Goal: Communication & Community: Answer question/provide support

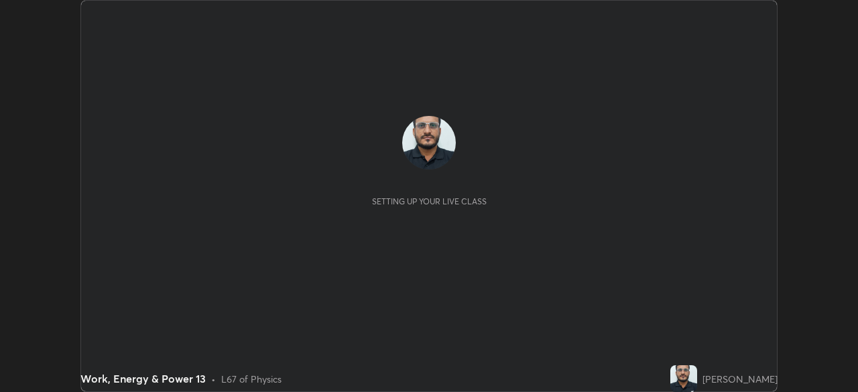
scroll to position [392, 857]
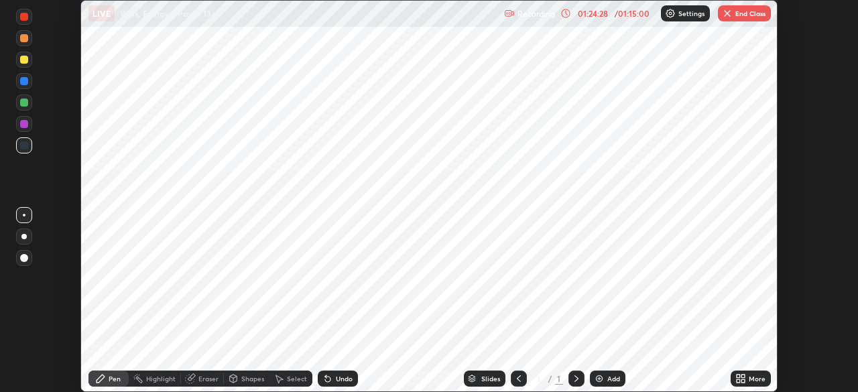
click at [740, 15] on button "End Class" at bounding box center [744, 13] width 53 height 16
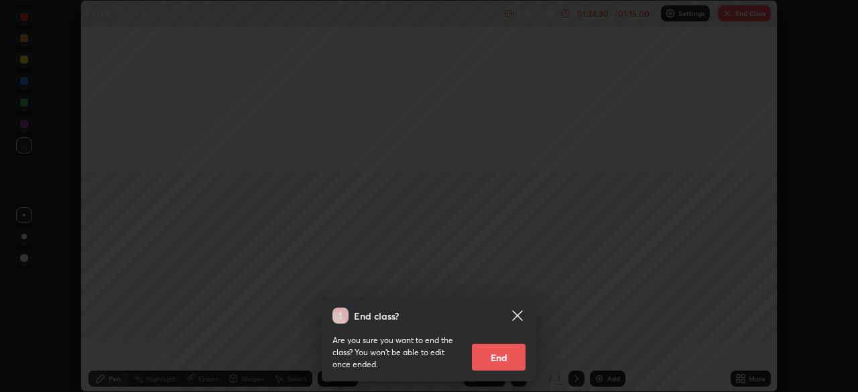
click at [510, 362] on button "End" at bounding box center [499, 357] width 54 height 27
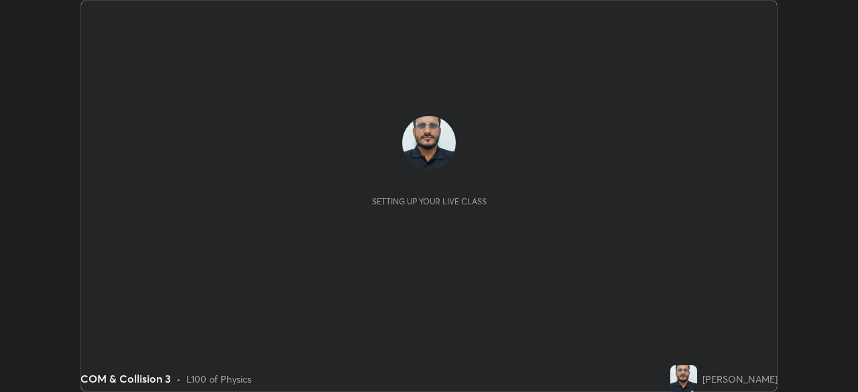
scroll to position [392, 857]
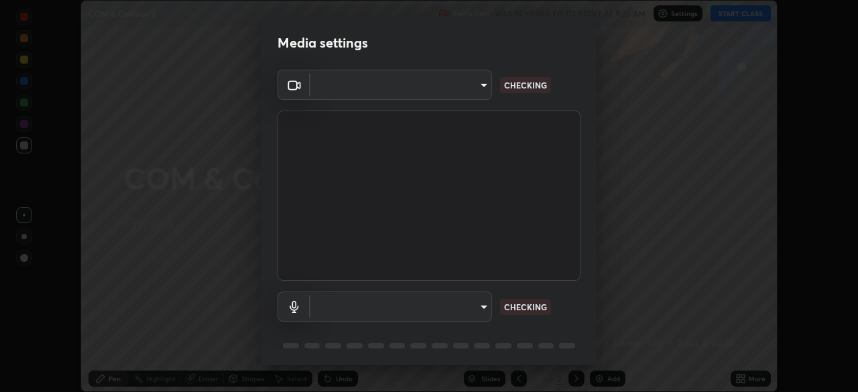
type input "ddeb460be698feac5301e169f53eca599c89e620ae617368e30cc776484c20c4"
type input "default"
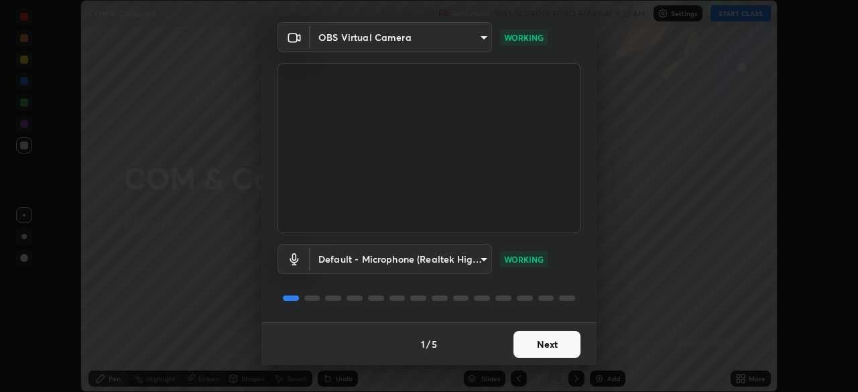
click at [549, 344] on button "Next" at bounding box center [546, 344] width 67 height 27
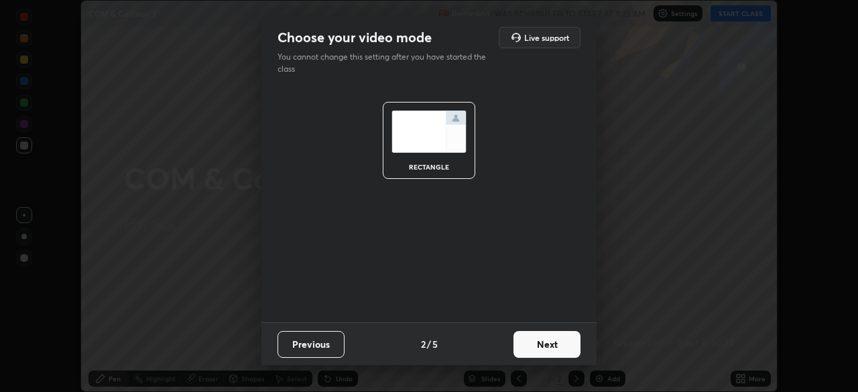
scroll to position [0, 0]
click at [546, 345] on button "Next" at bounding box center [546, 344] width 67 height 27
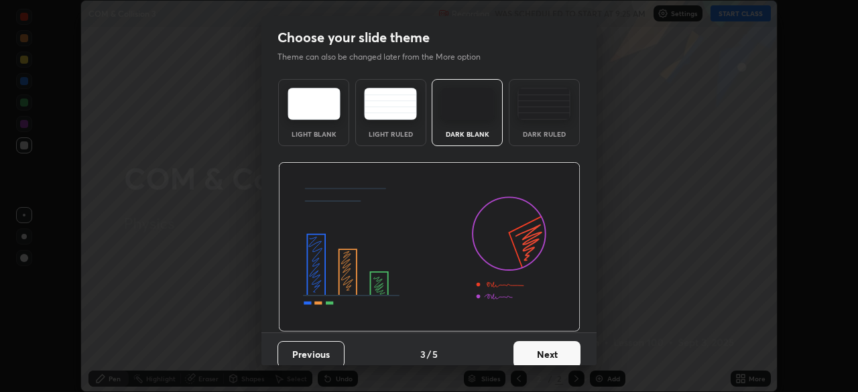
click at [547, 344] on button "Next" at bounding box center [546, 354] width 67 height 27
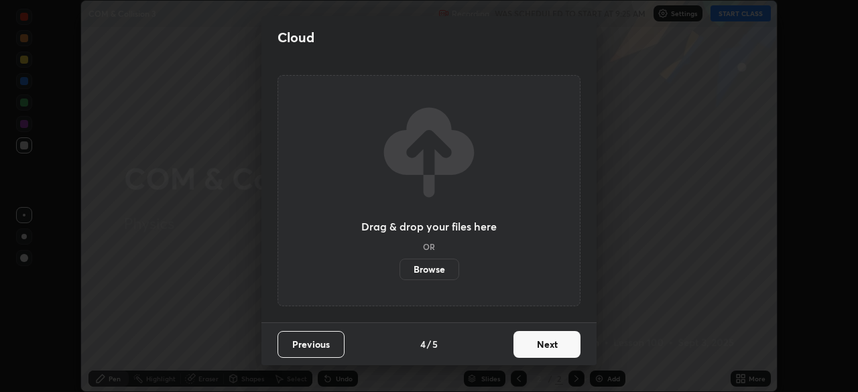
click at [549, 343] on button "Next" at bounding box center [546, 344] width 67 height 27
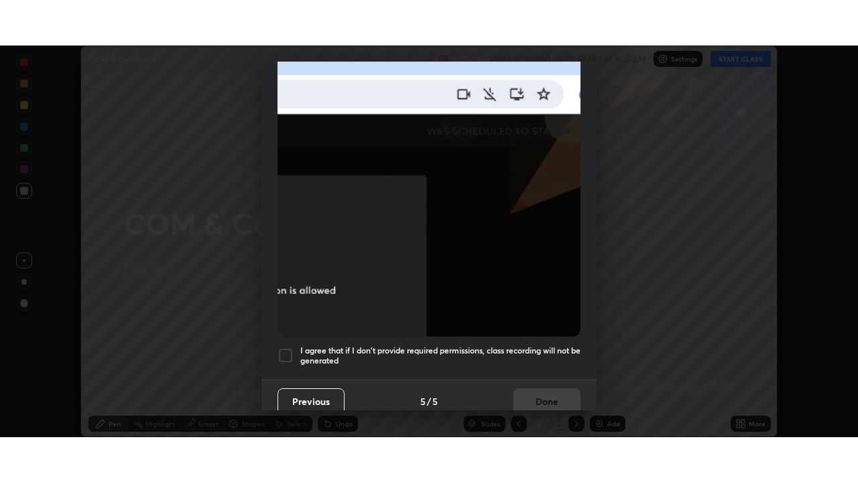
scroll to position [321, 0]
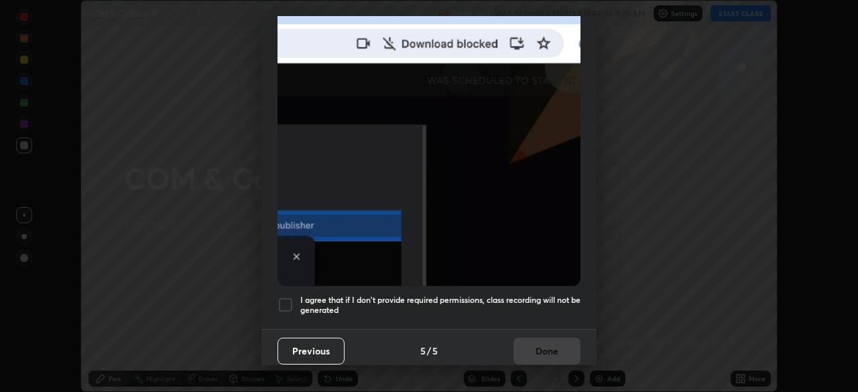
click at [287, 299] on div at bounding box center [285, 305] width 16 height 16
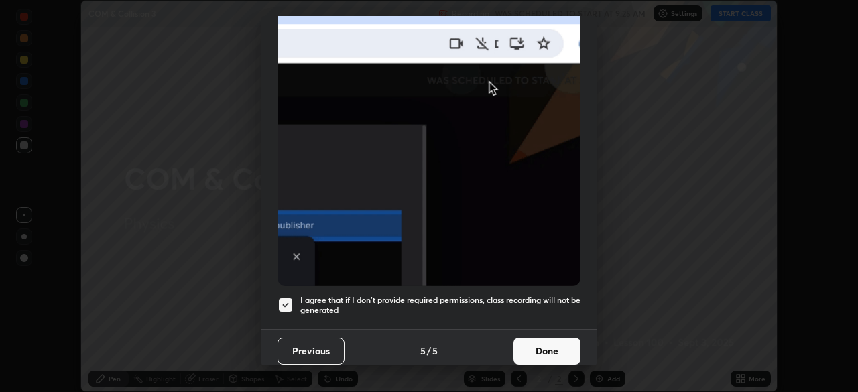
click at [538, 347] on button "Done" at bounding box center [546, 351] width 67 height 27
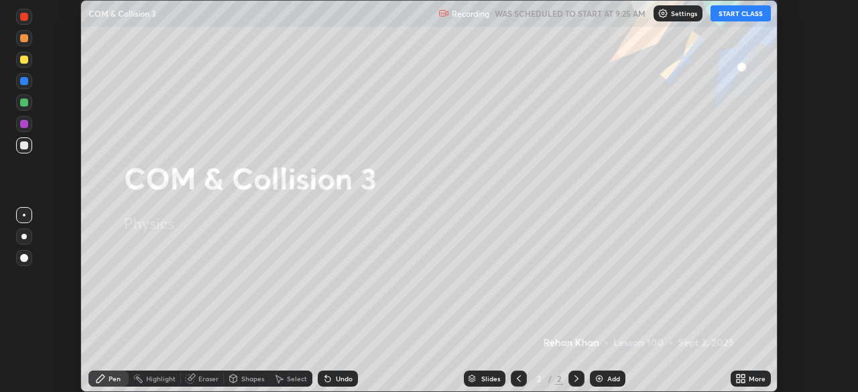
click at [742, 19] on button "START CLASS" at bounding box center [740, 13] width 60 height 16
click at [748, 380] on div "More" at bounding box center [750, 379] width 40 height 16
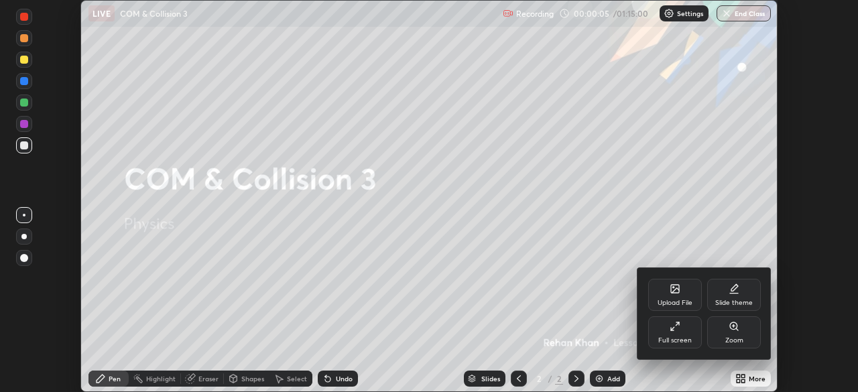
click at [682, 336] on div "Full screen" at bounding box center [675, 332] width 54 height 32
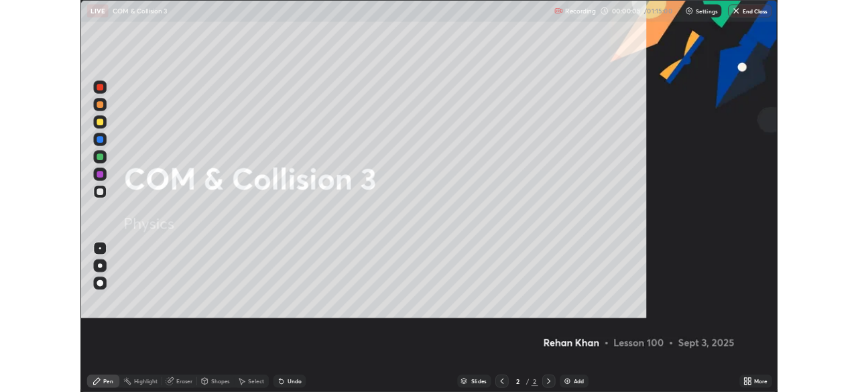
scroll to position [482, 858]
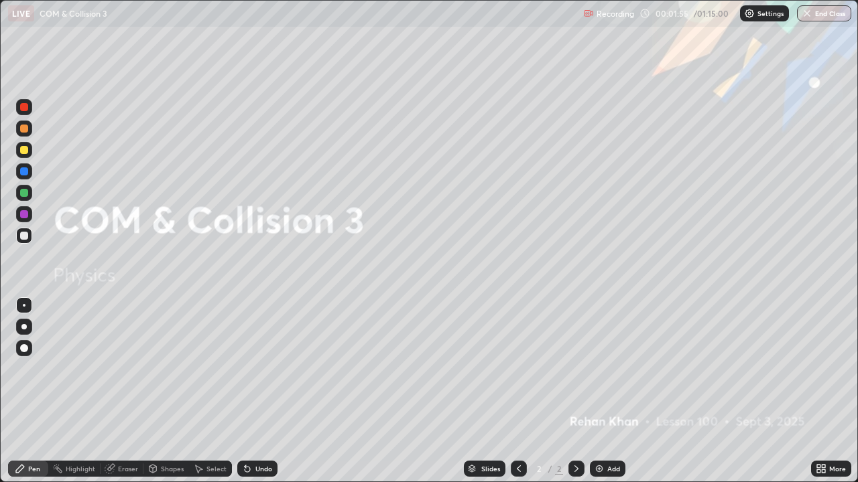
click at [612, 391] on div "Add" at bounding box center [608, 469] width 36 height 16
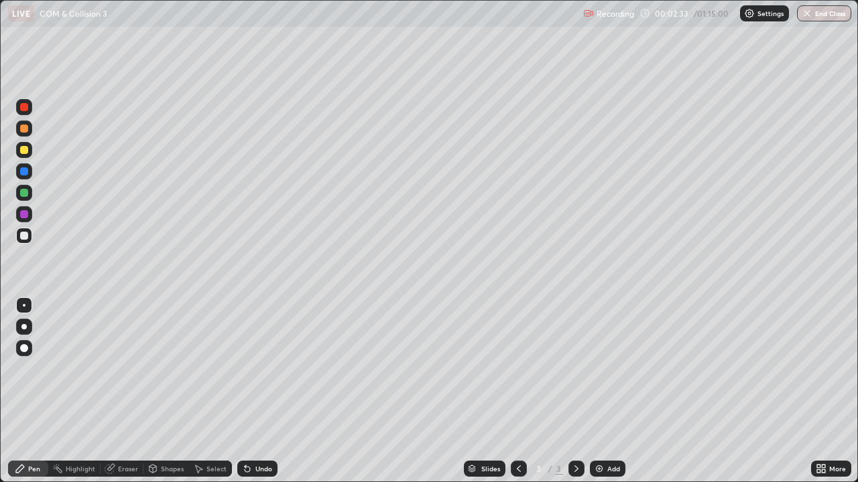
click at [24, 327] on div at bounding box center [23, 326] width 5 height 5
click at [23, 150] on div at bounding box center [24, 150] width 8 height 8
click at [26, 239] on div at bounding box center [24, 236] width 8 height 8
click at [25, 149] on div at bounding box center [24, 150] width 8 height 8
click at [23, 237] on div at bounding box center [24, 236] width 8 height 8
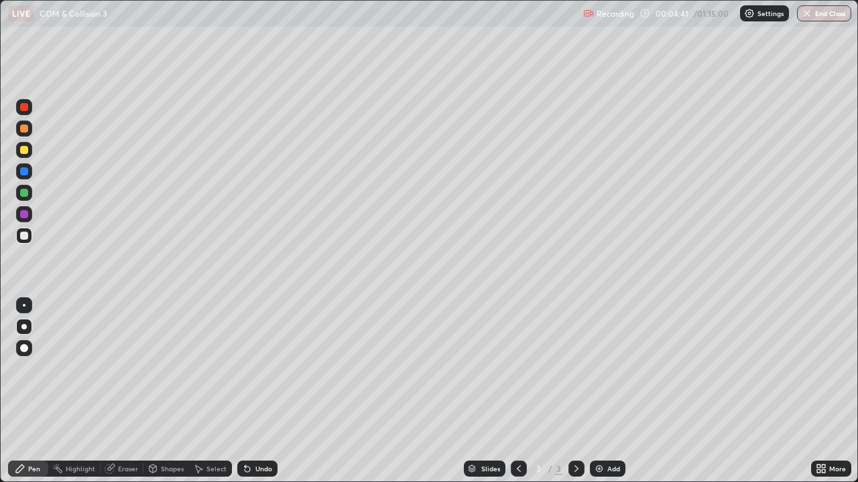
click at [22, 170] on div at bounding box center [24, 172] width 8 height 8
click at [25, 152] on div at bounding box center [24, 150] width 8 height 8
click at [25, 172] on div at bounding box center [24, 172] width 8 height 8
click at [23, 235] on div at bounding box center [24, 236] width 8 height 8
click at [25, 151] on div at bounding box center [24, 150] width 8 height 8
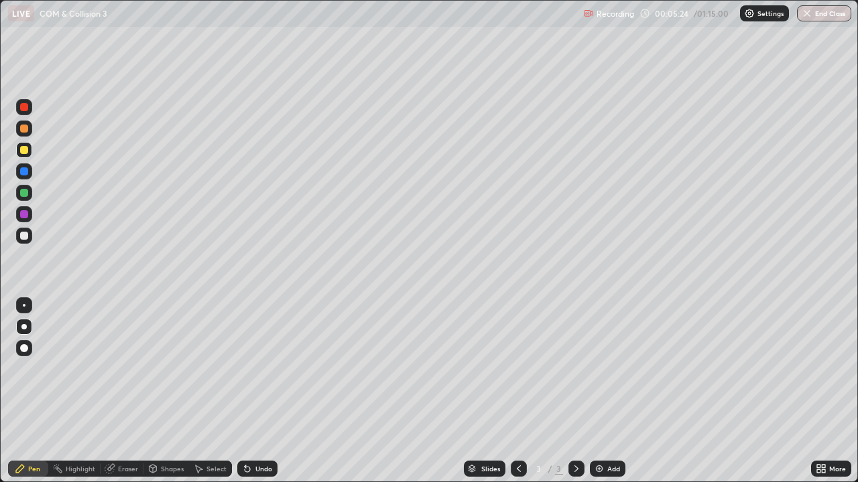
click at [27, 235] on div at bounding box center [24, 236] width 8 height 8
click at [23, 151] on div at bounding box center [24, 150] width 8 height 8
click at [261, 391] on div "Undo" at bounding box center [263, 469] width 17 height 7
click at [22, 169] on div at bounding box center [24, 172] width 8 height 8
click at [26, 232] on div at bounding box center [24, 236] width 8 height 8
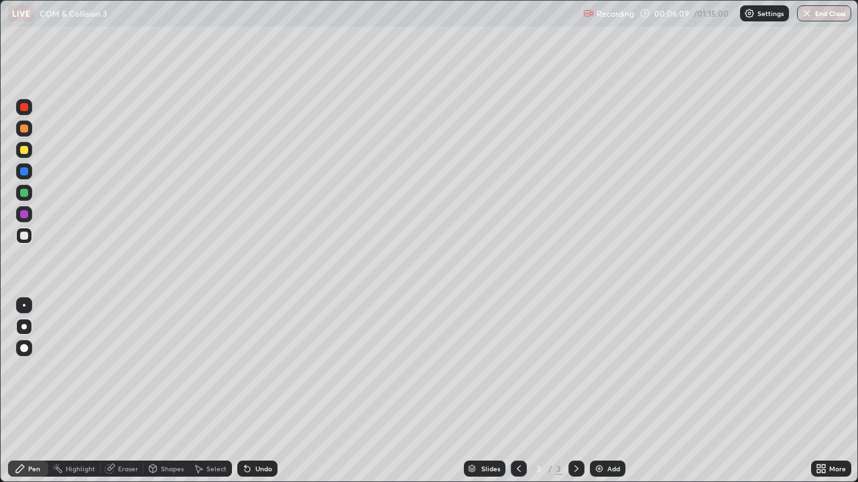
click at [21, 175] on div at bounding box center [24, 172] width 8 height 8
click at [25, 151] on div at bounding box center [24, 150] width 8 height 8
click at [23, 172] on div at bounding box center [24, 172] width 8 height 8
click at [24, 239] on div at bounding box center [24, 236] width 8 height 8
click at [22, 171] on div at bounding box center [24, 172] width 8 height 8
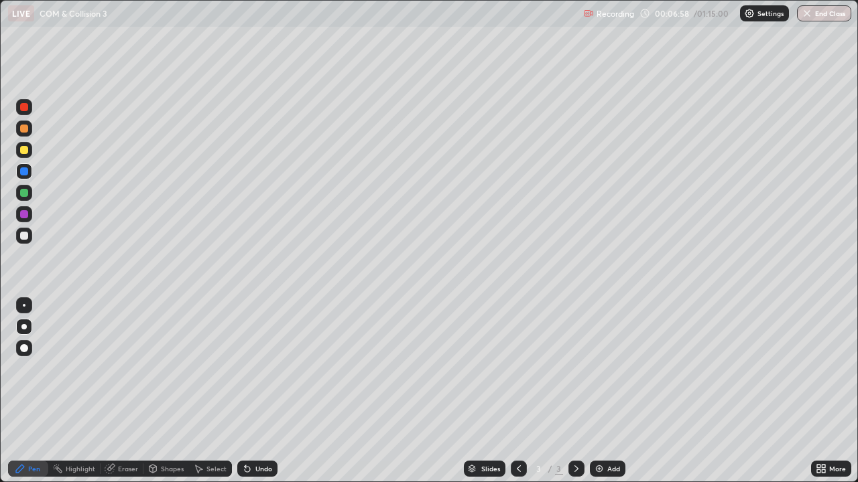
click at [27, 151] on div at bounding box center [24, 150] width 8 height 8
click at [25, 235] on div at bounding box center [24, 236] width 8 height 8
click at [22, 172] on div at bounding box center [24, 172] width 8 height 8
click at [25, 172] on div at bounding box center [24, 172] width 8 height 8
click at [24, 151] on div at bounding box center [24, 150] width 8 height 8
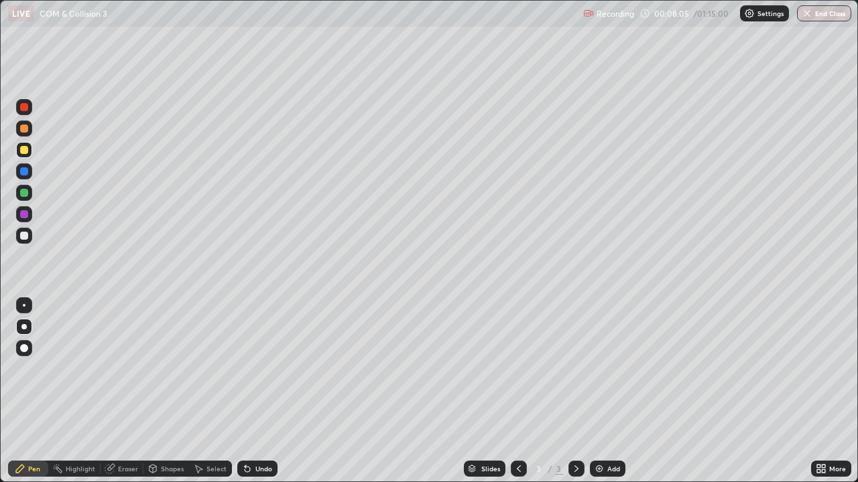
click at [251, 391] on div "Undo" at bounding box center [257, 469] width 40 height 16
click at [20, 312] on div at bounding box center [24, 305] width 16 height 16
click at [26, 232] on div at bounding box center [24, 236] width 8 height 8
click at [131, 391] on div "Eraser" at bounding box center [128, 469] width 20 height 7
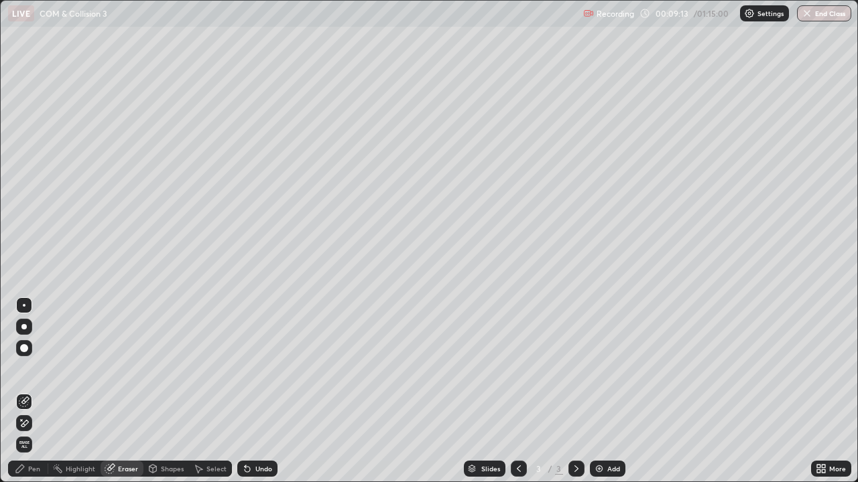
click at [31, 391] on div "Pen" at bounding box center [34, 469] width 12 height 7
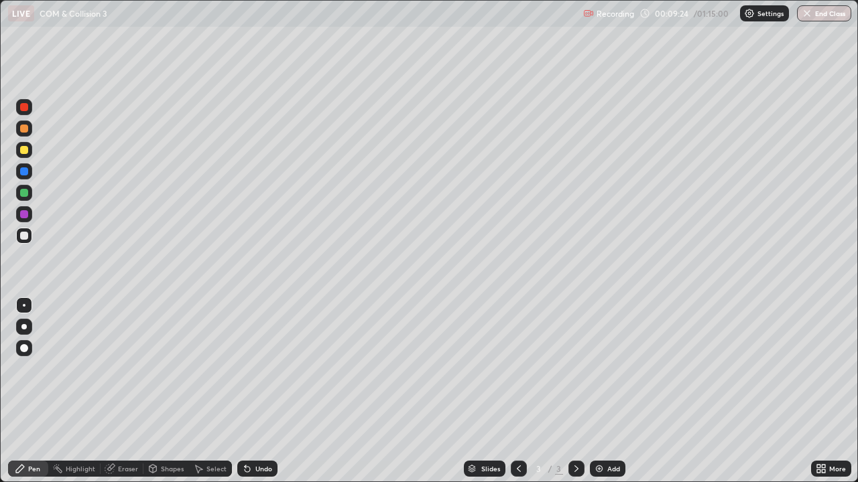
click at [261, 391] on div "Undo" at bounding box center [263, 469] width 17 height 7
click at [23, 175] on div at bounding box center [24, 172] width 8 height 8
click at [24, 149] on div at bounding box center [24, 150] width 8 height 8
click at [123, 391] on div "Eraser" at bounding box center [128, 469] width 20 height 7
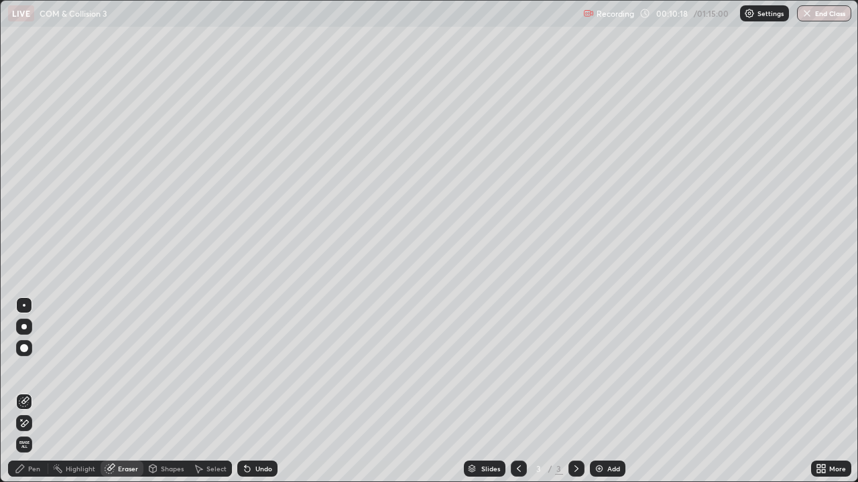
click at [38, 391] on div "Pen" at bounding box center [34, 469] width 12 height 7
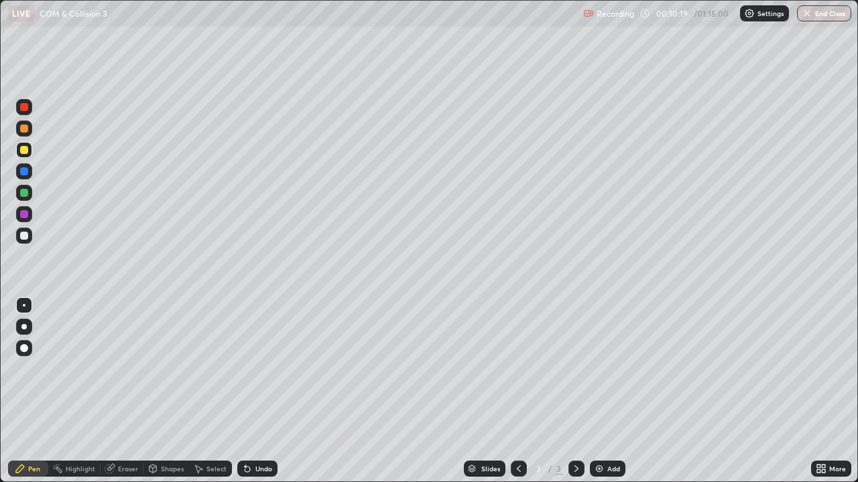
click at [27, 150] on div at bounding box center [24, 150] width 8 height 8
click at [24, 132] on div at bounding box center [24, 129] width 8 height 8
click at [602, 391] on img at bounding box center [599, 469] width 11 height 11
click at [23, 239] on div at bounding box center [24, 236] width 8 height 8
click at [249, 391] on icon at bounding box center [247, 469] width 11 height 11
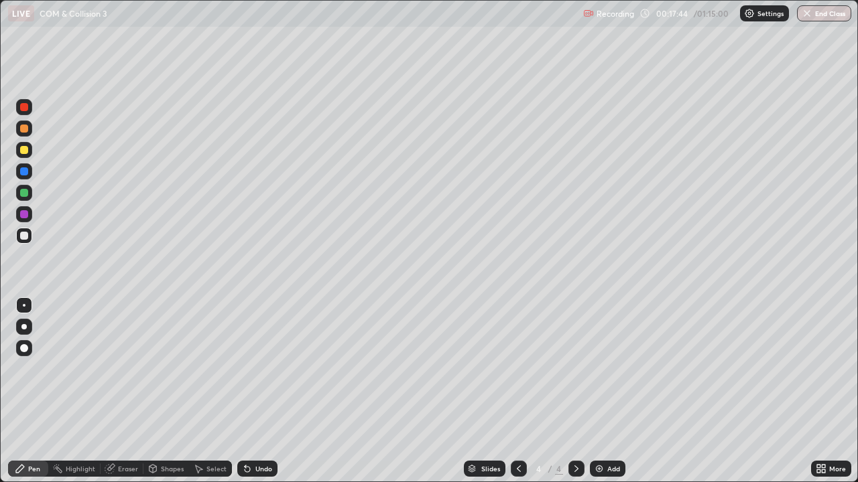
click at [264, 391] on div "Undo" at bounding box center [263, 469] width 17 height 7
click at [23, 150] on div at bounding box center [24, 150] width 8 height 8
click at [25, 241] on div at bounding box center [24, 236] width 16 height 16
click at [25, 152] on div at bounding box center [24, 150] width 8 height 8
click at [27, 239] on div at bounding box center [24, 236] width 8 height 8
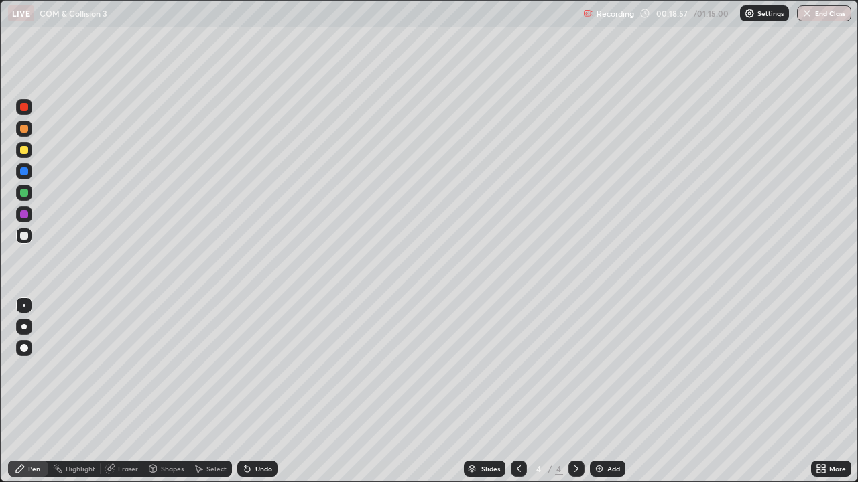
click at [23, 151] on div at bounding box center [24, 150] width 8 height 8
click at [25, 238] on div at bounding box center [24, 236] width 8 height 8
click at [22, 151] on div at bounding box center [24, 150] width 8 height 8
click at [24, 192] on div at bounding box center [24, 193] width 8 height 8
click at [26, 235] on div at bounding box center [24, 236] width 8 height 8
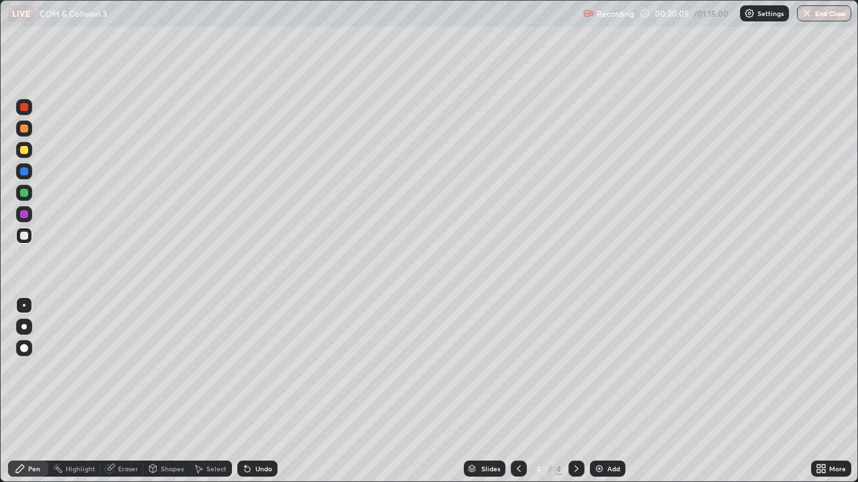
click at [22, 152] on div at bounding box center [24, 150] width 8 height 8
click at [27, 237] on div at bounding box center [24, 236] width 8 height 8
click at [19, 149] on div at bounding box center [24, 150] width 16 height 16
click at [22, 237] on div at bounding box center [24, 236] width 8 height 8
click at [26, 191] on div at bounding box center [24, 193] width 8 height 8
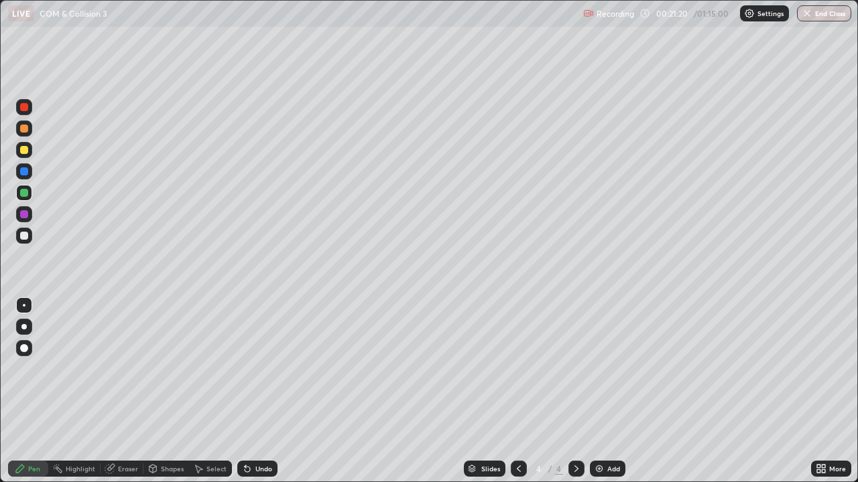
click at [21, 239] on div at bounding box center [24, 236] width 8 height 8
click at [23, 150] on div at bounding box center [24, 150] width 8 height 8
click at [21, 236] on div at bounding box center [24, 236] width 8 height 8
click at [23, 151] on div at bounding box center [24, 150] width 8 height 8
click at [25, 241] on div at bounding box center [24, 236] width 16 height 16
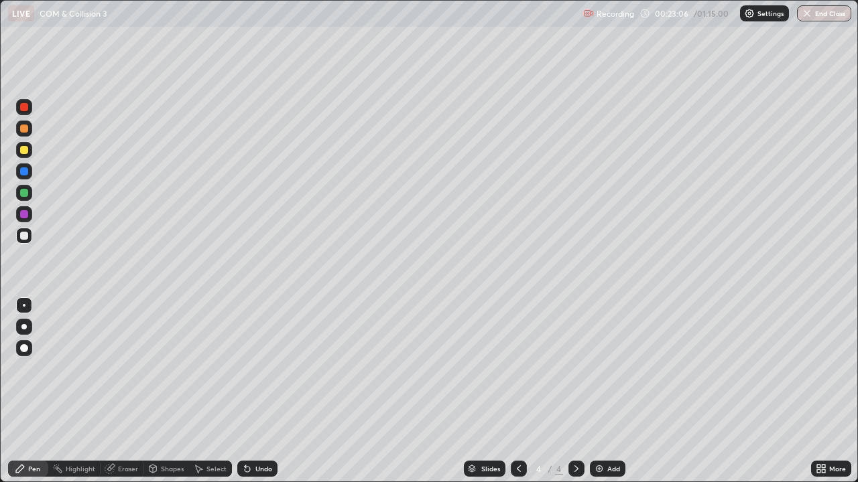
click at [24, 171] on div at bounding box center [24, 172] width 8 height 8
click at [23, 127] on div at bounding box center [24, 129] width 8 height 8
click at [23, 152] on div at bounding box center [24, 150] width 8 height 8
click at [616, 391] on div "Add" at bounding box center [608, 469] width 36 height 16
click at [24, 327] on div at bounding box center [23, 326] width 5 height 5
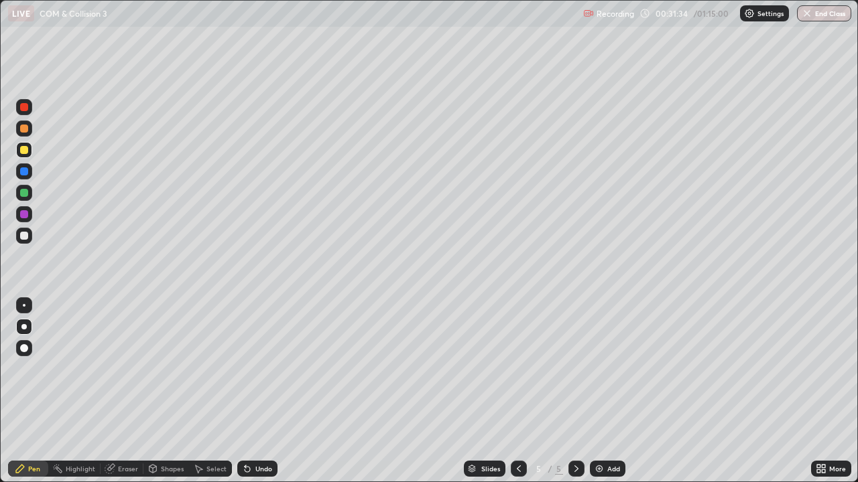
click at [24, 237] on div at bounding box center [24, 236] width 8 height 8
click at [24, 151] on div at bounding box center [24, 150] width 8 height 8
click at [21, 131] on div at bounding box center [24, 129] width 8 height 8
click at [26, 131] on div at bounding box center [24, 129] width 8 height 8
click at [24, 172] on div at bounding box center [24, 172] width 8 height 8
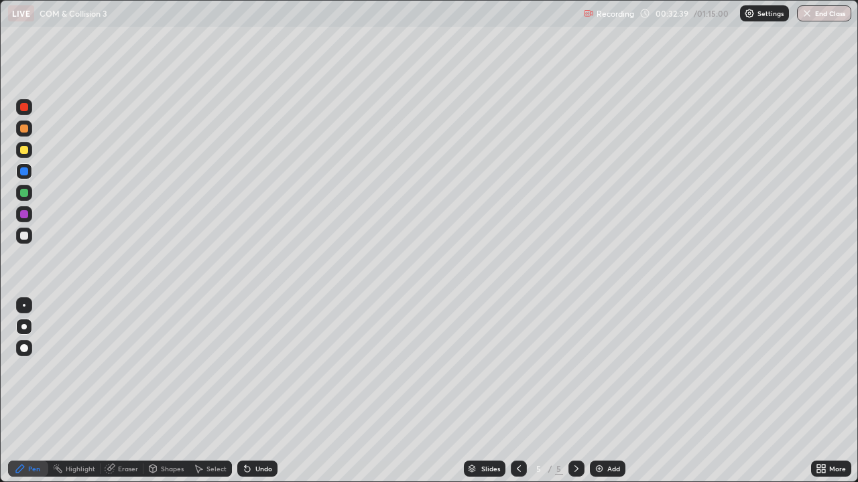
click at [23, 237] on div at bounding box center [24, 236] width 8 height 8
click at [255, 391] on div "Undo" at bounding box center [263, 469] width 17 height 7
click at [253, 391] on div "Undo" at bounding box center [257, 469] width 40 height 16
click at [23, 149] on div at bounding box center [24, 150] width 8 height 8
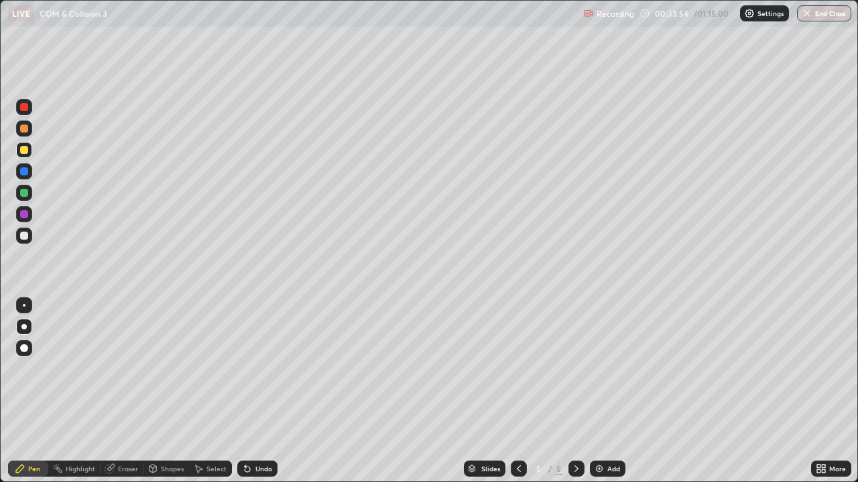
click at [26, 175] on div at bounding box center [24, 172] width 8 height 8
click at [25, 130] on div at bounding box center [24, 129] width 8 height 8
click at [24, 306] on div at bounding box center [24, 305] width 3 height 3
click at [255, 391] on div "Undo" at bounding box center [257, 469] width 40 height 16
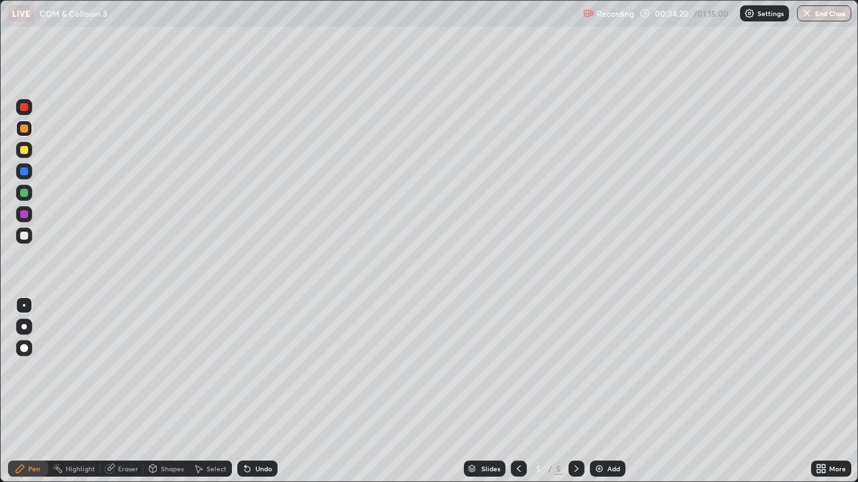
click at [255, 391] on div "Undo" at bounding box center [263, 469] width 17 height 7
click at [256, 391] on div "Undo" at bounding box center [263, 469] width 17 height 7
click at [255, 391] on div "Undo" at bounding box center [263, 469] width 17 height 7
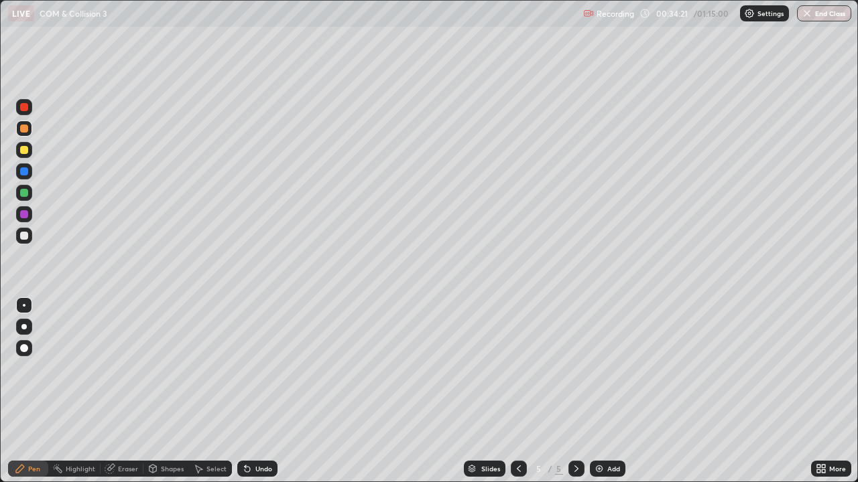
click at [256, 391] on div "Undo" at bounding box center [263, 469] width 17 height 7
click at [255, 391] on div "Undo" at bounding box center [263, 469] width 17 height 7
click at [256, 391] on div "Undo" at bounding box center [263, 469] width 17 height 7
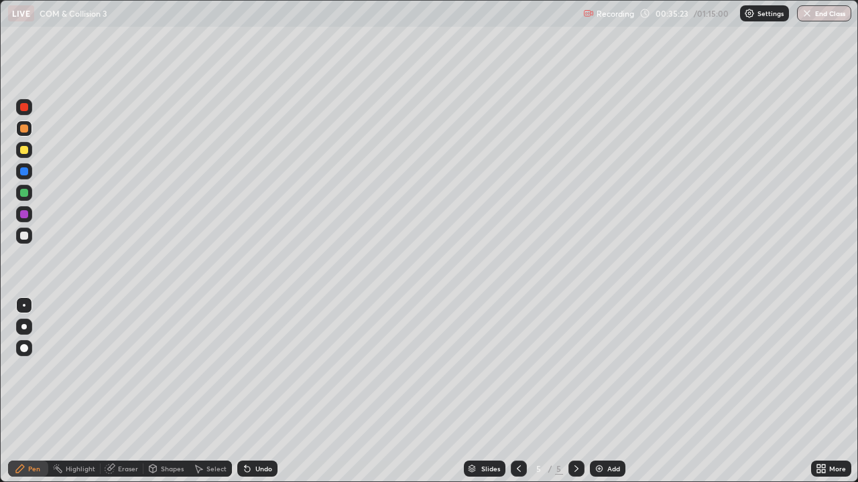
click at [255, 391] on div "Undo" at bounding box center [263, 469] width 17 height 7
click at [214, 391] on div "Select" at bounding box center [216, 469] width 20 height 7
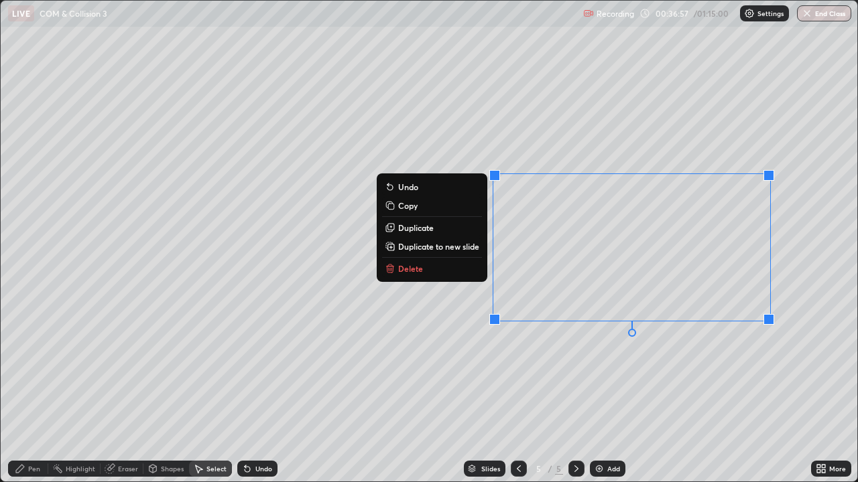
click at [451, 269] on button "Delete" at bounding box center [432, 269] width 100 height 16
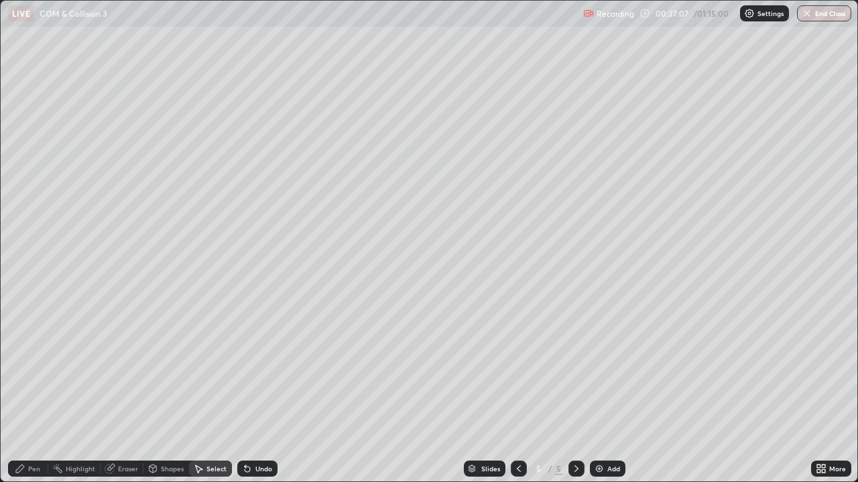
click at [29, 391] on div "Pen" at bounding box center [34, 469] width 12 height 7
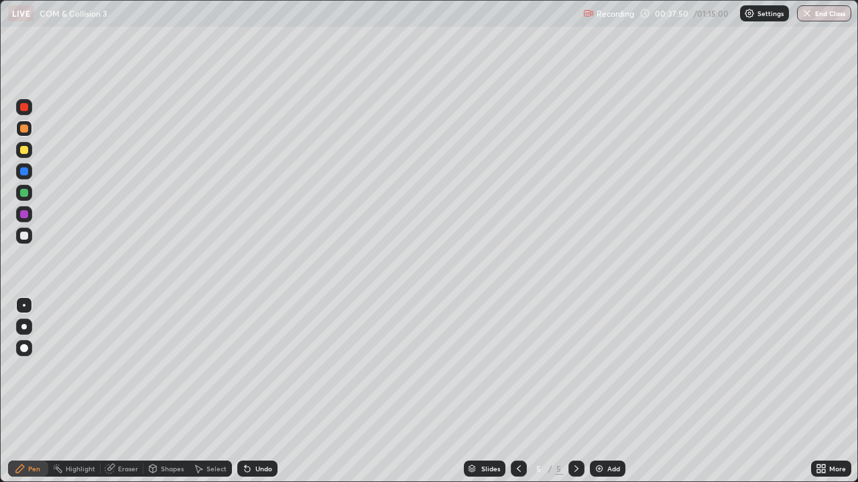
click at [255, 391] on div "Undo" at bounding box center [257, 469] width 40 height 16
click at [251, 391] on div "Undo" at bounding box center [257, 469] width 40 height 16
click at [245, 391] on icon at bounding box center [247, 469] width 5 height 5
click at [24, 114] on div at bounding box center [24, 107] width 16 height 16
click at [27, 239] on div at bounding box center [24, 236] width 16 height 16
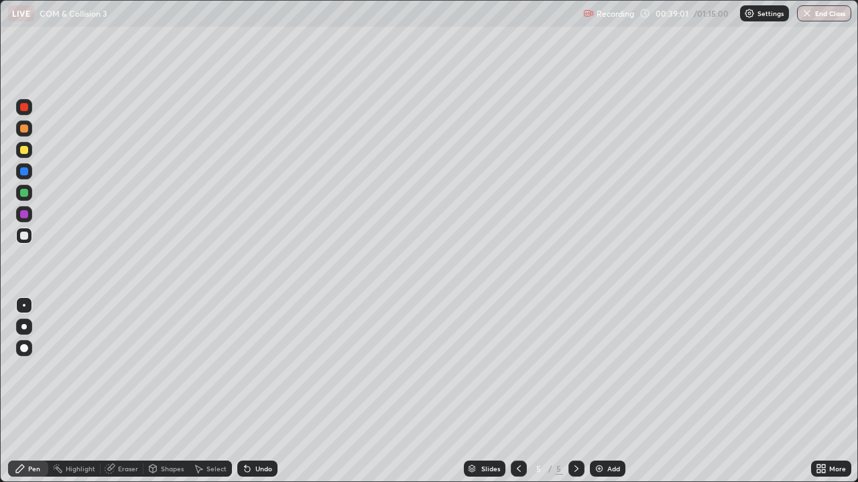
click at [29, 237] on div at bounding box center [24, 236] width 16 height 16
click at [248, 391] on div "Undo" at bounding box center [257, 469] width 40 height 16
click at [246, 391] on icon at bounding box center [247, 469] width 11 height 11
click at [247, 391] on div "Undo" at bounding box center [257, 469] width 40 height 16
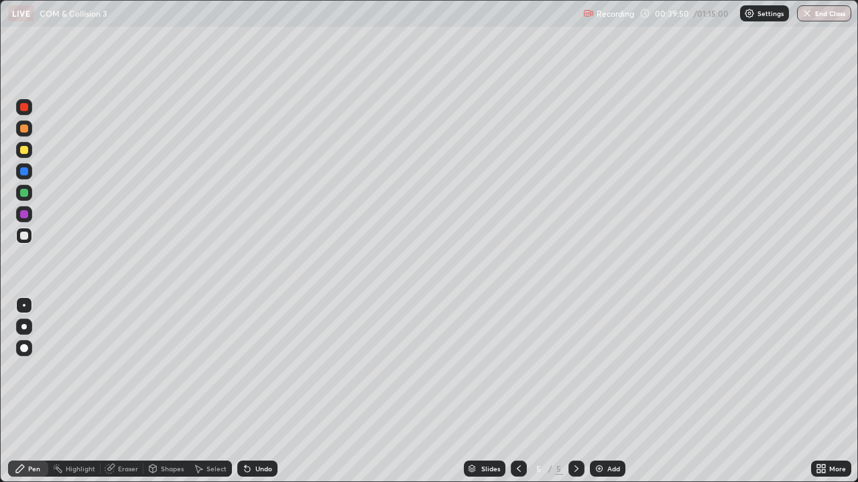
click at [245, 391] on div "Undo" at bounding box center [257, 469] width 40 height 16
click at [247, 391] on div "Undo" at bounding box center [257, 469] width 40 height 16
click at [23, 168] on div at bounding box center [24, 172] width 8 height 8
click at [25, 239] on div at bounding box center [24, 236] width 8 height 8
click at [24, 172] on div at bounding box center [24, 172] width 8 height 8
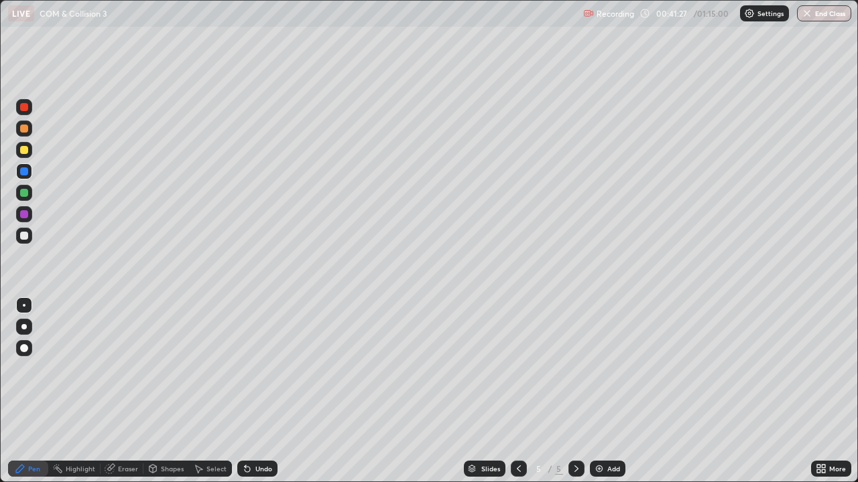
click at [24, 237] on div at bounding box center [24, 236] width 8 height 8
click at [604, 391] on div "Add" at bounding box center [608, 469] width 36 height 16
click at [23, 236] on div at bounding box center [24, 236] width 8 height 8
click at [24, 151] on div at bounding box center [24, 150] width 8 height 8
click at [27, 239] on div at bounding box center [24, 236] width 8 height 8
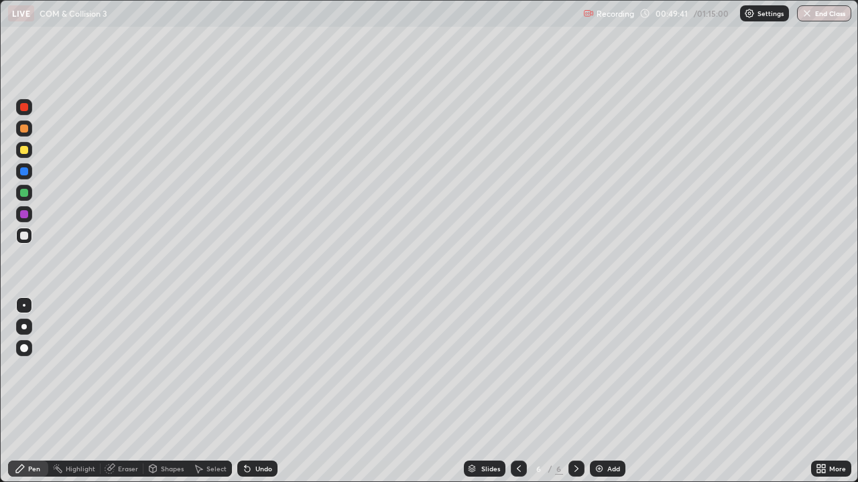
click at [261, 391] on div "Undo" at bounding box center [263, 469] width 17 height 7
click at [167, 391] on div "Shapes" at bounding box center [172, 469] width 23 height 7
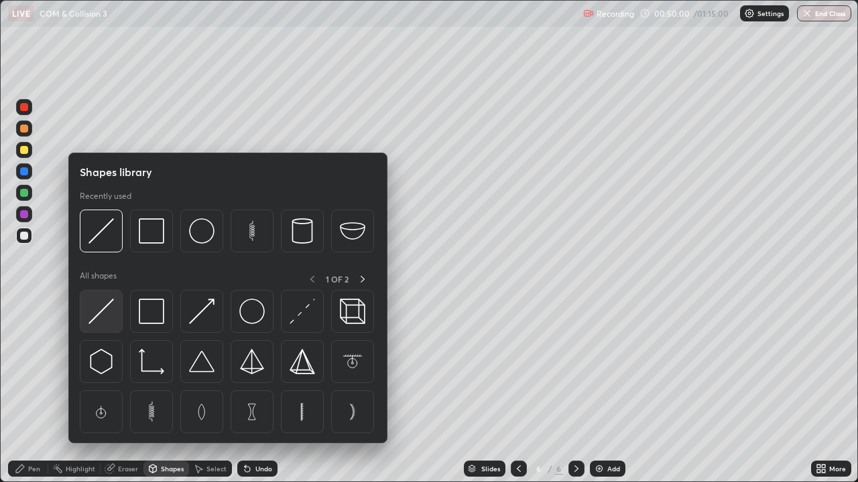
click at [104, 316] on img at bounding box center [100, 311] width 25 height 25
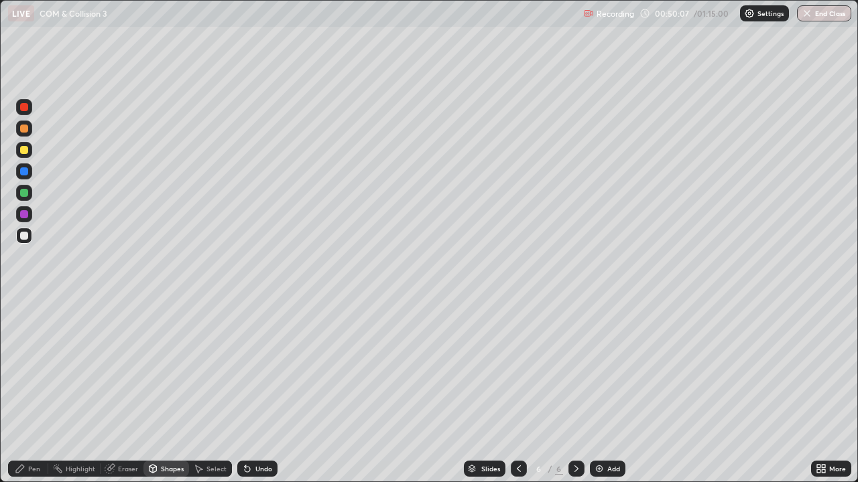
click at [24, 172] on div at bounding box center [24, 172] width 8 height 8
click at [26, 235] on div at bounding box center [24, 236] width 8 height 8
click at [255, 391] on div "Undo" at bounding box center [263, 469] width 17 height 7
click at [22, 135] on div at bounding box center [24, 129] width 16 height 16
click at [23, 236] on div at bounding box center [24, 236] width 8 height 8
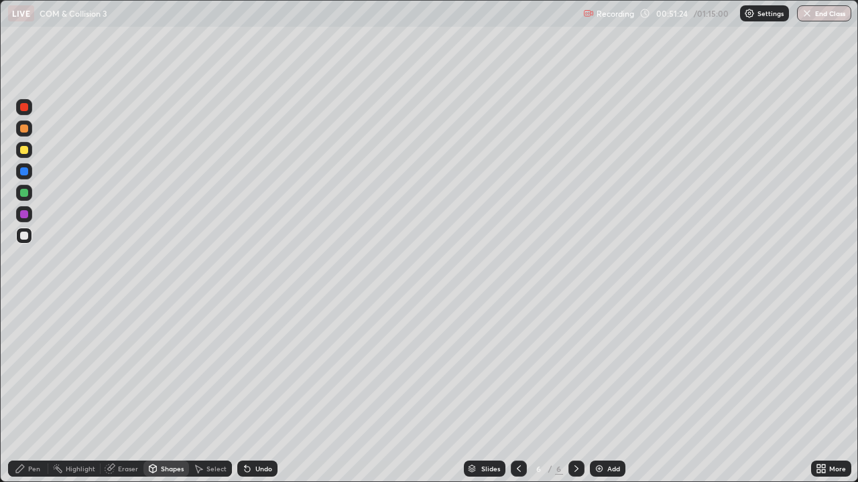
click at [23, 149] on div at bounding box center [24, 150] width 8 height 8
click at [265, 391] on div "Undo" at bounding box center [263, 469] width 17 height 7
click at [263, 391] on div "Undo" at bounding box center [257, 469] width 40 height 16
click at [34, 391] on div "Pen" at bounding box center [34, 469] width 12 height 7
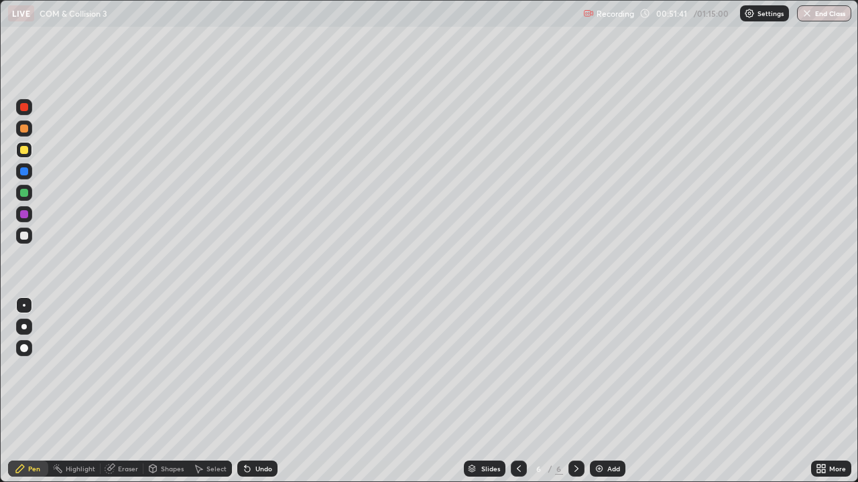
click at [25, 131] on div at bounding box center [24, 129] width 8 height 8
click at [23, 109] on div at bounding box center [24, 107] width 8 height 8
click at [20, 134] on div at bounding box center [24, 129] width 16 height 16
click at [23, 236] on div at bounding box center [24, 236] width 8 height 8
click at [263, 391] on div "Undo" at bounding box center [263, 469] width 17 height 7
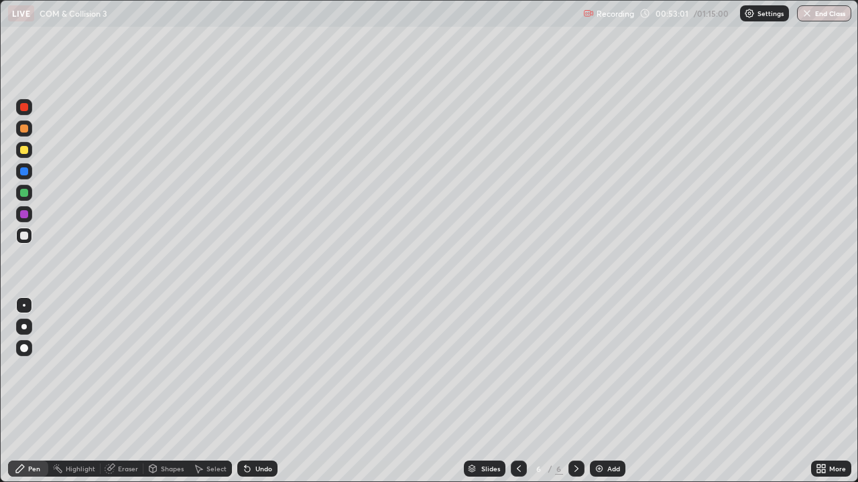
click at [517, 391] on icon at bounding box center [518, 469] width 11 height 11
click at [574, 391] on icon at bounding box center [576, 469] width 11 height 11
click at [577, 391] on icon at bounding box center [576, 469] width 11 height 11
click at [214, 391] on div "Select" at bounding box center [216, 469] width 20 height 7
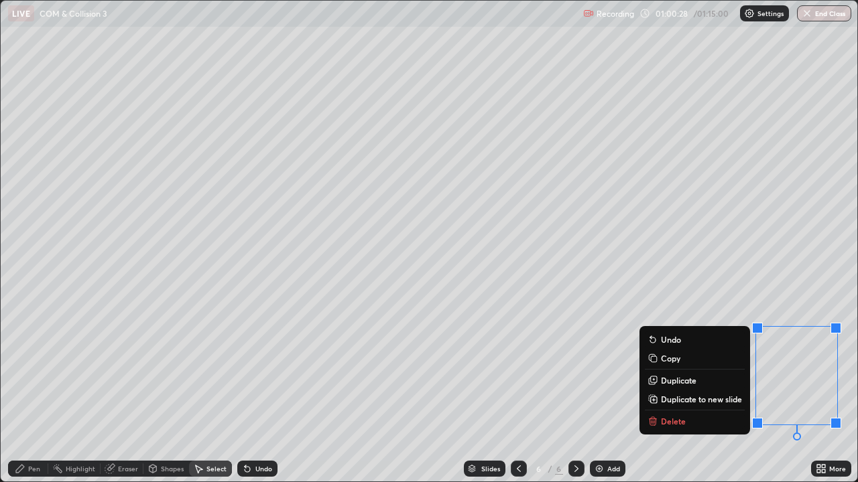
click at [699, 391] on p "Duplicate to new slide" at bounding box center [701, 399] width 81 height 11
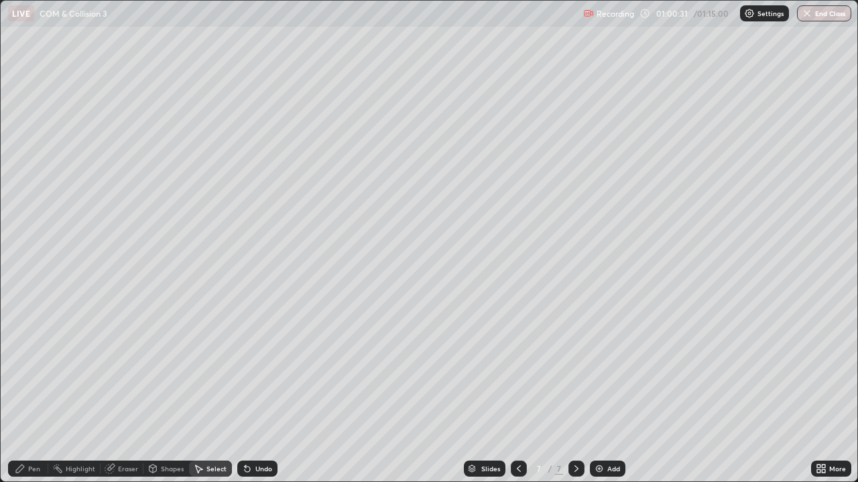
click at [31, 391] on div "Pen" at bounding box center [34, 469] width 12 height 7
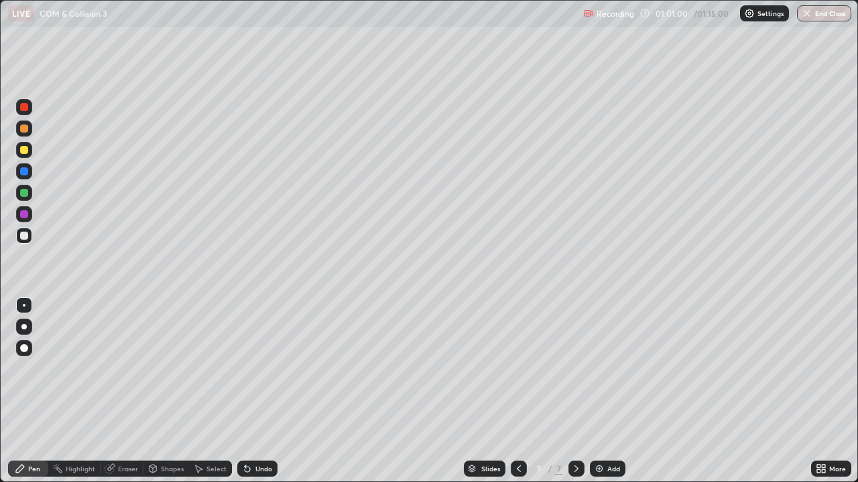
click at [24, 151] on div at bounding box center [24, 150] width 8 height 8
click at [25, 237] on div at bounding box center [24, 236] width 8 height 8
click at [25, 174] on div at bounding box center [24, 172] width 8 height 8
click at [24, 235] on div at bounding box center [24, 236] width 8 height 8
click at [125, 391] on div "Eraser" at bounding box center [128, 469] width 20 height 7
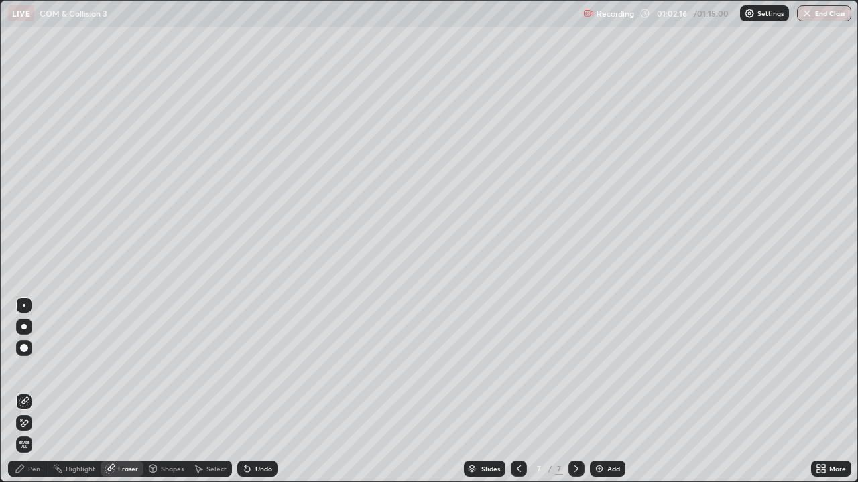
click at [23, 329] on div at bounding box center [23, 326] width 5 height 5
click at [37, 391] on div "Pen" at bounding box center [34, 469] width 12 height 7
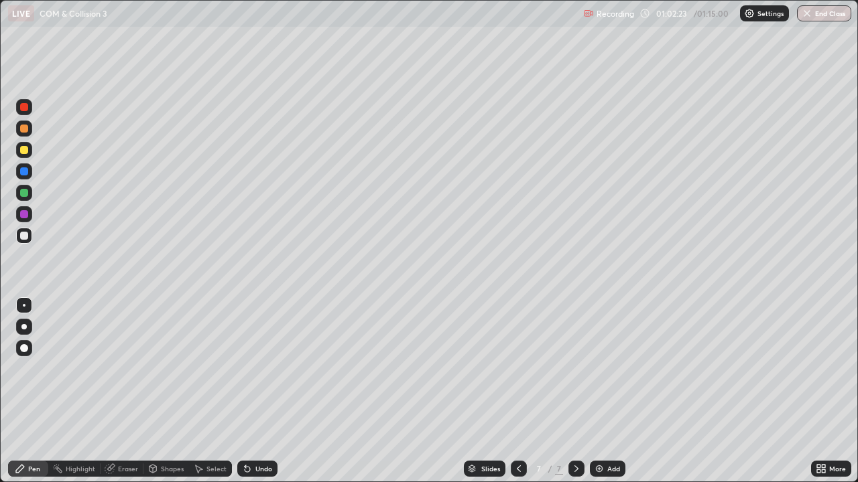
click at [24, 327] on div at bounding box center [23, 326] width 5 height 5
click at [21, 151] on div at bounding box center [24, 150] width 8 height 8
click at [21, 237] on div at bounding box center [24, 236] width 8 height 8
click at [20, 173] on div at bounding box center [24, 172] width 8 height 8
click at [260, 391] on div "Undo" at bounding box center [263, 469] width 17 height 7
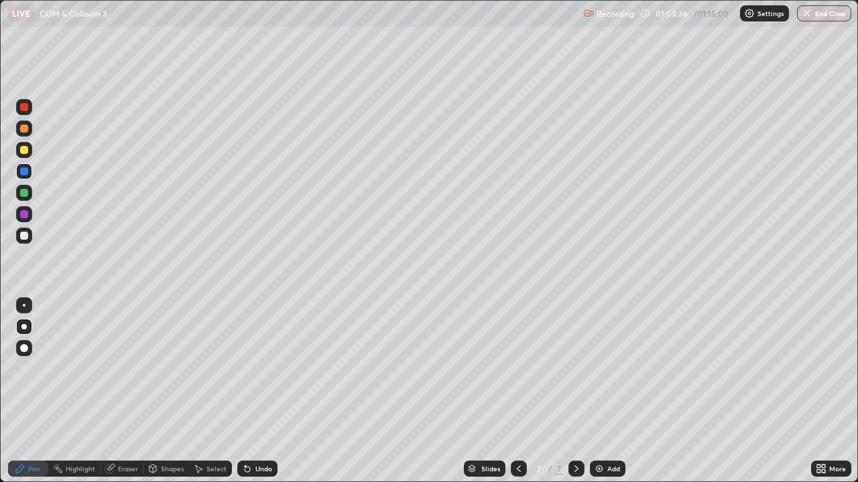
click at [261, 391] on div "Undo" at bounding box center [263, 469] width 17 height 7
click at [264, 391] on div "Undo" at bounding box center [263, 469] width 17 height 7
click at [267, 391] on div "Undo" at bounding box center [263, 469] width 17 height 7
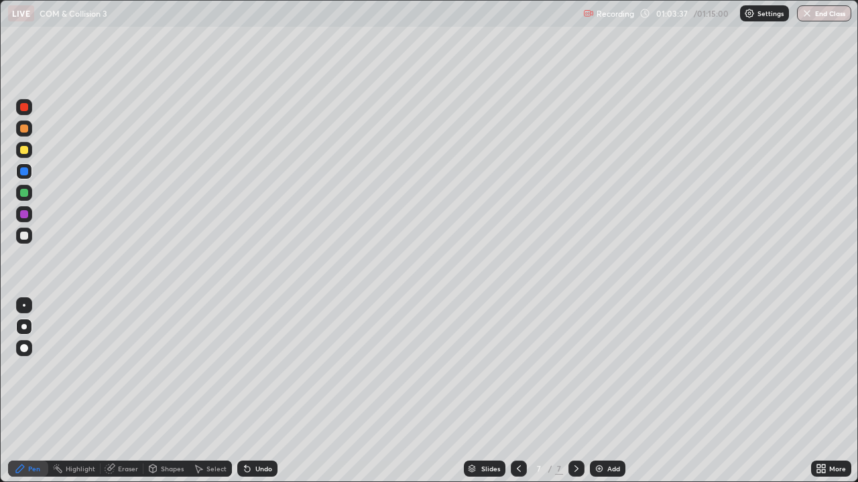
click at [269, 391] on div "Undo" at bounding box center [263, 469] width 17 height 7
click at [271, 391] on div "Undo" at bounding box center [257, 469] width 40 height 16
click at [269, 391] on div "Undo" at bounding box center [263, 469] width 17 height 7
click at [25, 129] on div at bounding box center [24, 129] width 8 height 8
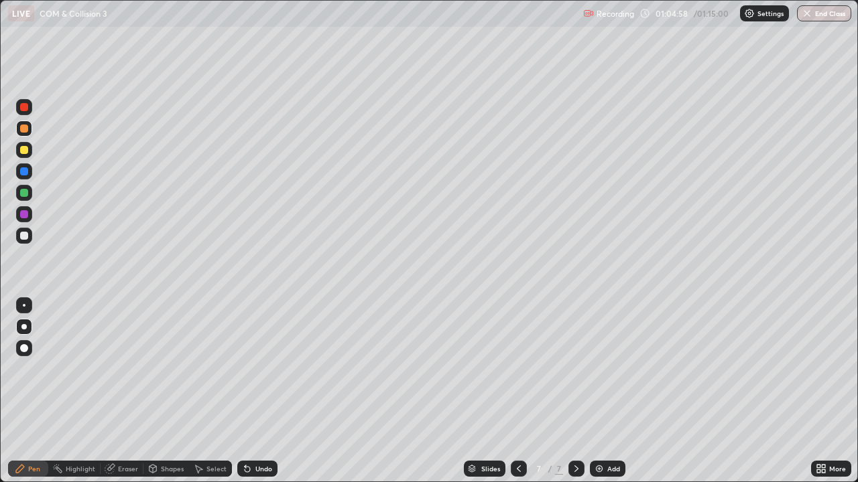
click at [24, 306] on div at bounding box center [24, 305] width 3 height 3
click at [26, 153] on div at bounding box center [24, 150] width 8 height 8
click at [24, 109] on div at bounding box center [24, 107] width 8 height 8
click at [22, 129] on div at bounding box center [24, 129] width 8 height 8
click at [25, 151] on div at bounding box center [24, 150] width 8 height 8
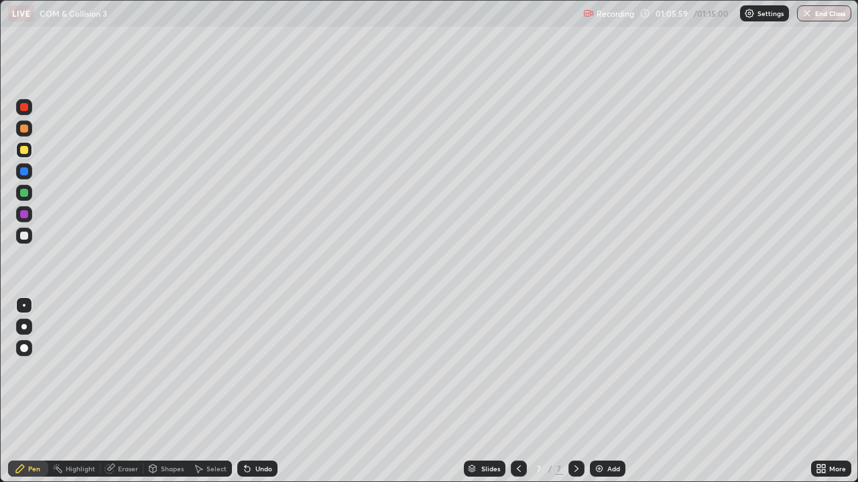
click at [24, 129] on div at bounding box center [24, 129] width 8 height 8
click at [22, 237] on div at bounding box center [24, 236] width 8 height 8
click at [22, 129] on div at bounding box center [24, 129] width 8 height 8
click at [21, 153] on div at bounding box center [24, 150] width 8 height 8
click at [26, 239] on div at bounding box center [24, 236] width 8 height 8
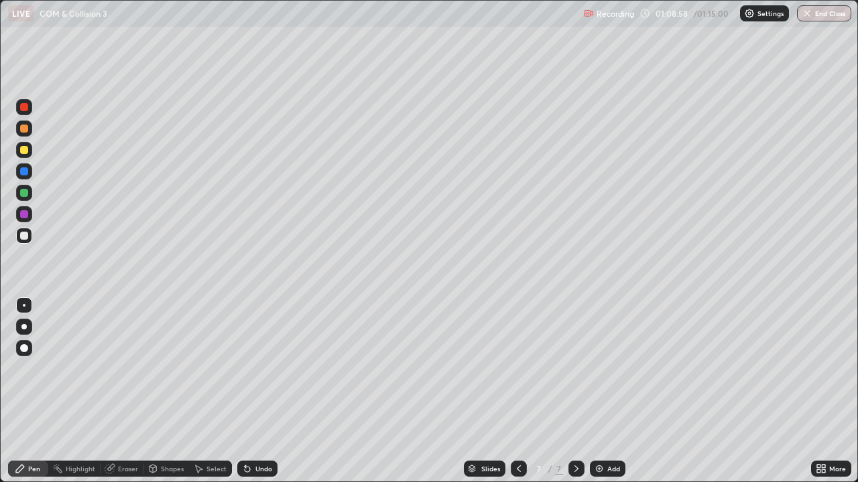
click at [19, 170] on div at bounding box center [24, 171] width 16 height 16
click at [23, 238] on div at bounding box center [24, 236] width 8 height 8
click at [210, 391] on div "Select" at bounding box center [216, 469] width 20 height 7
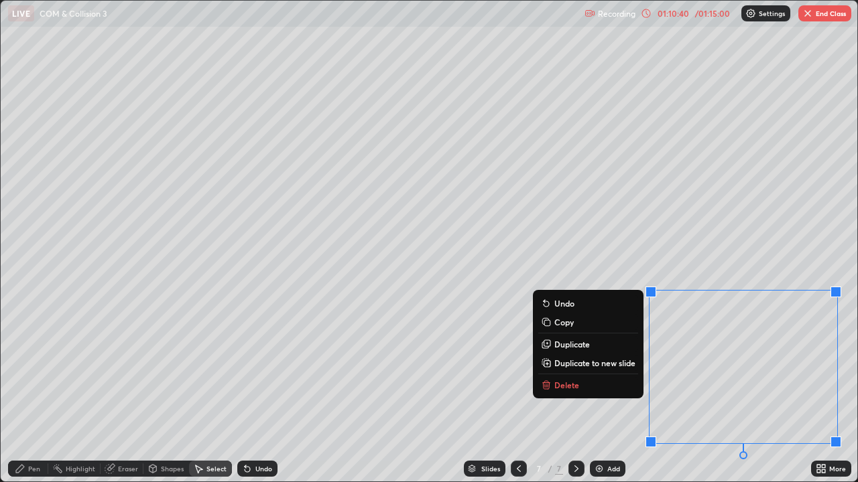
click at [596, 364] on p "Duplicate to new slide" at bounding box center [594, 363] width 81 height 11
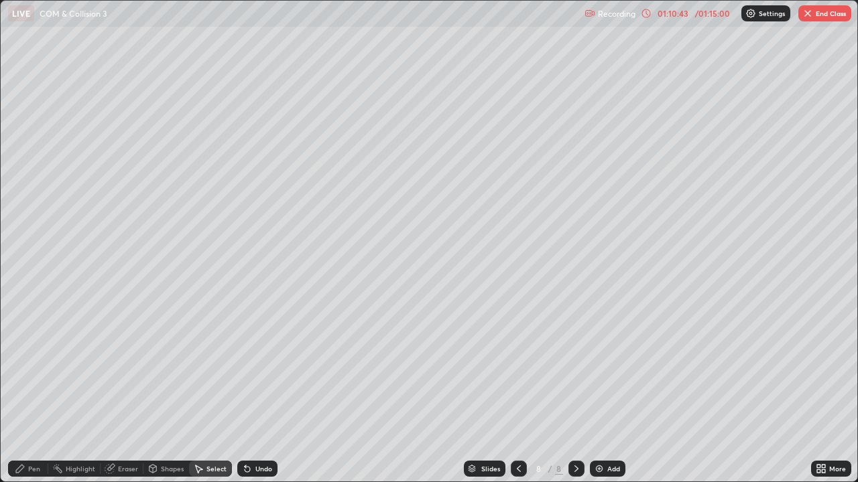
click at [124, 391] on div "Eraser" at bounding box center [128, 469] width 20 height 7
click at [29, 391] on div "Pen" at bounding box center [28, 469] width 40 height 16
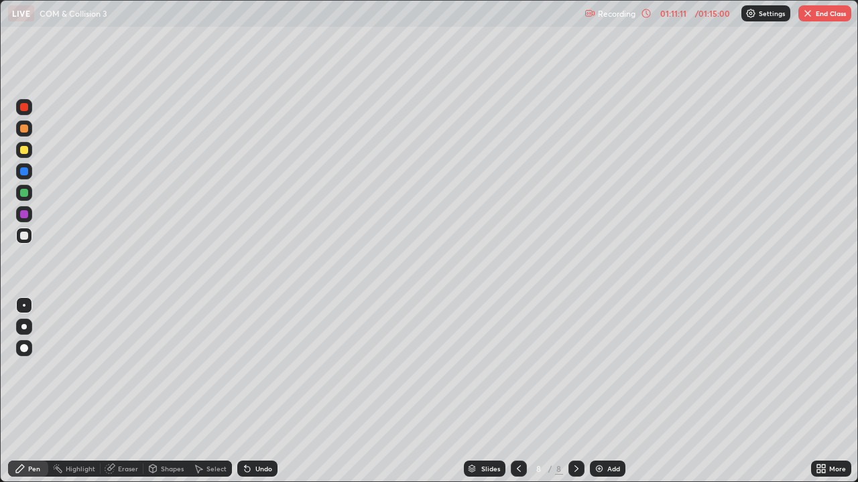
click at [262, 391] on div "Undo" at bounding box center [263, 469] width 17 height 7
click at [23, 149] on div at bounding box center [24, 150] width 8 height 8
click at [23, 237] on div at bounding box center [24, 236] width 8 height 8
click at [518, 391] on icon at bounding box center [518, 469] width 11 height 11
click at [517, 391] on icon at bounding box center [518, 469] width 11 height 11
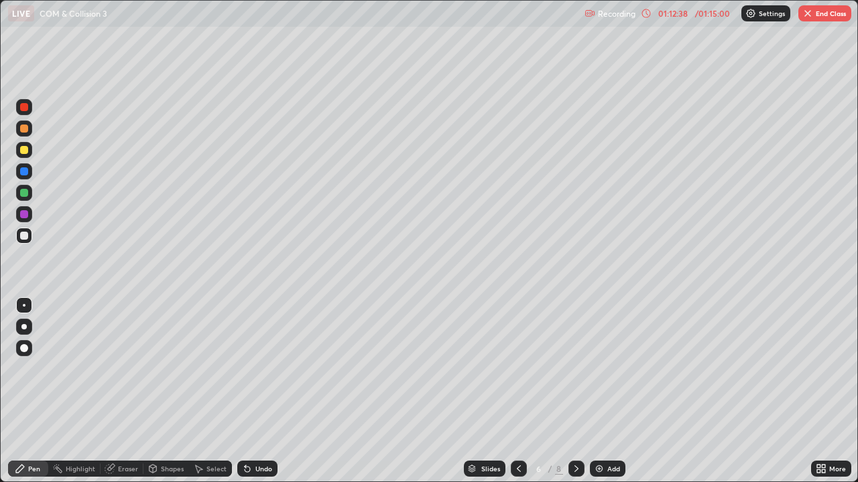
click at [517, 391] on icon at bounding box center [518, 469] width 11 height 11
click at [575, 391] on icon at bounding box center [576, 469] width 4 height 7
click at [575, 391] on icon at bounding box center [576, 469] width 11 height 11
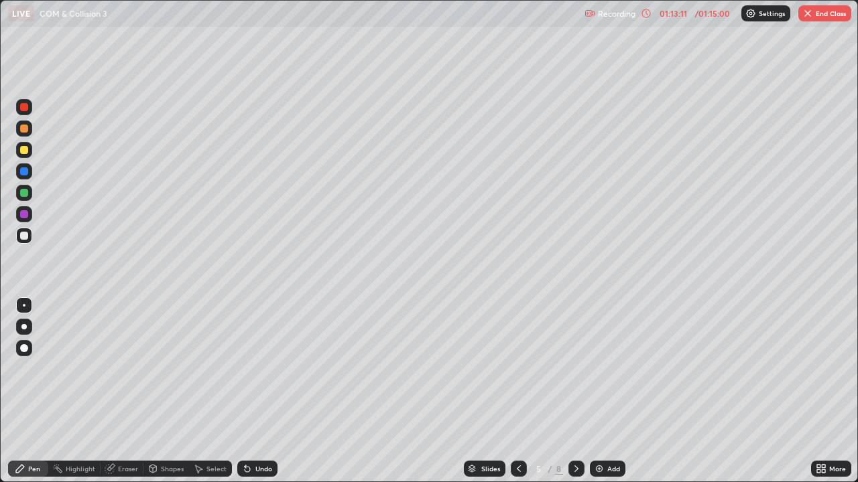
click at [574, 391] on icon at bounding box center [576, 469] width 4 height 7
click at [575, 391] on icon at bounding box center [576, 469] width 4 height 7
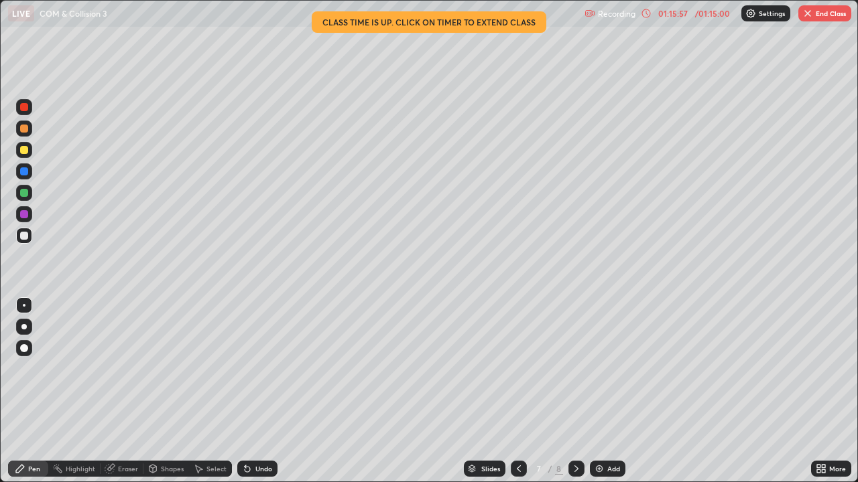
click at [576, 391] on div at bounding box center [576, 469] width 16 height 16
click at [517, 391] on icon at bounding box center [519, 469] width 4 height 7
click at [569, 391] on div at bounding box center [576, 469] width 16 height 16
click at [517, 391] on icon at bounding box center [518, 469] width 11 height 11
click at [572, 391] on icon at bounding box center [576, 469] width 11 height 11
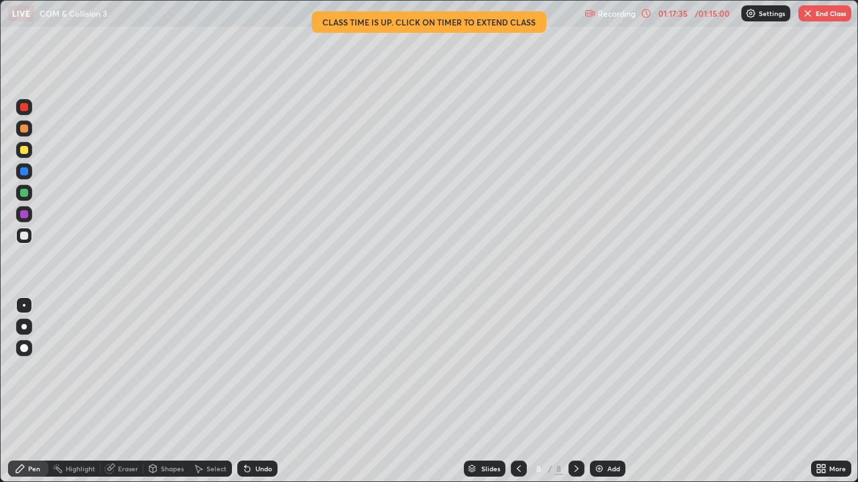
click at [515, 391] on icon at bounding box center [518, 469] width 11 height 11
click at [574, 391] on icon at bounding box center [576, 469] width 11 height 11
click at [519, 391] on icon at bounding box center [518, 469] width 11 height 11
click at [575, 391] on icon at bounding box center [576, 469] width 11 height 11
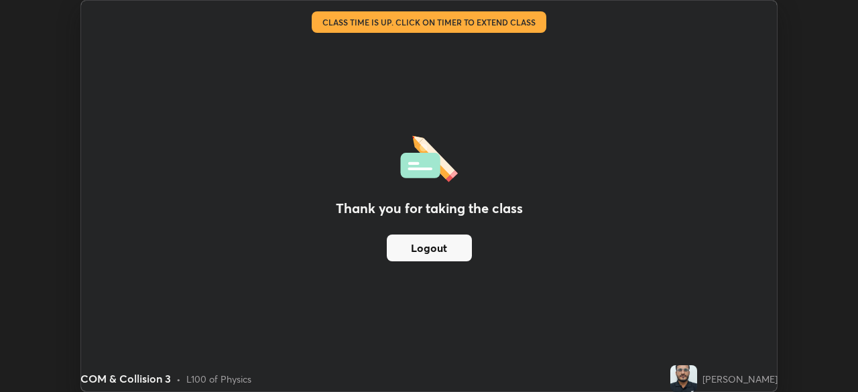
scroll to position [66609, 66143]
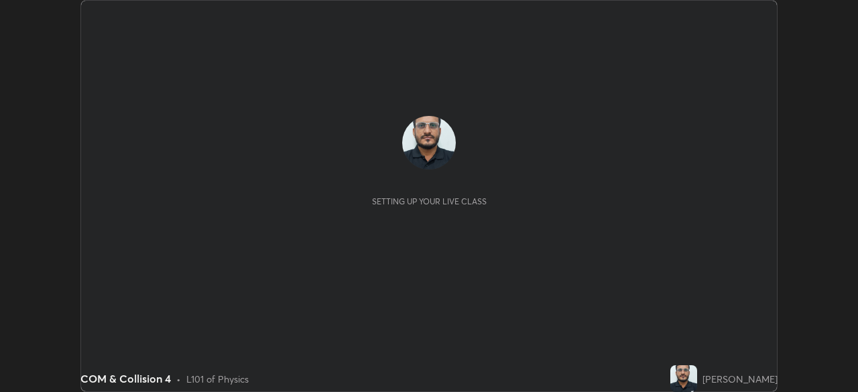
scroll to position [392, 857]
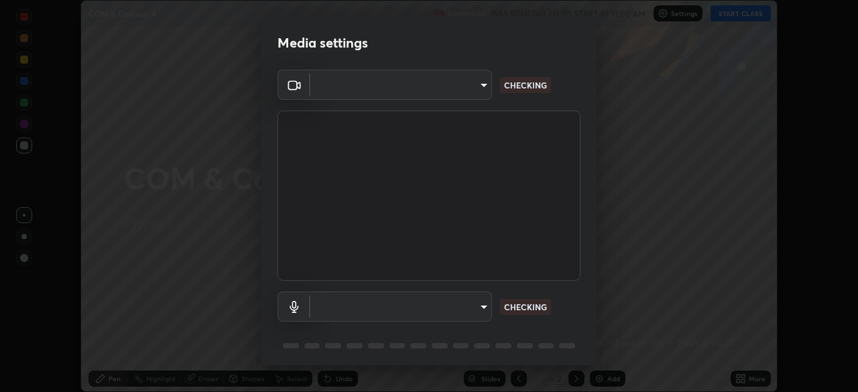
type input "ddeb460be698feac5301e169f53eca599c89e620ae617368e30cc776484c20c4"
type input "default"
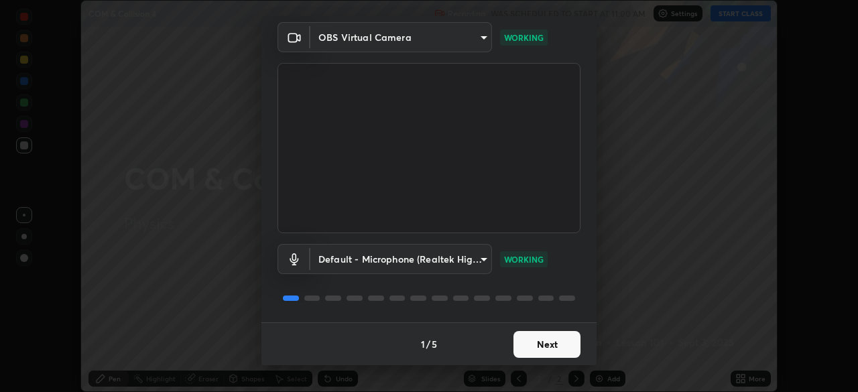
click at [522, 348] on button "Next" at bounding box center [546, 344] width 67 height 27
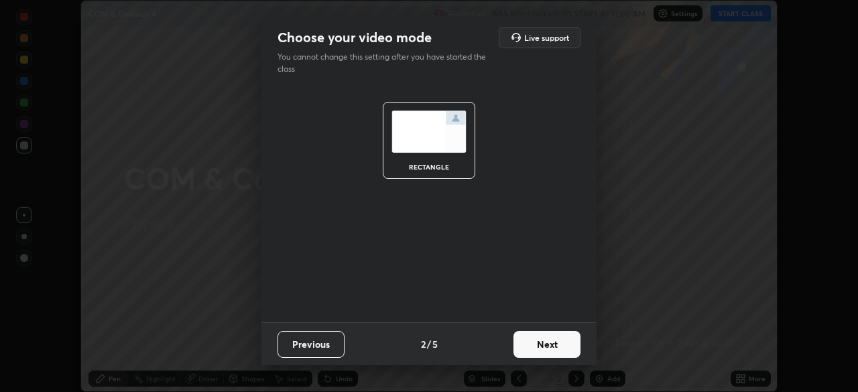
scroll to position [0, 0]
click at [525, 348] on button "Next" at bounding box center [546, 344] width 67 height 27
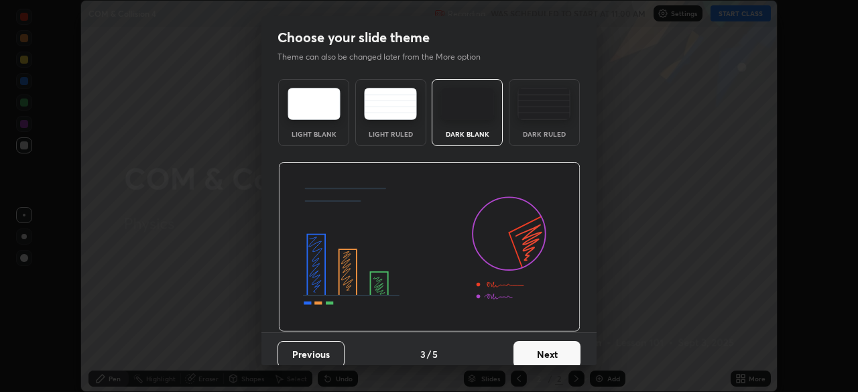
click at [527, 346] on button "Next" at bounding box center [546, 354] width 67 height 27
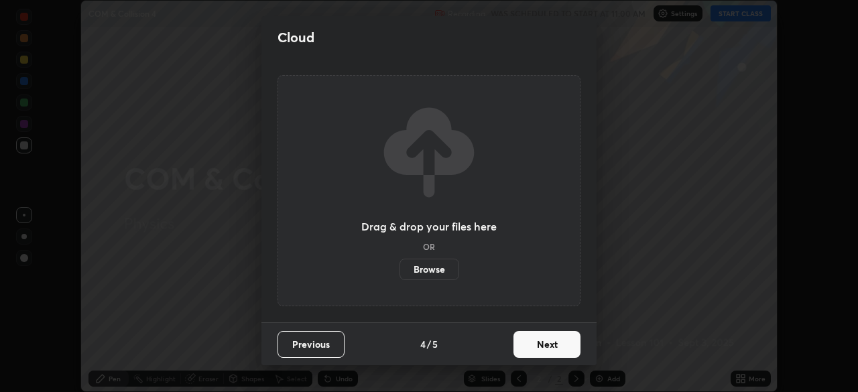
click at [525, 347] on button "Next" at bounding box center [546, 344] width 67 height 27
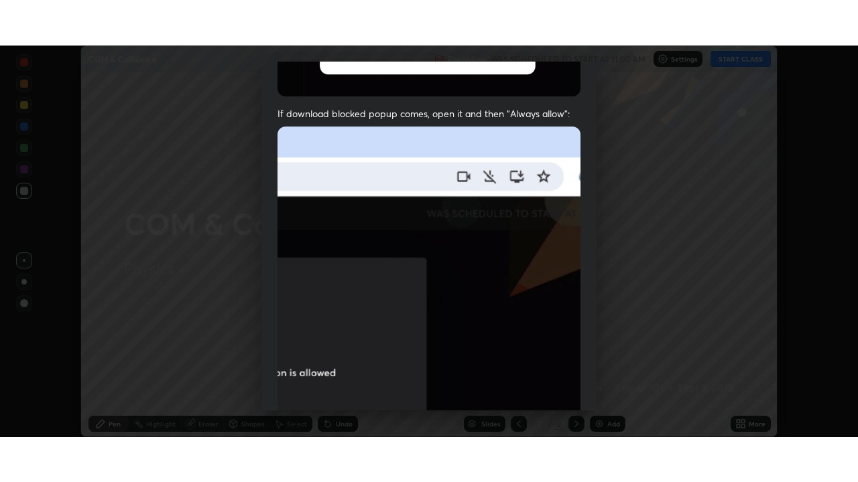
scroll to position [321, 0]
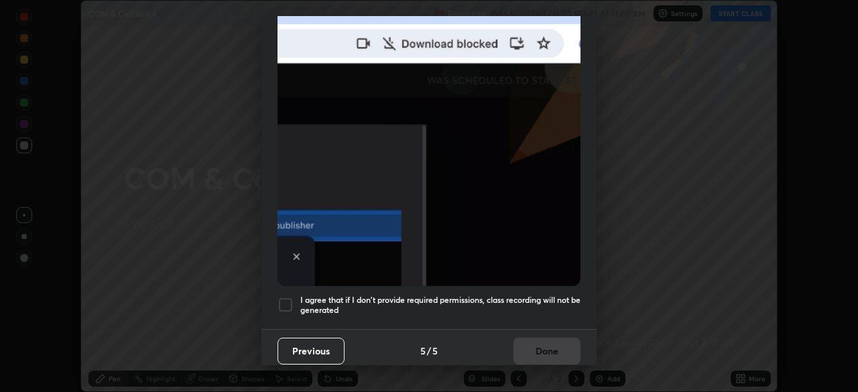
click at [278, 303] on div at bounding box center [285, 305] width 16 height 16
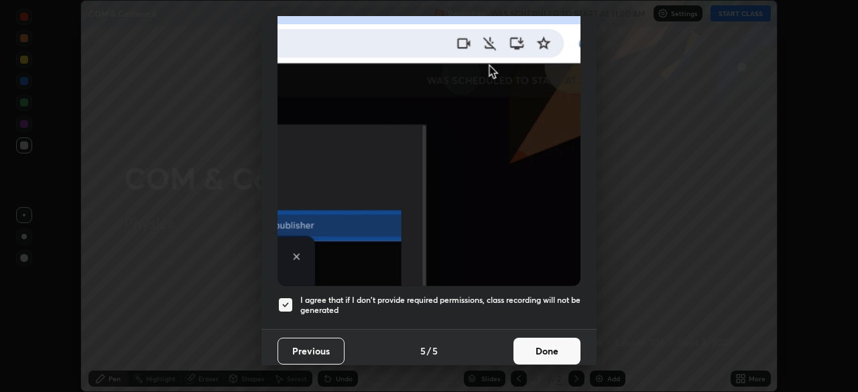
click at [532, 346] on button "Done" at bounding box center [546, 351] width 67 height 27
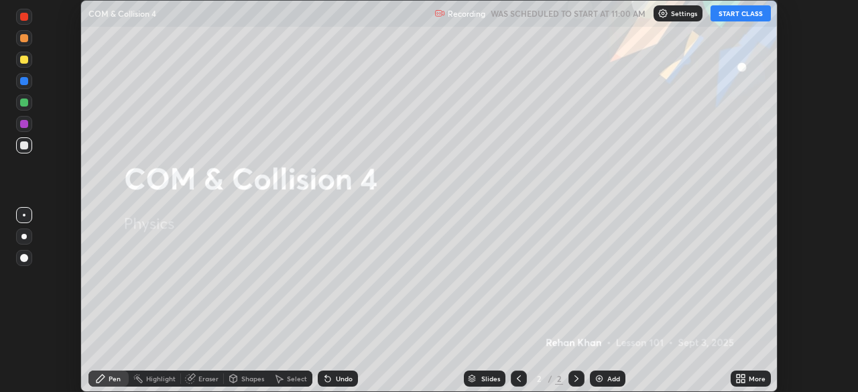
click at [736, 17] on button "START CLASS" at bounding box center [740, 13] width 60 height 16
click at [752, 381] on div "More" at bounding box center [756, 378] width 17 height 7
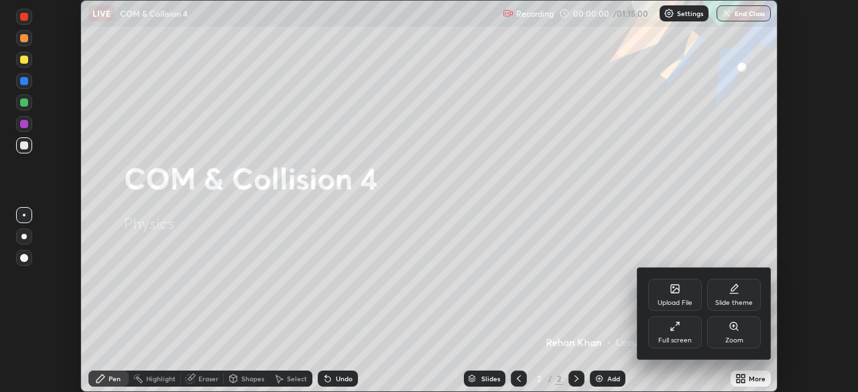
click at [681, 332] on div "Full screen" at bounding box center [675, 332] width 54 height 32
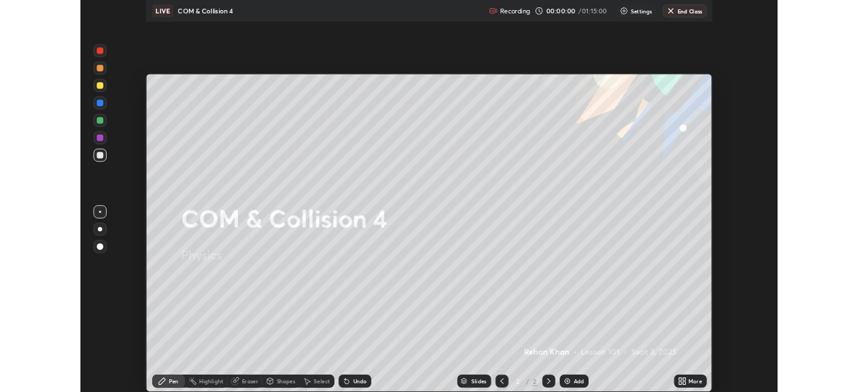
scroll to position [482, 858]
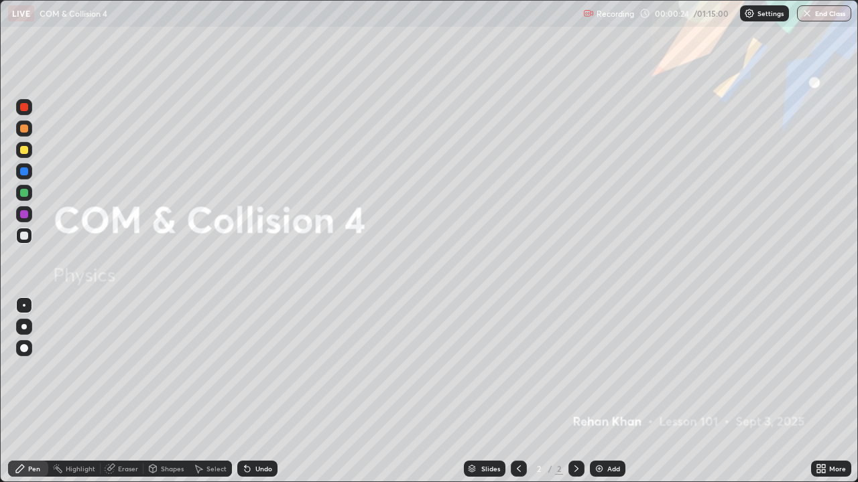
click at [610, 391] on div "Add" at bounding box center [608, 469] width 36 height 16
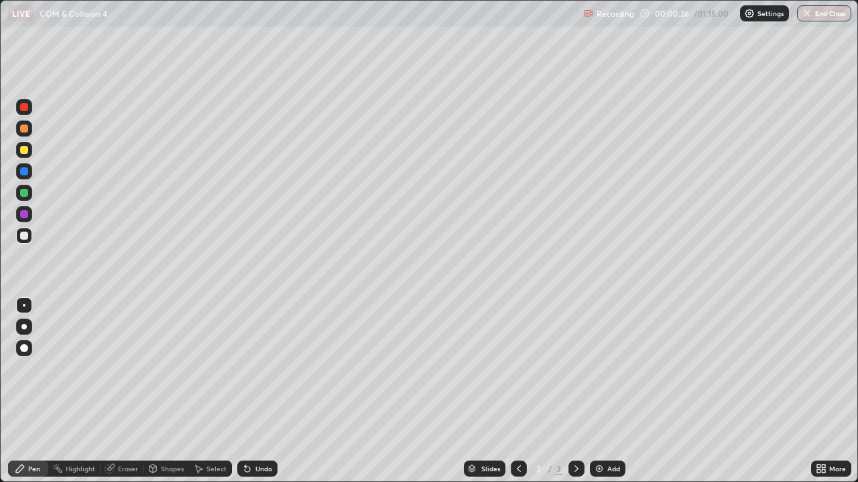
click at [24, 327] on div at bounding box center [23, 326] width 5 height 5
click at [27, 238] on div at bounding box center [24, 236] width 8 height 8
click at [202, 391] on icon at bounding box center [198, 469] width 11 height 11
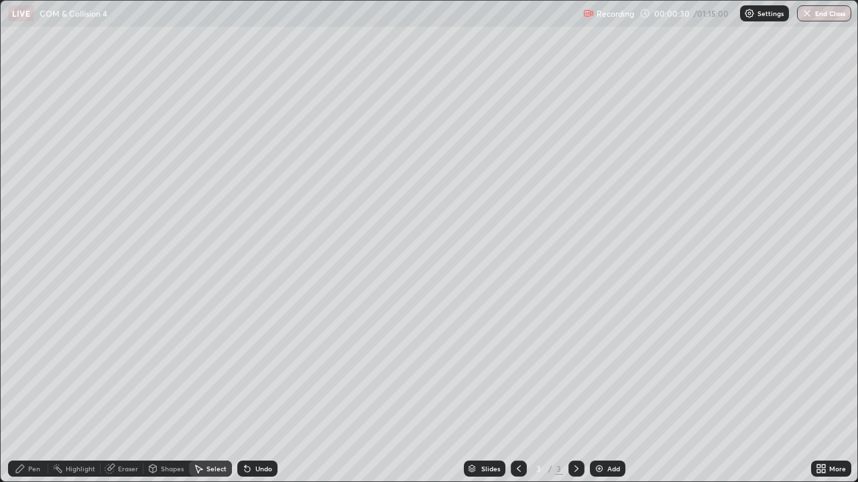
click at [157, 391] on div "Shapes" at bounding box center [166, 469] width 46 height 16
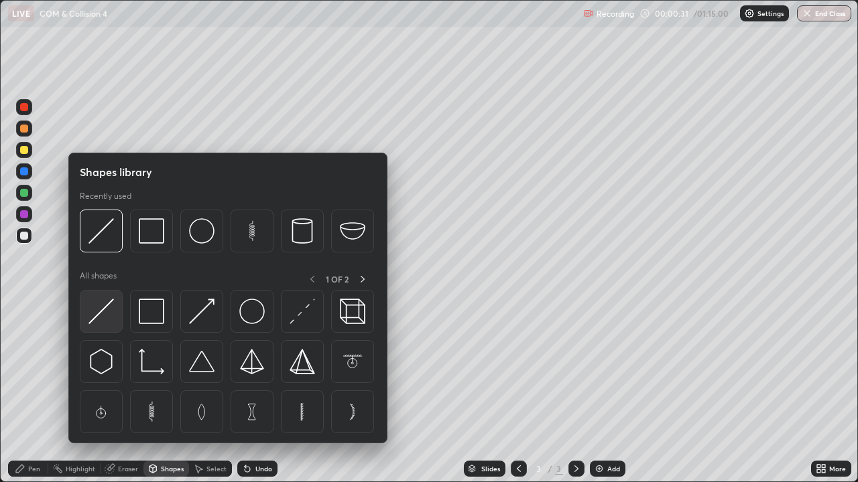
click at [110, 327] on div at bounding box center [101, 311] width 43 height 43
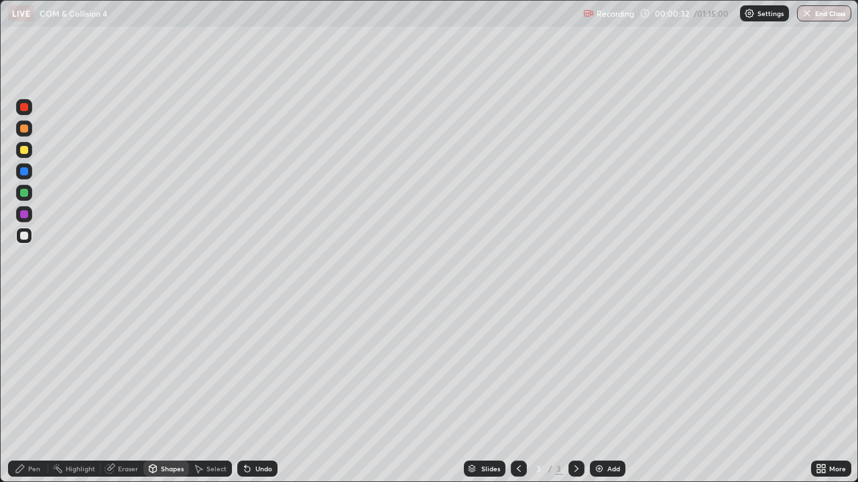
click at [23, 174] on div at bounding box center [24, 172] width 8 height 8
click at [25, 153] on div at bounding box center [24, 150] width 8 height 8
click at [35, 391] on div "Pen" at bounding box center [28, 469] width 40 height 16
click at [27, 108] on div at bounding box center [24, 107] width 8 height 8
click at [166, 391] on div "Shapes" at bounding box center [172, 469] width 23 height 7
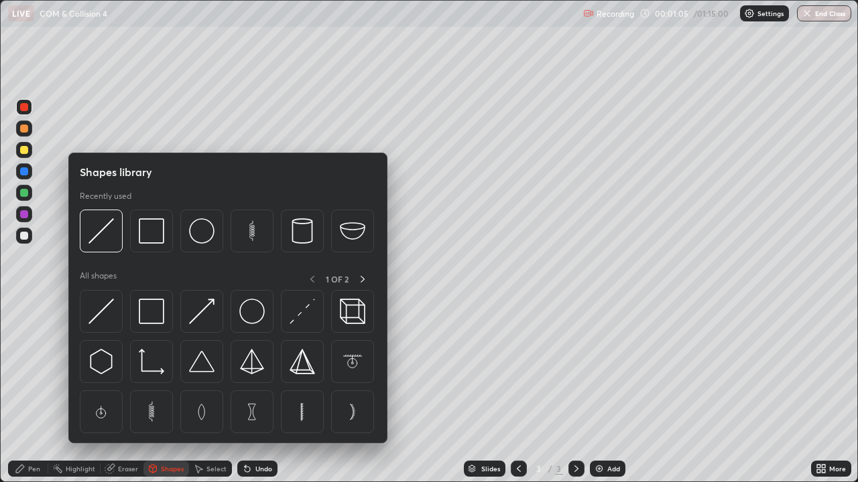
click at [123, 391] on div "Eraser" at bounding box center [128, 469] width 20 height 7
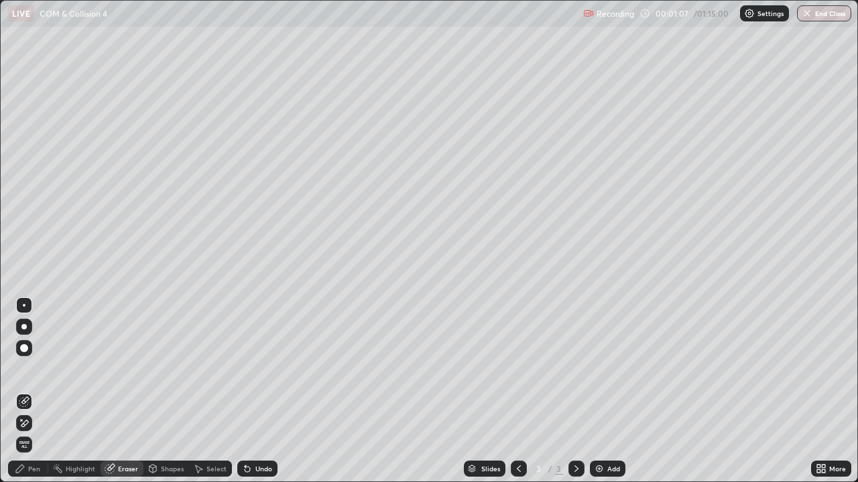
click at [36, 391] on div "Pen" at bounding box center [34, 469] width 12 height 7
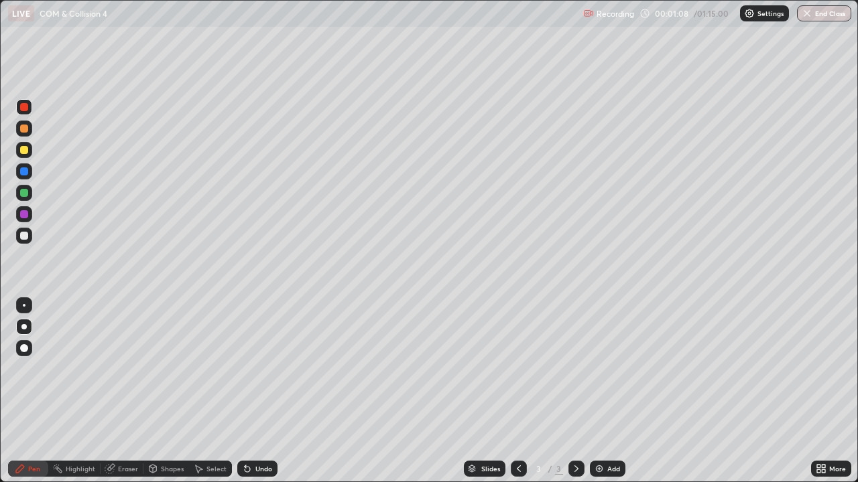
click at [22, 239] on div at bounding box center [24, 236] width 8 height 8
click at [269, 391] on div "Undo" at bounding box center [255, 469] width 46 height 27
click at [338, 391] on div "Slides 3 / 3 Add" at bounding box center [543, 469] width 533 height 27
click at [511, 391] on div at bounding box center [519, 469] width 16 height 27
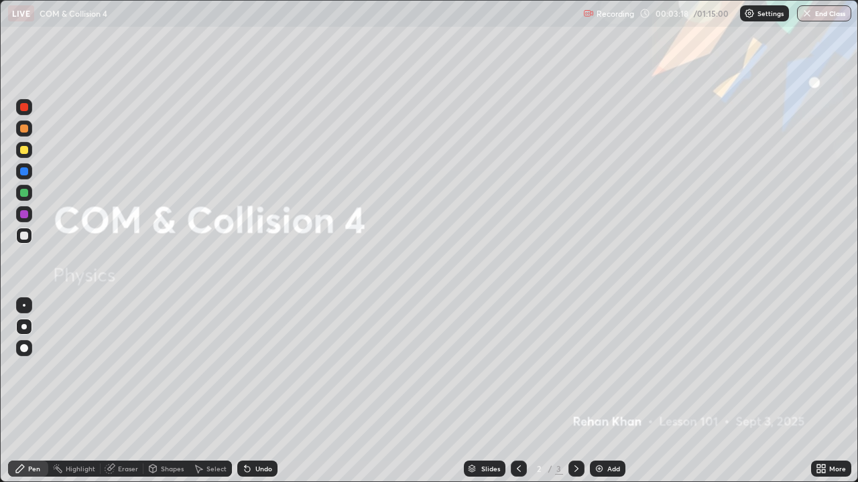
click at [516, 391] on icon at bounding box center [518, 469] width 11 height 11
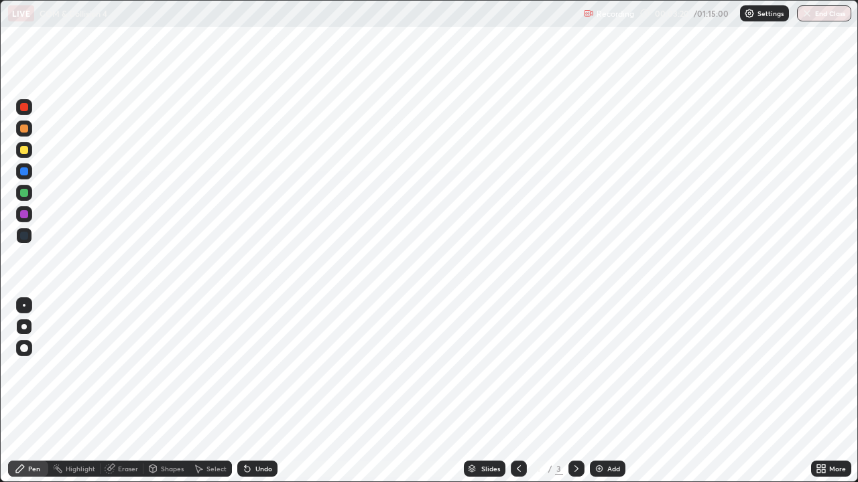
click at [568, 391] on div at bounding box center [576, 469] width 16 height 16
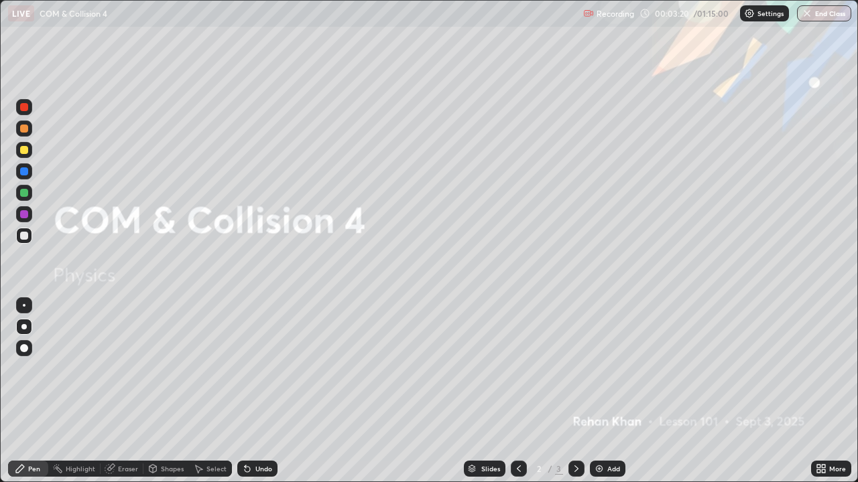
click at [575, 391] on icon at bounding box center [576, 469] width 11 height 11
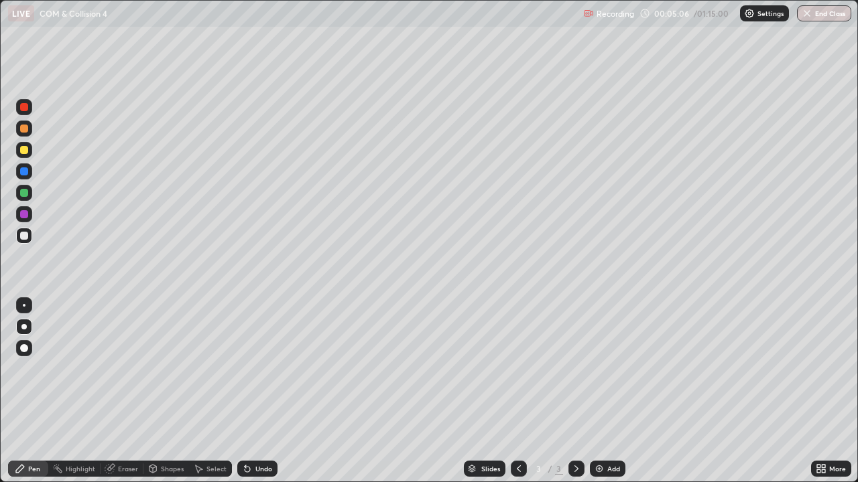
click at [23, 153] on div at bounding box center [24, 150] width 8 height 8
click at [22, 236] on div at bounding box center [24, 236] width 8 height 8
click at [250, 391] on icon at bounding box center [247, 469] width 11 height 11
click at [121, 391] on div "Eraser" at bounding box center [128, 469] width 20 height 7
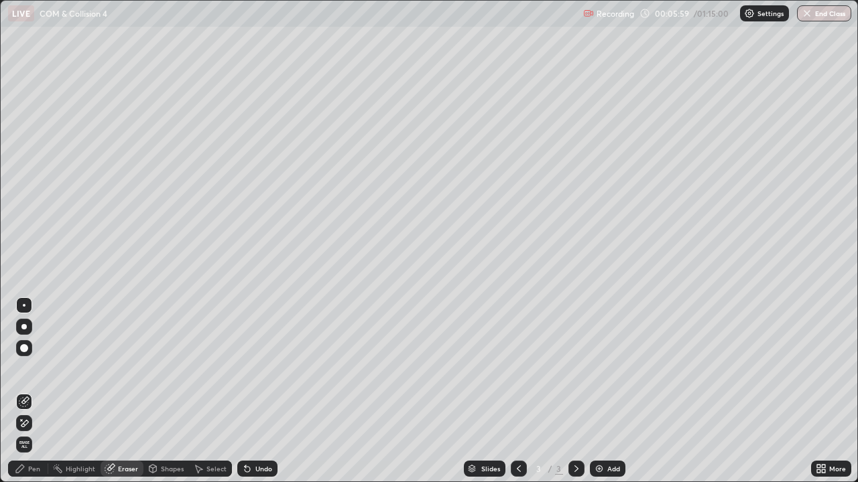
click at [164, 391] on div "Shapes" at bounding box center [172, 469] width 23 height 7
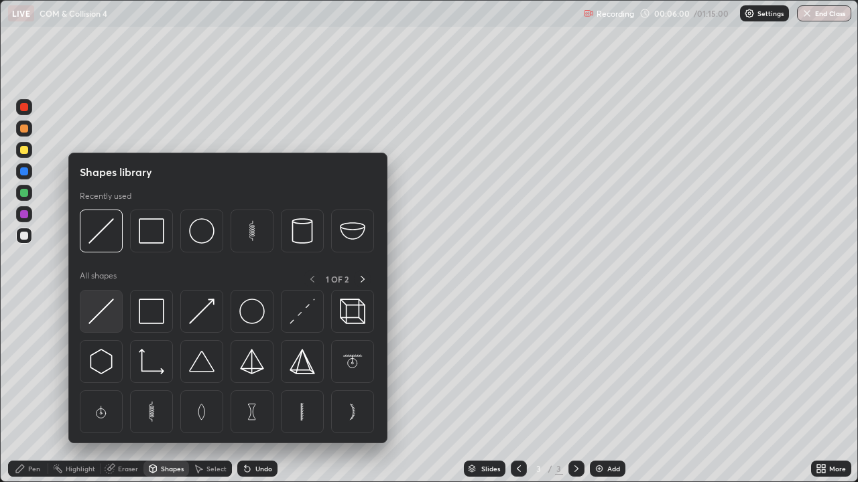
click at [99, 312] on img at bounding box center [100, 311] width 25 height 25
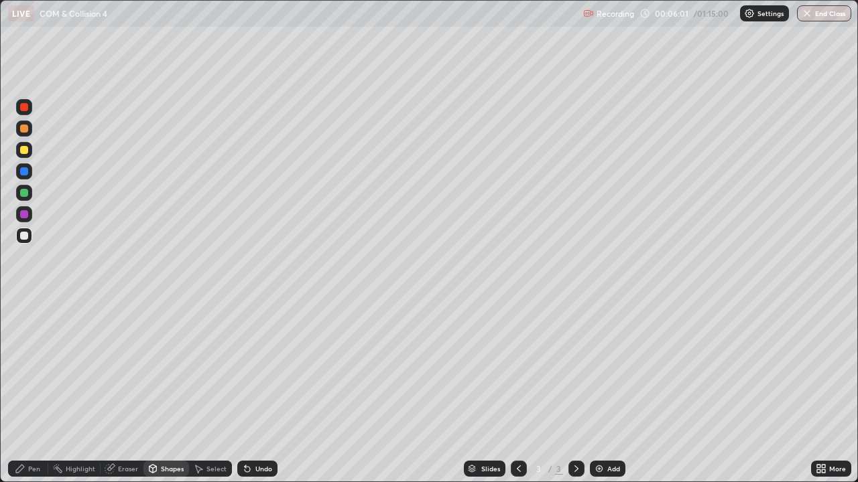
click at [25, 131] on div at bounding box center [24, 129] width 8 height 8
click at [21, 391] on div "Pen" at bounding box center [28, 469] width 40 height 16
click at [21, 151] on div at bounding box center [24, 150] width 8 height 8
click at [260, 391] on div "Undo" at bounding box center [263, 469] width 17 height 7
click at [261, 391] on div "Undo" at bounding box center [263, 469] width 17 height 7
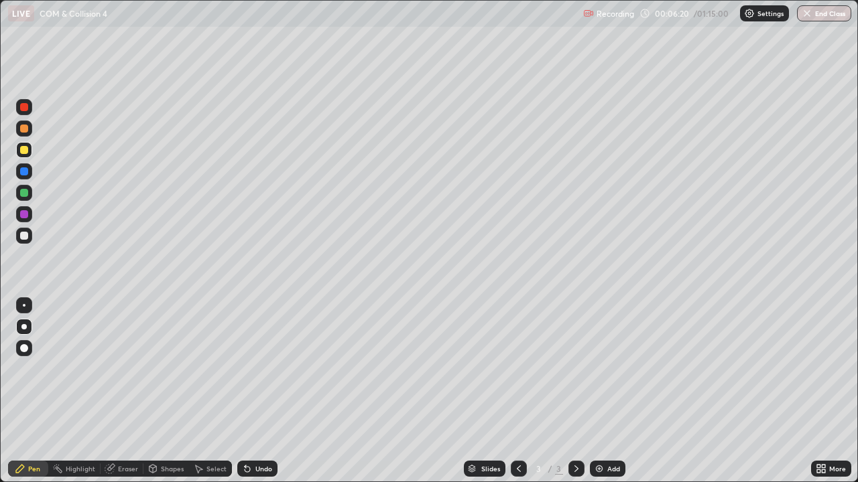
click at [258, 391] on div "Undo" at bounding box center [263, 469] width 17 height 7
click at [24, 306] on div at bounding box center [24, 305] width 3 height 3
click at [26, 111] on div at bounding box center [24, 107] width 8 height 8
click at [25, 215] on div at bounding box center [24, 214] width 8 height 8
click at [259, 391] on div "Undo" at bounding box center [263, 469] width 17 height 7
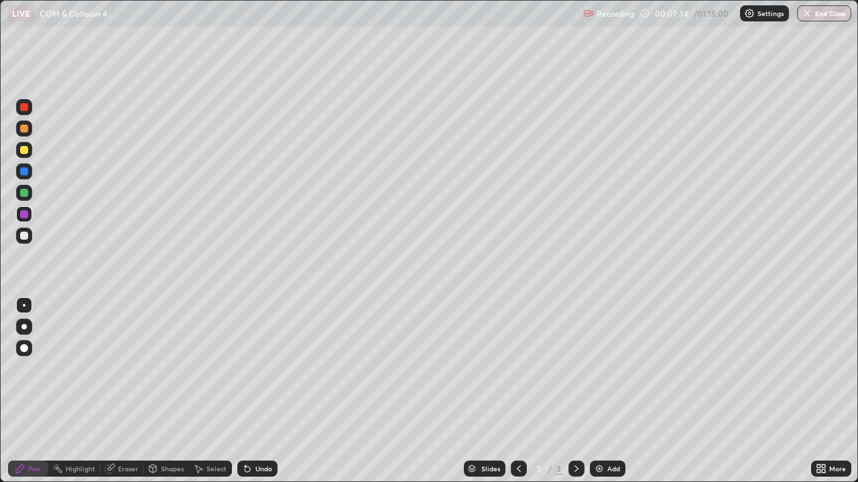
click at [23, 237] on div at bounding box center [24, 236] width 8 height 8
click at [25, 174] on div at bounding box center [24, 172] width 8 height 8
click at [24, 238] on div at bounding box center [24, 236] width 8 height 8
click at [165, 391] on div "Shapes" at bounding box center [172, 469] width 23 height 7
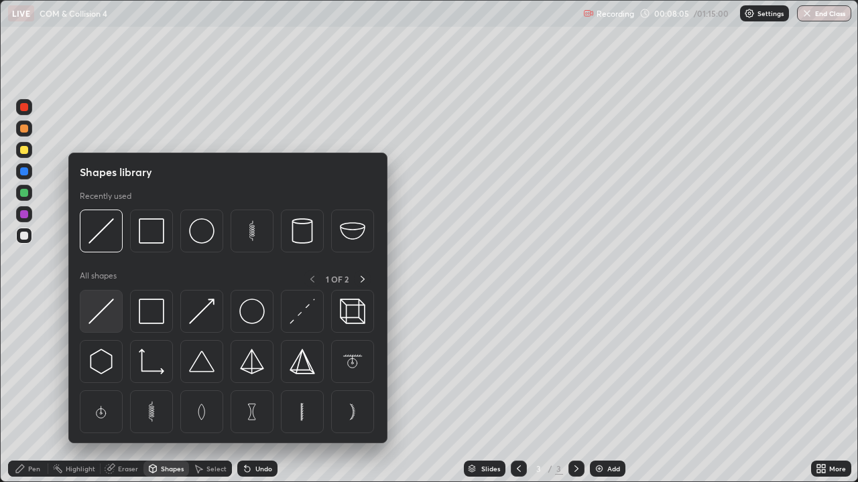
click at [106, 320] on img at bounding box center [100, 311] width 25 height 25
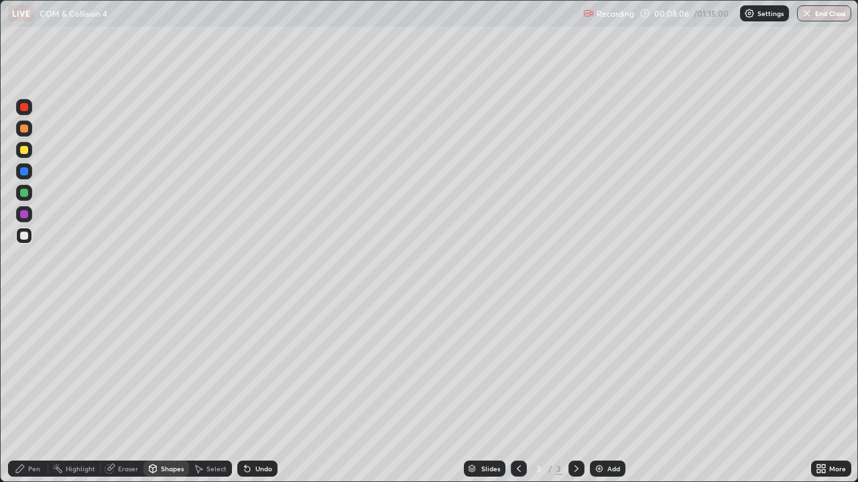
click at [23, 173] on div at bounding box center [24, 172] width 8 height 8
click at [15, 391] on div "Pen" at bounding box center [28, 469] width 40 height 16
click at [24, 151] on div at bounding box center [24, 150] width 8 height 8
click at [163, 391] on div "Shapes" at bounding box center [172, 469] width 23 height 7
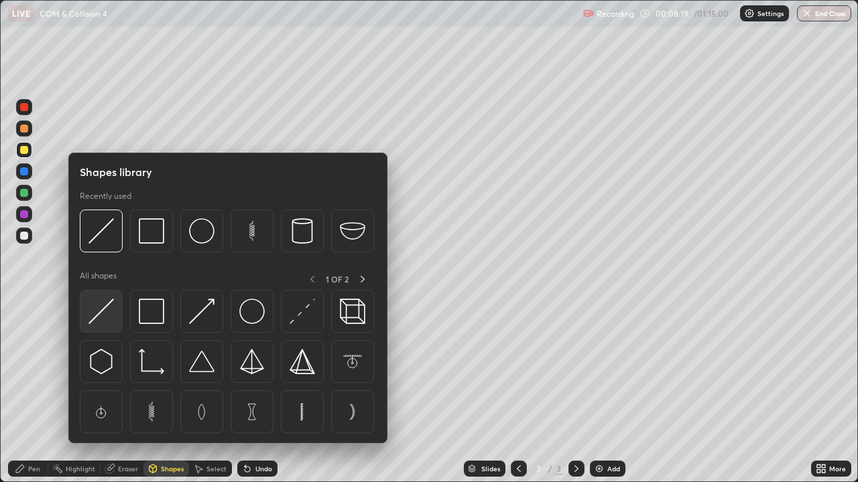
click at [103, 312] on img at bounding box center [100, 311] width 25 height 25
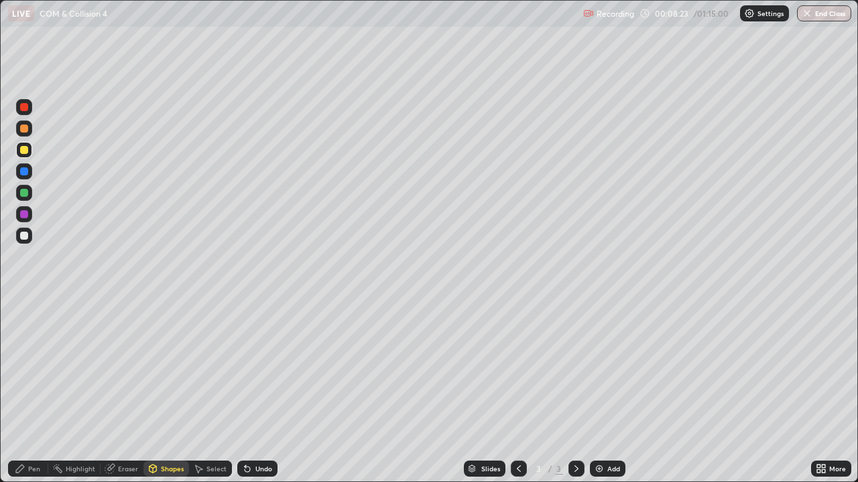
click at [34, 391] on div "Pen" at bounding box center [34, 469] width 12 height 7
click at [25, 134] on div at bounding box center [24, 129] width 16 height 16
click at [614, 391] on div "Add" at bounding box center [608, 469] width 36 height 16
click at [26, 237] on div at bounding box center [24, 236] width 8 height 8
click at [171, 391] on div "Shapes" at bounding box center [172, 469] width 23 height 7
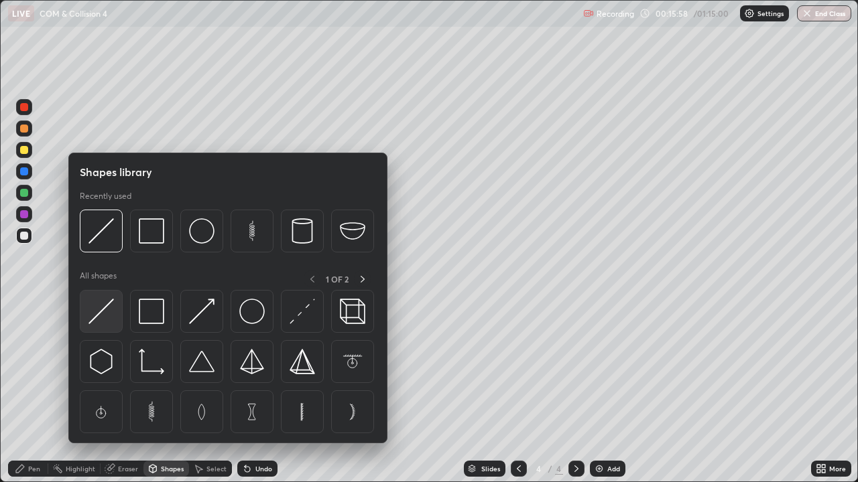
click at [98, 306] on img at bounding box center [100, 311] width 25 height 25
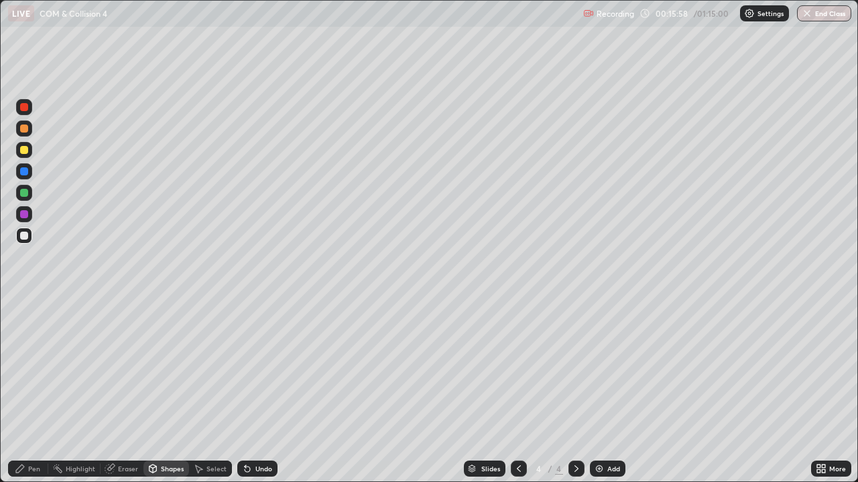
click at [24, 172] on div at bounding box center [24, 172] width 8 height 8
click at [26, 153] on div at bounding box center [24, 150] width 8 height 8
click at [33, 391] on div "Pen" at bounding box center [28, 469] width 40 height 16
click at [26, 174] on div at bounding box center [24, 172] width 8 height 8
click at [170, 391] on div "Shapes" at bounding box center [166, 469] width 46 height 16
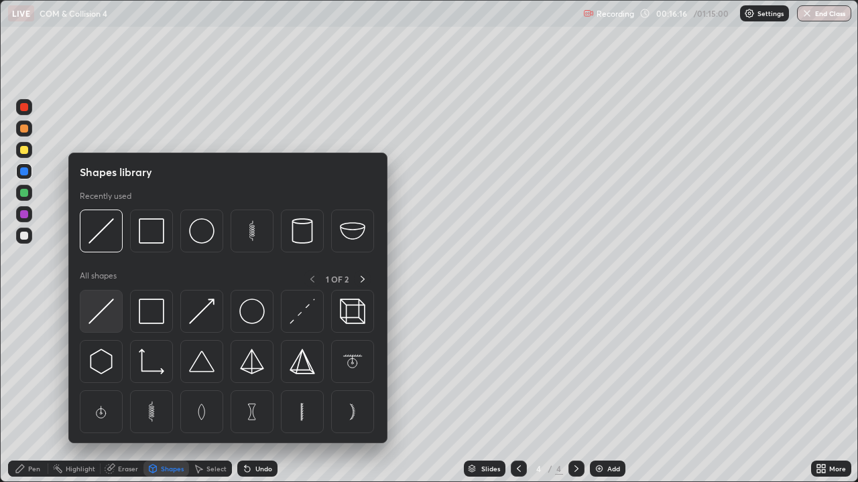
click at [102, 318] on img at bounding box center [100, 311] width 25 height 25
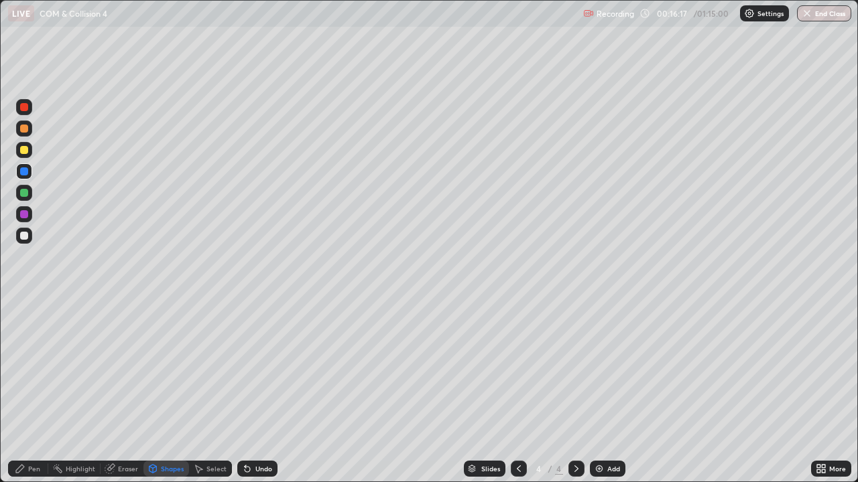
click at [25, 134] on div at bounding box center [24, 129] width 16 height 16
click at [27, 173] on div at bounding box center [24, 172] width 8 height 8
click at [255, 391] on div "Undo" at bounding box center [257, 469] width 40 height 16
click at [24, 107] on div at bounding box center [24, 107] width 8 height 8
click at [35, 391] on div "Pen" at bounding box center [28, 469] width 40 height 16
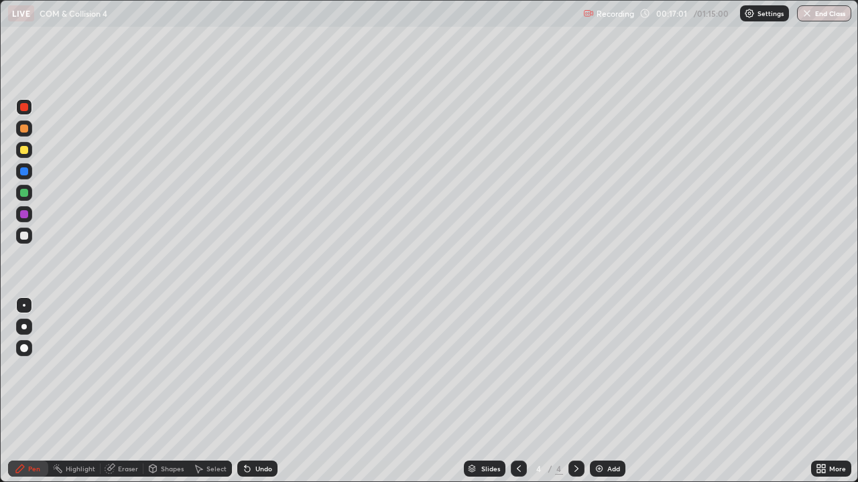
click at [25, 236] on div at bounding box center [24, 236] width 8 height 8
click at [25, 128] on div at bounding box center [24, 129] width 8 height 8
click at [25, 346] on div at bounding box center [24, 348] width 8 height 8
click at [171, 391] on div "Shapes" at bounding box center [172, 469] width 23 height 7
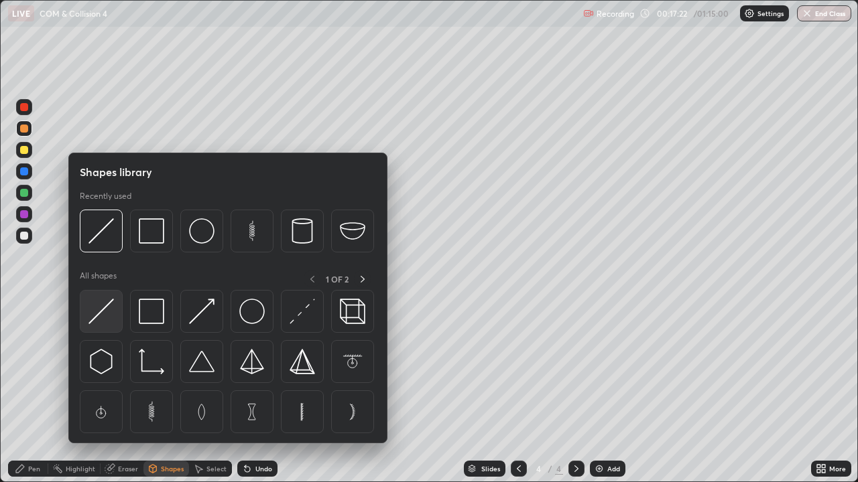
click at [105, 316] on img at bounding box center [100, 311] width 25 height 25
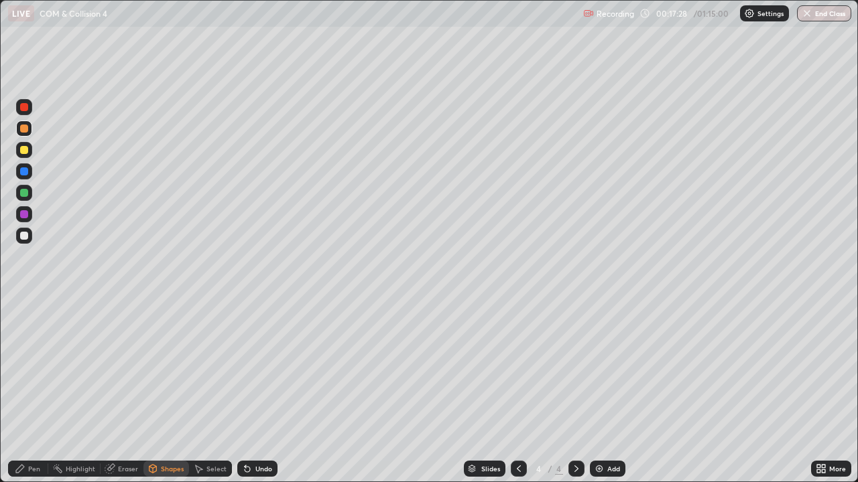
click at [29, 391] on div "Pen" at bounding box center [34, 469] width 12 height 7
click at [24, 306] on div at bounding box center [24, 305] width 3 height 3
click at [23, 239] on div at bounding box center [24, 236] width 8 height 8
click at [26, 149] on div at bounding box center [24, 150] width 8 height 8
click at [22, 238] on div at bounding box center [24, 236] width 8 height 8
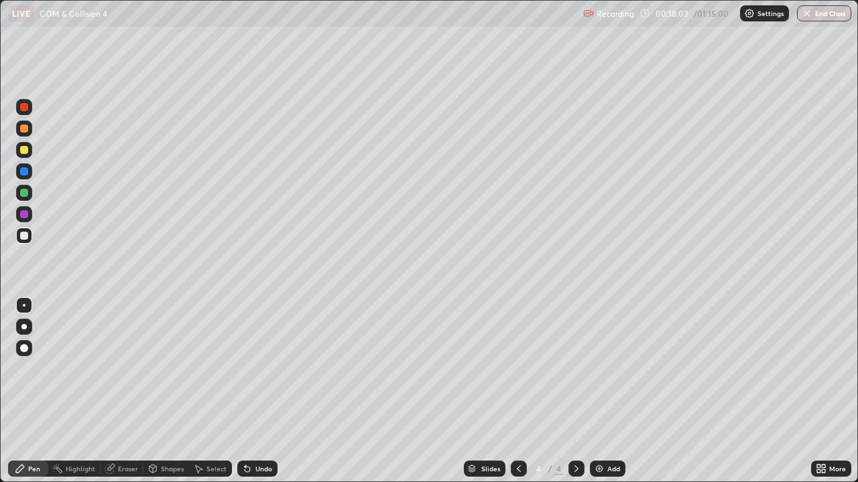
click at [24, 108] on div at bounding box center [24, 107] width 8 height 8
click at [24, 239] on div at bounding box center [24, 236] width 8 height 8
click at [20, 174] on div at bounding box center [24, 172] width 8 height 8
click at [156, 391] on icon at bounding box center [152, 469] width 11 height 11
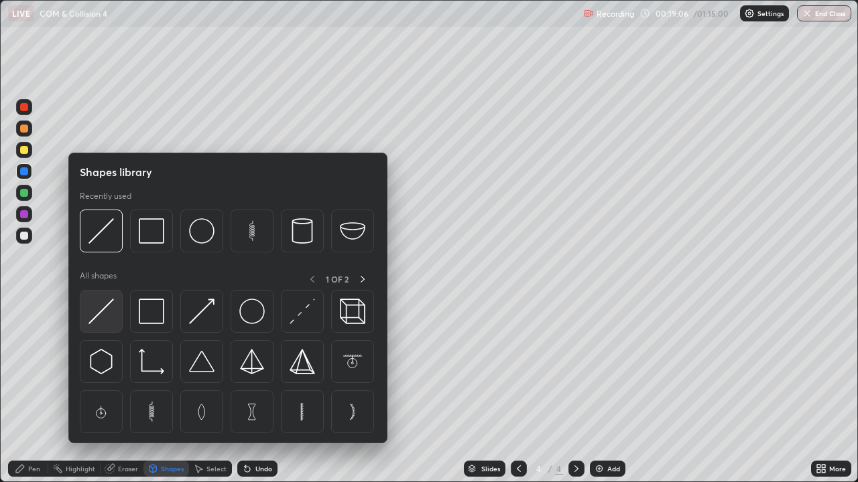
click at [108, 320] on img at bounding box center [100, 311] width 25 height 25
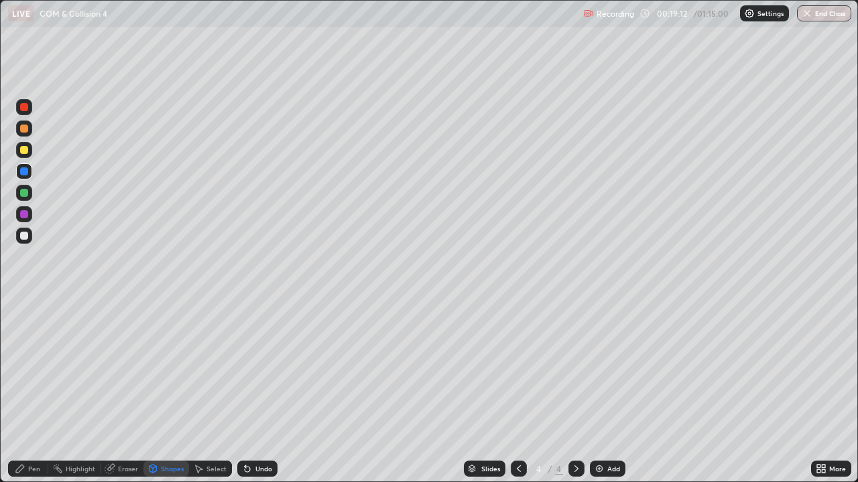
click at [36, 391] on div "Pen" at bounding box center [34, 469] width 12 height 7
click at [170, 391] on div "Shapes" at bounding box center [172, 469] width 23 height 7
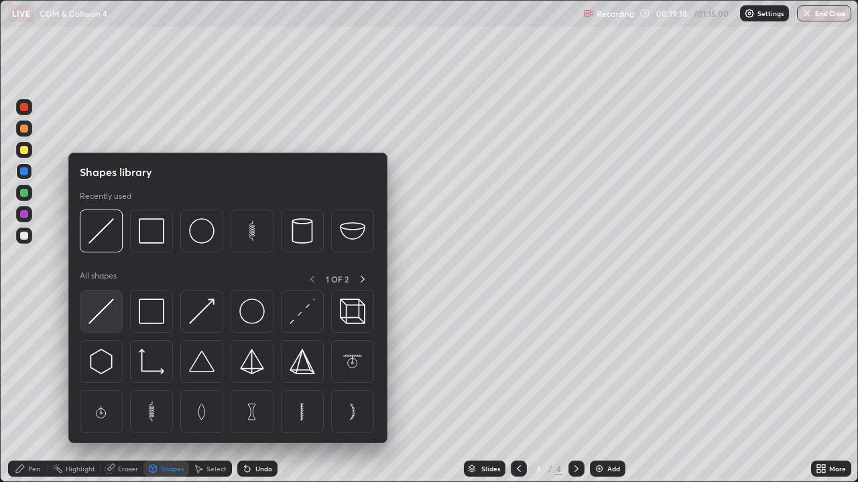
click at [109, 318] on img at bounding box center [100, 311] width 25 height 25
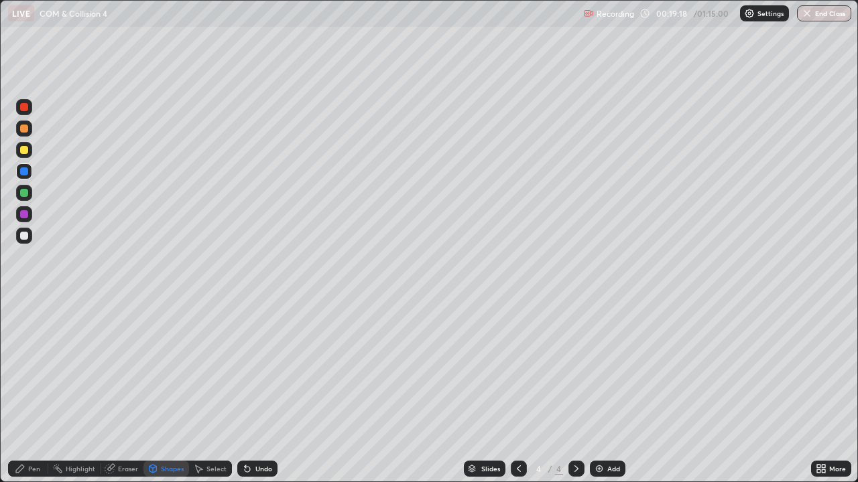
click at [23, 150] on div at bounding box center [24, 150] width 8 height 8
click at [31, 391] on div "Pen" at bounding box center [28, 469] width 40 height 16
click at [23, 175] on div at bounding box center [24, 172] width 8 height 8
click at [27, 152] on div at bounding box center [24, 150] width 8 height 8
click at [25, 150] on div at bounding box center [24, 150] width 8 height 8
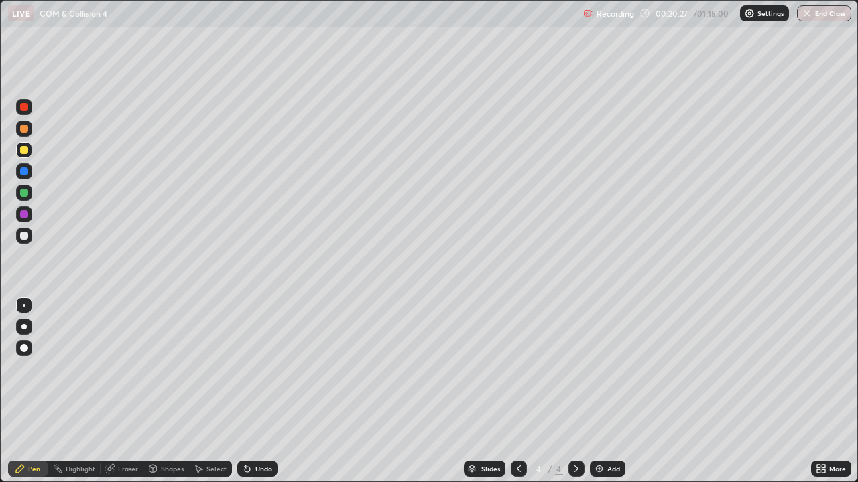
click at [25, 174] on div at bounding box center [24, 172] width 8 height 8
click at [29, 151] on div at bounding box center [24, 150] width 16 height 16
click at [608, 391] on div "Add" at bounding box center [613, 469] width 13 height 7
click at [21, 234] on div at bounding box center [24, 236] width 8 height 8
click at [23, 328] on div at bounding box center [23, 326] width 5 height 5
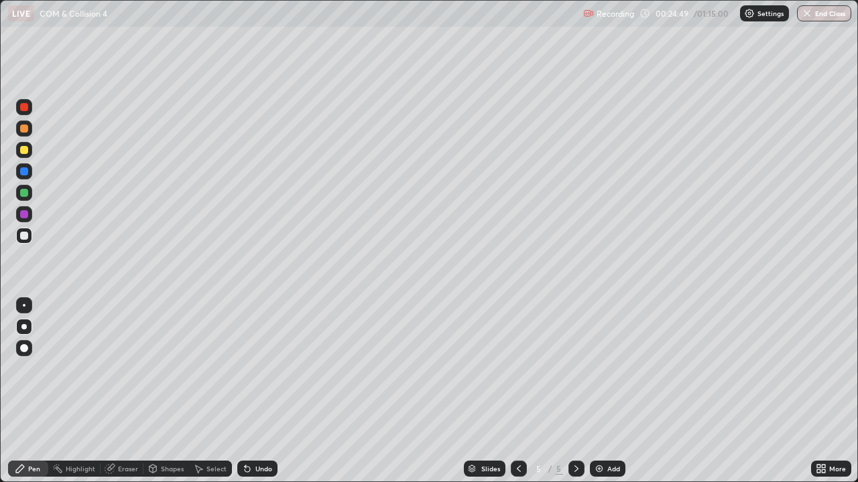
click at [23, 153] on div at bounding box center [24, 150] width 8 height 8
click at [23, 235] on div at bounding box center [24, 236] width 8 height 8
click at [23, 132] on div at bounding box center [24, 129] width 8 height 8
click at [24, 237] on div at bounding box center [24, 236] width 8 height 8
click at [168, 391] on div "Shapes" at bounding box center [172, 469] width 23 height 7
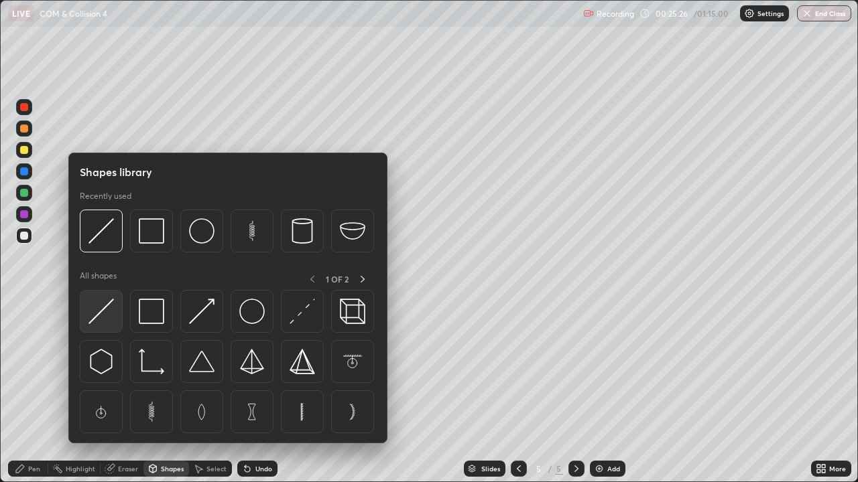
click at [103, 315] on img at bounding box center [100, 311] width 25 height 25
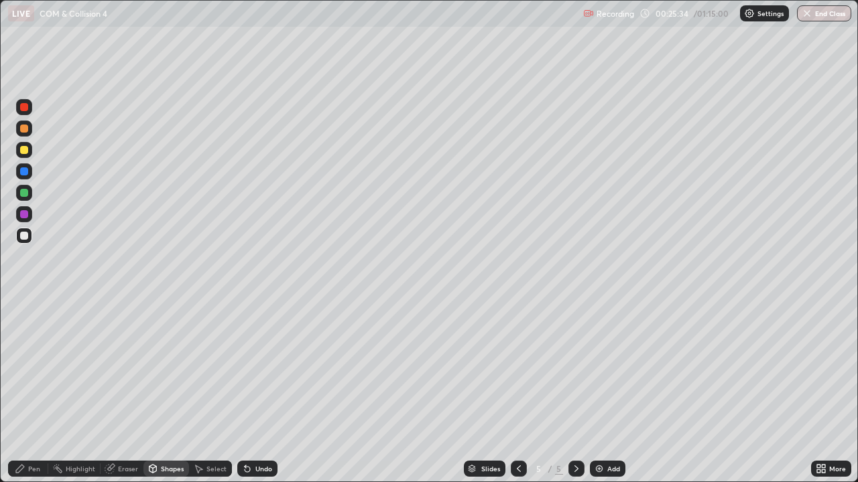
click at [24, 152] on div at bounding box center [24, 150] width 8 height 8
click at [165, 391] on div "Shapes" at bounding box center [172, 469] width 23 height 7
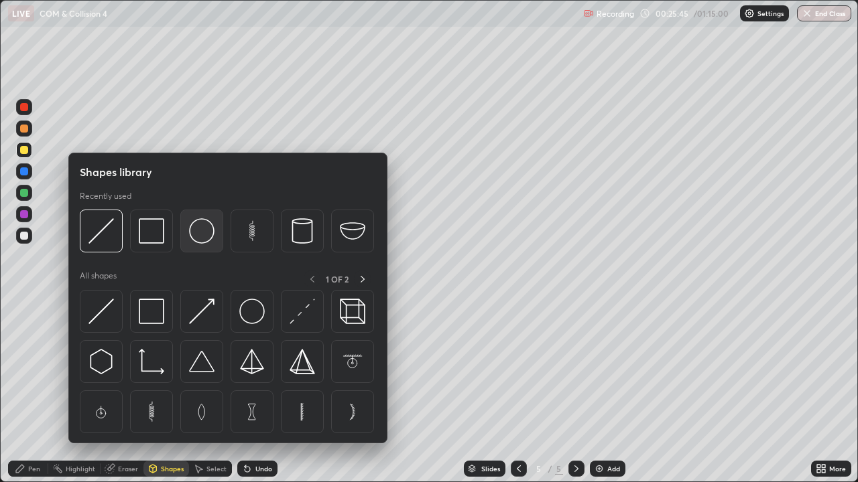
click at [200, 234] on img at bounding box center [201, 230] width 25 height 25
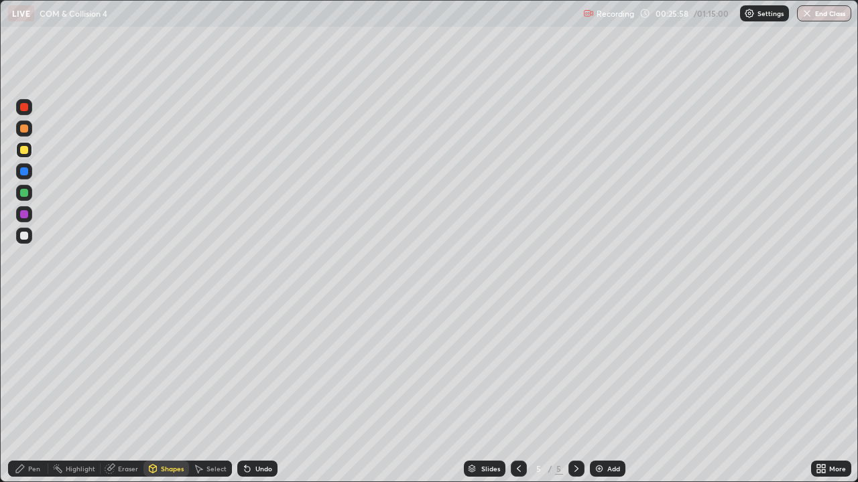
click at [32, 391] on div "Pen" at bounding box center [34, 469] width 12 height 7
click at [23, 172] on div at bounding box center [24, 172] width 8 height 8
click at [24, 196] on div at bounding box center [24, 193] width 8 height 8
click at [25, 235] on div at bounding box center [24, 236] width 8 height 8
click at [24, 172] on div at bounding box center [24, 172] width 8 height 8
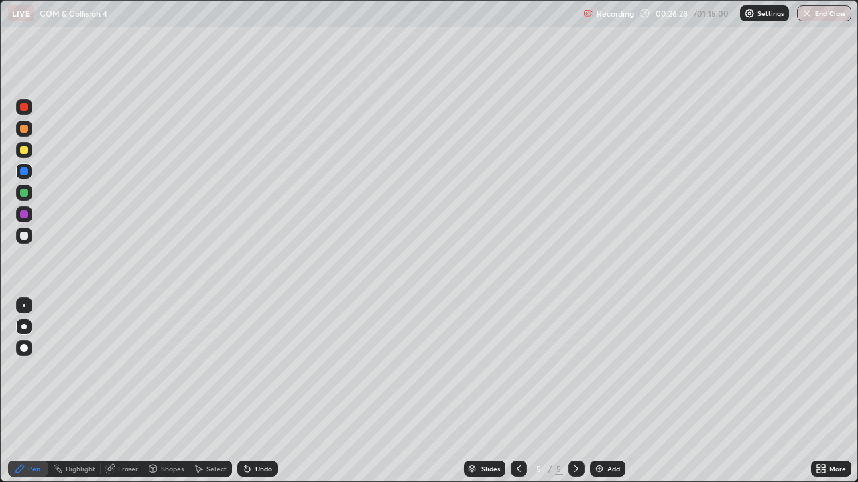
click at [25, 232] on div at bounding box center [24, 236] width 8 height 8
click at [24, 238] on div at bounding box center [24, 236] width 8 height 8
click at [19, 127] on div at bounding box center [24, 129] width 16 height 16
click at [24, 155] on div at bounding box center [24, 150] width 16 height 16
click at [24, 237] on div at bounding box center [24, 236] width 8 height 8
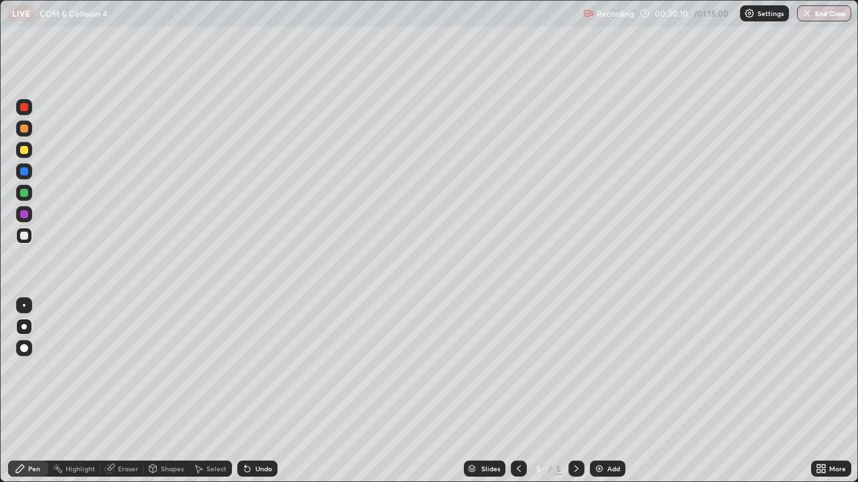
click at [21, 194] on div at bounding box center [24, 193] width 8 height 8
click at [22, 238] on div at bounding box center [24, 236] width 8 height 8
click at [29, 197] on div at bounding box center [24, 193] width 16 height 16
click at [30, 239] on div at bounding box center [24, 236] width 16 height 16
click at [214, 391] on div "Select" at bounding box center [210, 469] width 43 height 16
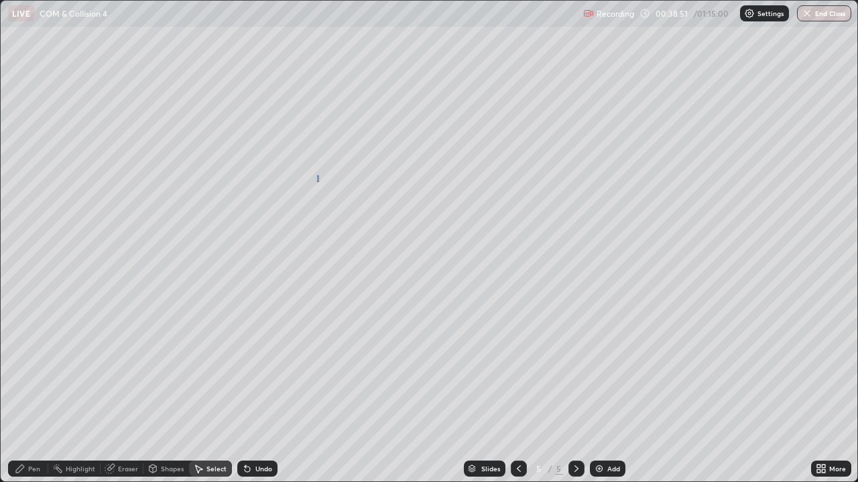
click at [317, 176] on div "0 ° Undo Copy Duplicate Duplicate to new slide Delete" at bounding box center [429, 241] width 856 height 481
click at [34, 391] on div "Pen" at bounding box center [28, 469] width 40 height 16
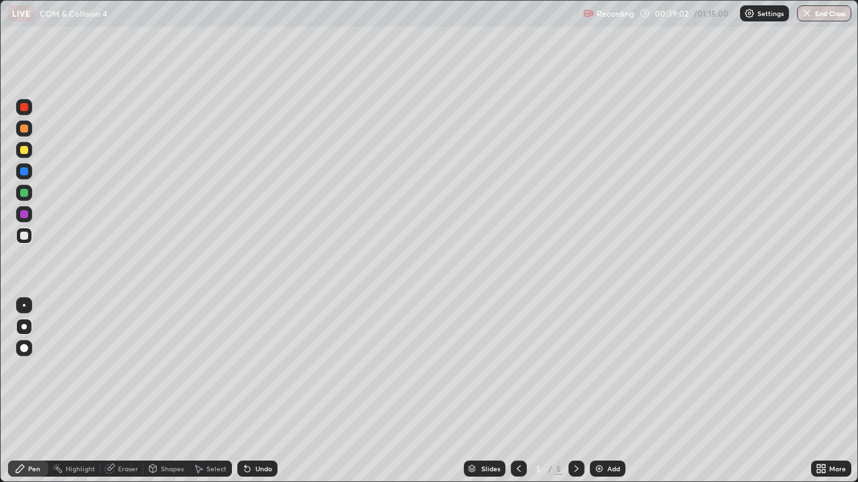
click at [210, 391] on div "Select" at bounding box center [216, 469] width 20 height 7
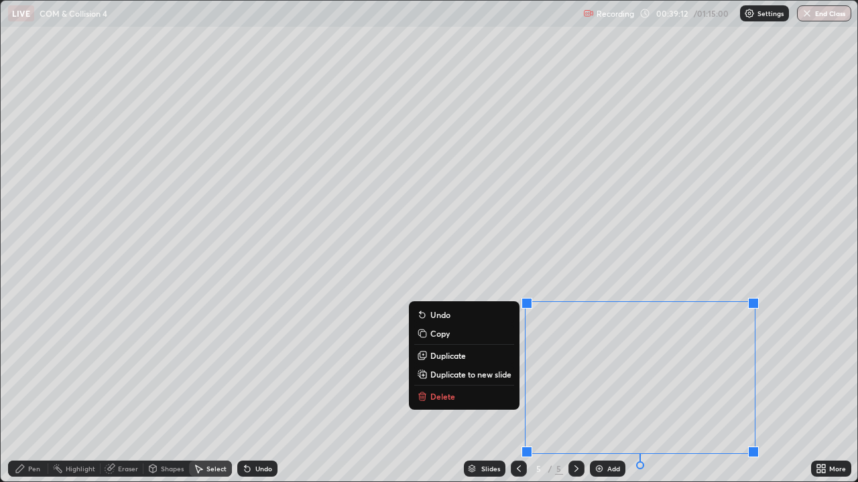
click at [208, 391] on div "Select" at bounding box center [216, 469] width 20 height 7
click at [539, 284] on div "0 ° Undo Copy Duplicate Duplicate to new slide Delete" at bounding box center [429, 241] width 856 height 481
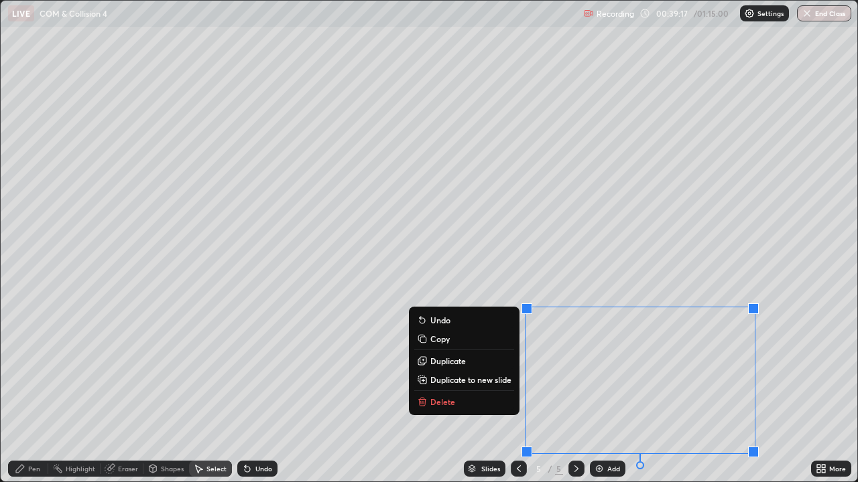
click at [479, 382] on p "Duplicate to new slide" at bounding box center [470, 380] width 81 height 11
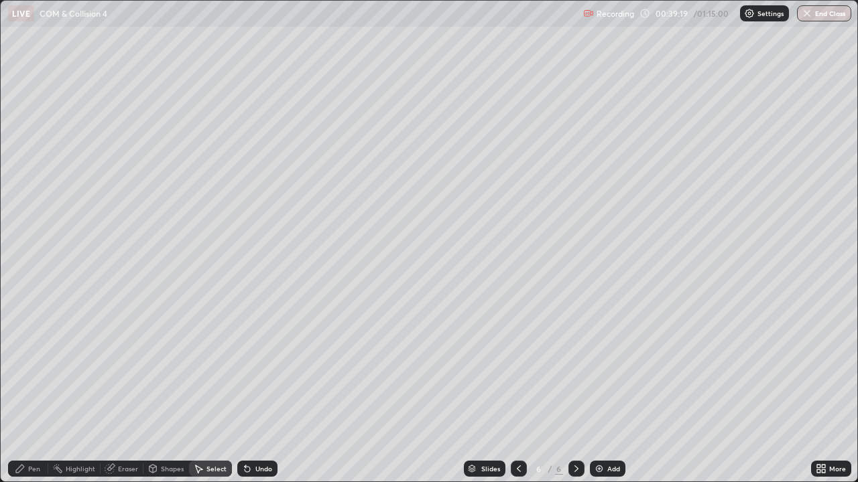
click at [123, 391] on div "Eraser" at bounding box center [122, 469] width 43 height 16
click at [29, 391] on div "Pen" at bounding box center [34, 469] width 12 height 7
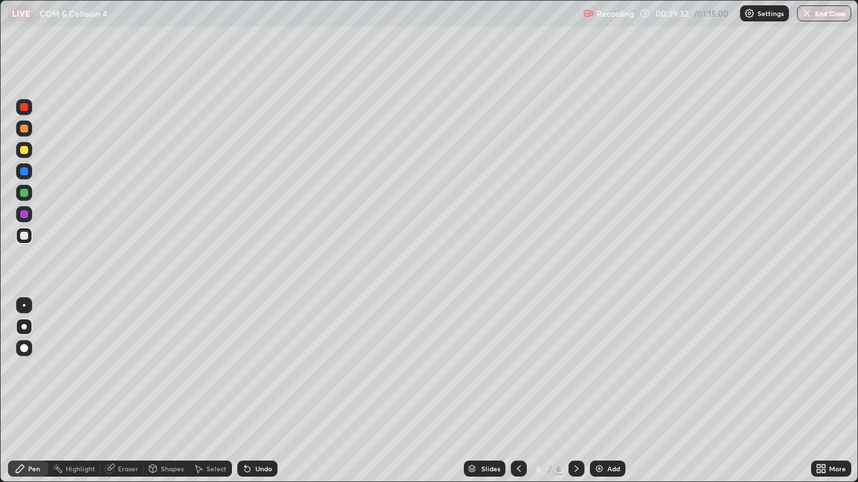
click at [23, 174] on div at bounding box center [24, 172] width 8 height 8
click at [22, 237] on div at bounding box center [24, 236] width 8 height 8
click at [23, 152] on div at bounding box center [24, 150] width 8 height 8
click at [22, 239] on div at bounding box center [24, 236] width 8 height 8
click at [21, 149] on div at bounding box center [24, 150] width 8 height 8
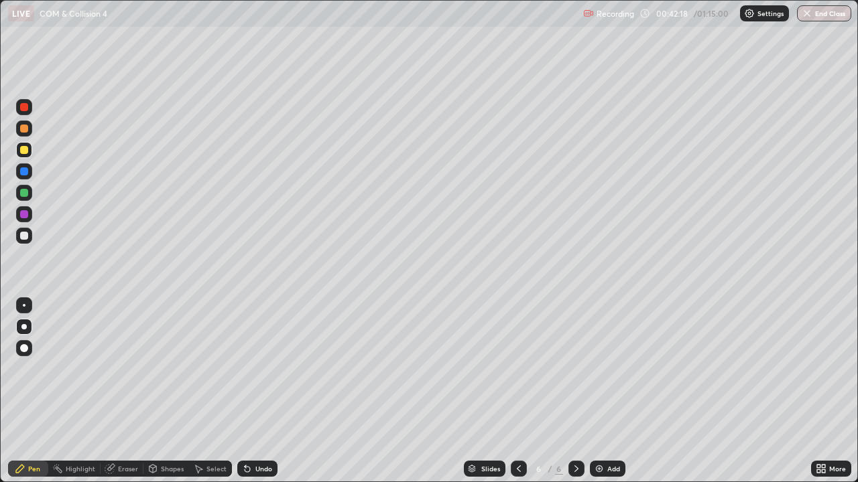
click at [24, 241] on div at bounding box center [24, 236] width 16 height 16
click at [215, 391] on div "Select" at bounding box center [216, 469] width 20 height 7
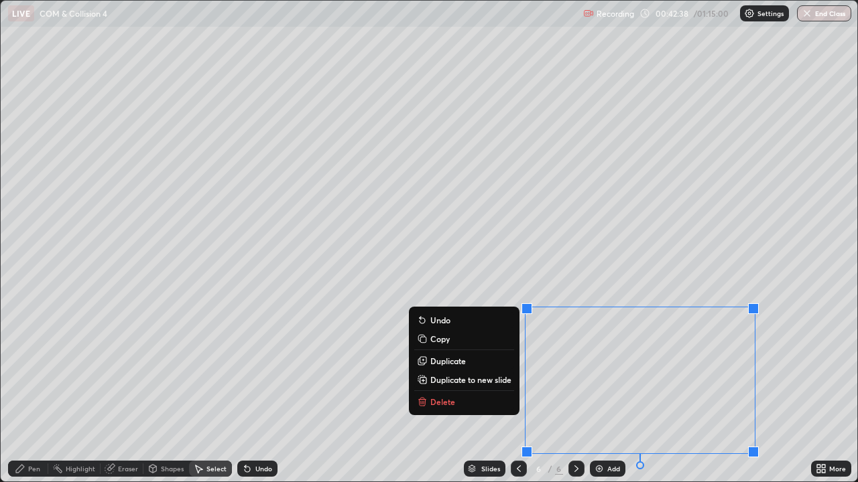
click at [448, 391] on p "Delete" at bounding box center [442, 402] width 25 height 11
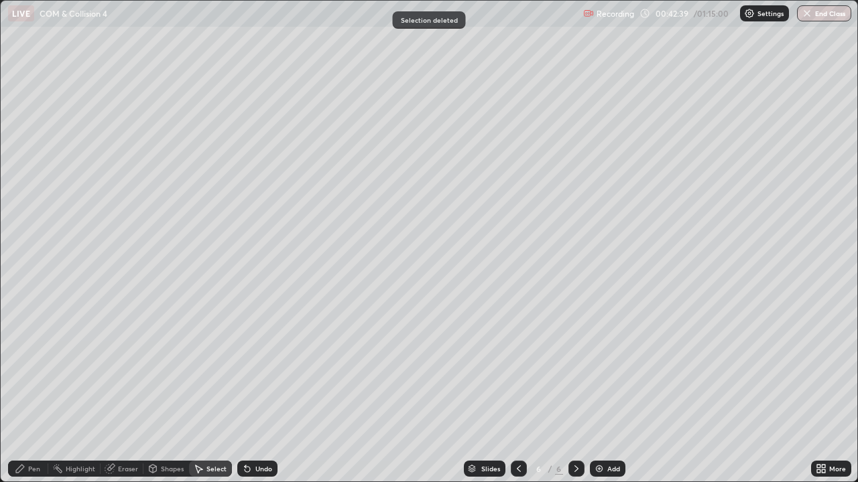
click at [25, 391] on icon at bounding box center [20, 469] width 11 height 11
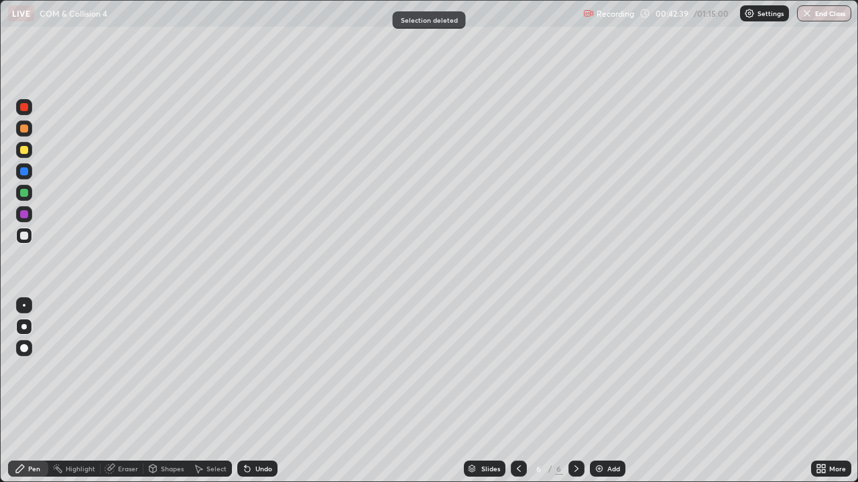
click at [21, 327] on div at bounding box center [23, 326] width 5 height 5
click at [25, 157] on div at bounding box center [24, 150] width 16 height 16
click at [29, 234] on div at bounding box center [24, 236] width 16 height 16
click at [605, 391] on div "Add" at bounding box center [608, 469] width 36 height 16
click at [168, 391] on div "Shapes" at bounding box center [166, 469] width 46 height 16
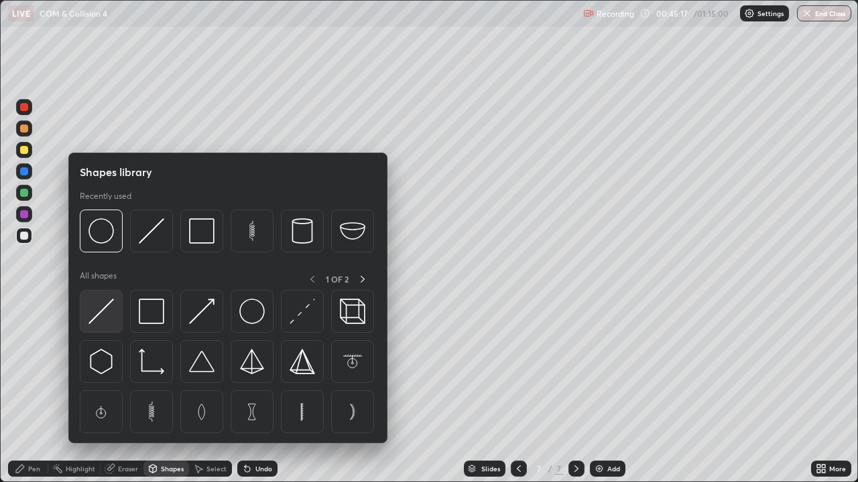
click at [109, 321] on img at bounding box center [100, 311] width 25 height 25
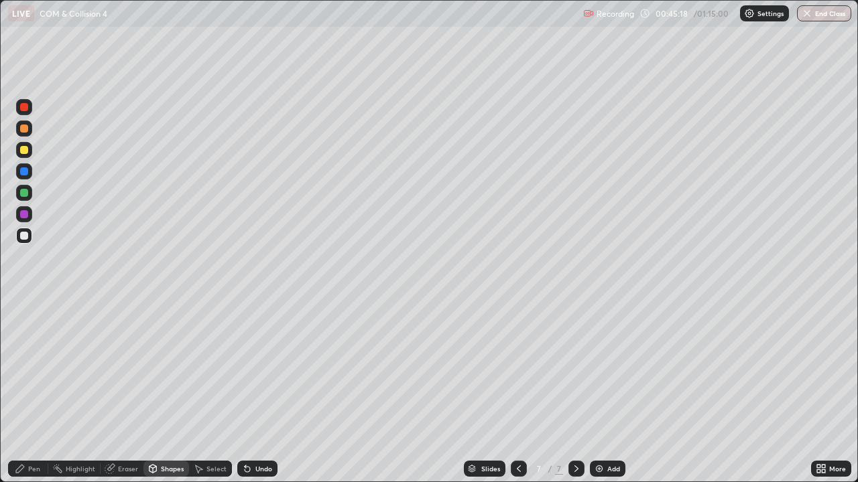
click at [24, 172] on div at bounding box center [24, 172] width 8 height 8
click at [31, 391] on div "Pen" at bounding box center [34, 469] width 12 height 7
click at [23, 151] on div at bounding box center [24, 150] width 8 height 8
click at [165, 391] on div "Shapes" at bounding box center [172, 469] width 23 height 7
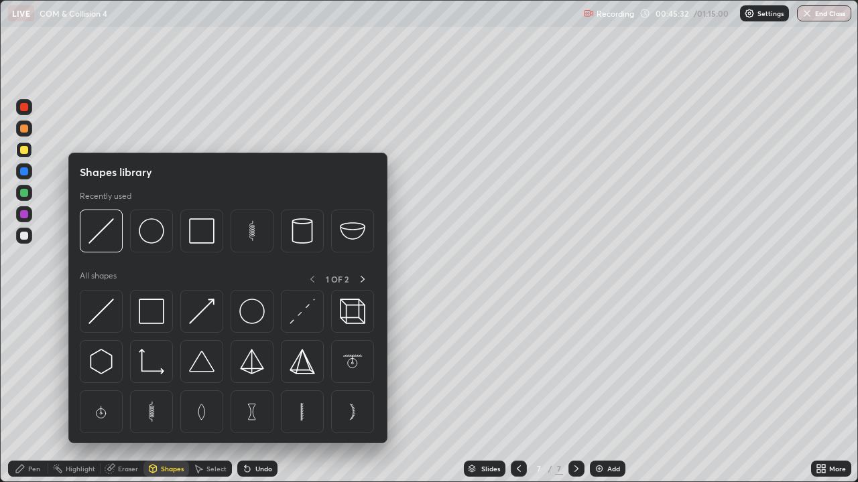
click at [23, 237] on div at bounding box center [24, 236] width 8 height 8
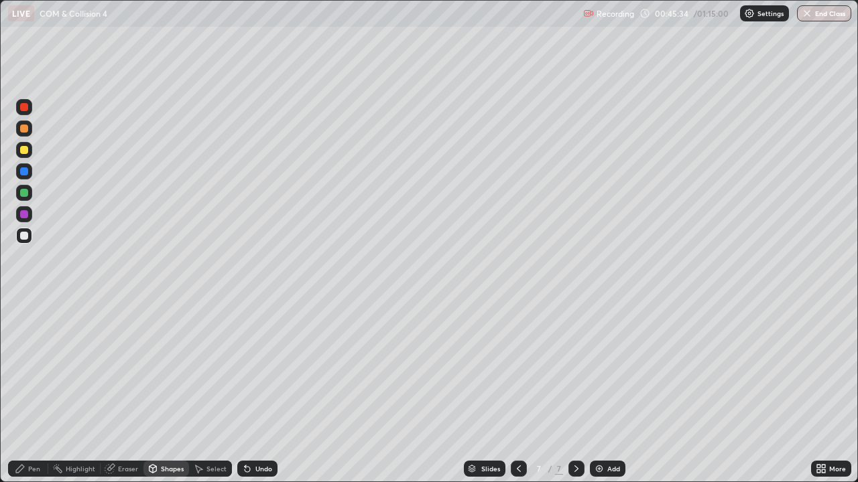
click at [32, 391] on div "Pen" at bounding box center [34, 469] width 12 height 7
click at [23, 348] on div at bounding box center [24, 348] width 8 height 8
click at [168, 391] on div "Shapes" at bounding box center [172, 469] width 23 height 7
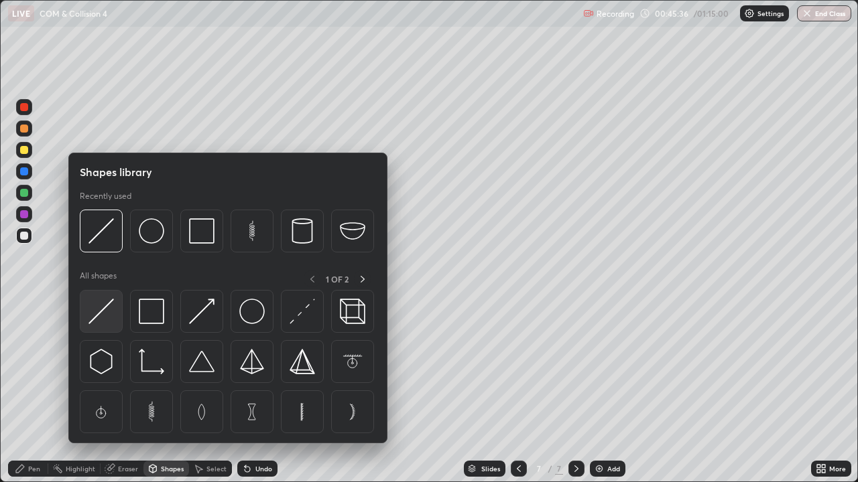
click at [105, 316] on img at bounding box center [100, 311] width 25 height 25
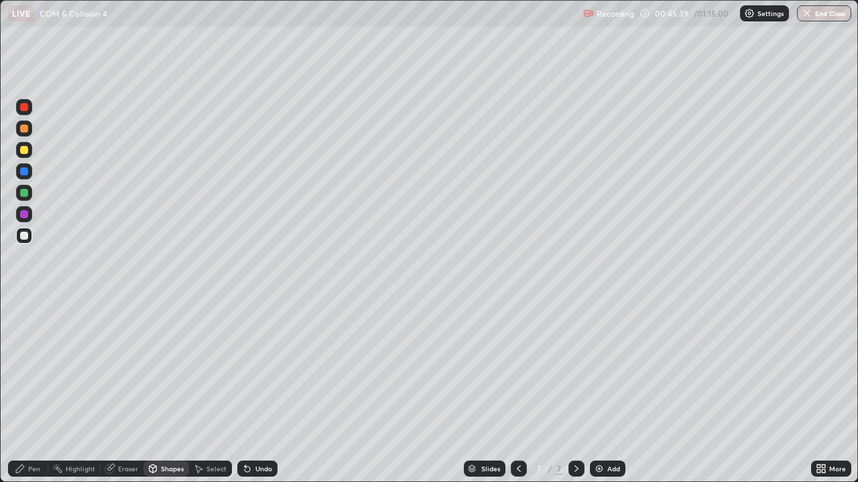
click at [258, 391] on div "Undo" at bounding box center [263, 469] width 17 height 7
click at [22, 151] on div at bounding box center [24, 150] width 8 height 8
click at [29, 391] on div "Pen" at bounding box center [34, 469] width 12 height 7
click at [23, 305] on div at bounding box center [24, 305] width 3 height 3
click at [25, 132] on div at bounding box center [24, 129] width 8 height 8
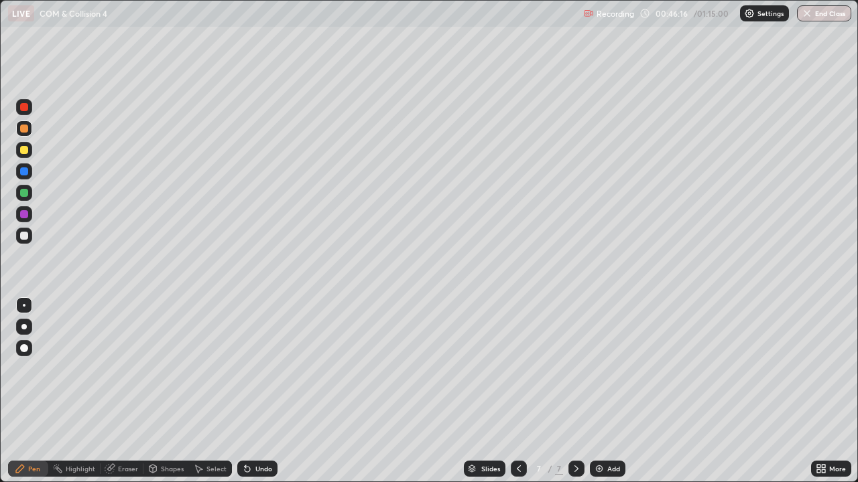
click at [21, 234] on div at bounding box center [24, 236] width 8 height 8
click at [25, 235] on div at bounding box center [24, 236] width 8 height 8
click at [24, 129] on div at bounding box center [24, 129] width 8 height 8
click at [26, 132] on div at bounding box center [24, 129] width 8 height 8
click at [22, 107] on div at bounding box center [24, 107] width 8 height 8
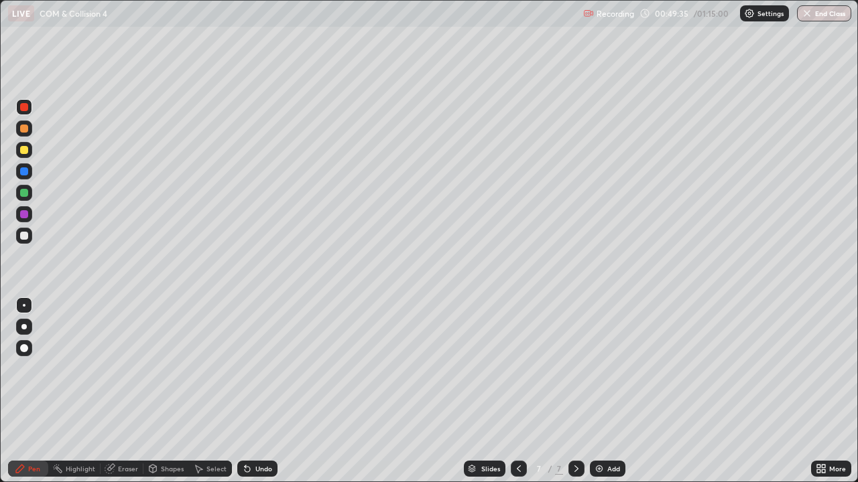
click at [25, 214] on div at bounding box center [24, 214] width 8 height 8
click at [22, 214] on div at bounding box center [24, 214] width 8 height 8
click at [252, 391] on div "Undo" at bounding box center [257, 469] width 40 height 16
click at [22, 196] on div at bounding box center [24, 193] width 8 height 8
click at [23, 237] on div at bounding box center [24, 236] width 8 height 8
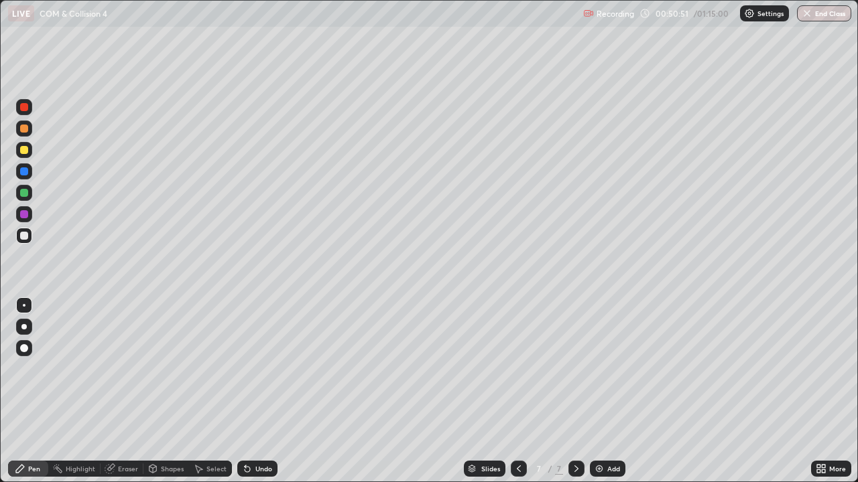
click at [21, 236] on div at bounding box center [24, 236] width 8 height 8
click at [23, 236] on div at bounding box center [24, 236] width 8 height 8
click at [261, 391] on div "Undo" at bounding box center [263, 469] width 17 height 7
click at [23, 153] on div at bounding box center [24, 150] width 8 height 8
click at [24, 111] on div at bounding box center [24, 107] width 8 height 8
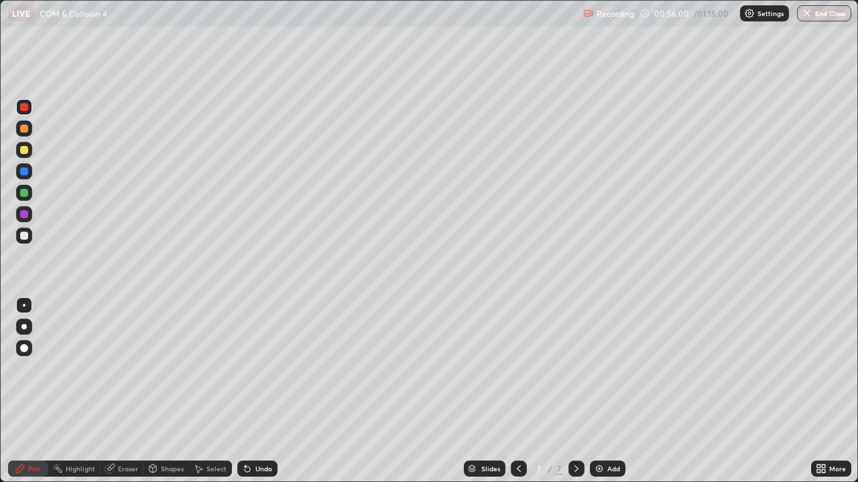
click at [603, 391] on div "Add" at bounding box center [608, 469] width 36 height 16
click at [26, 324] on div at bounding box center [24, 327] width 16 height 16
click at [23, 239] on div at bounding box center [24, 236] width 8 height 8
click at [164, 391] on div "Shapes" at bounding box center [166, 469] width 46 height 16
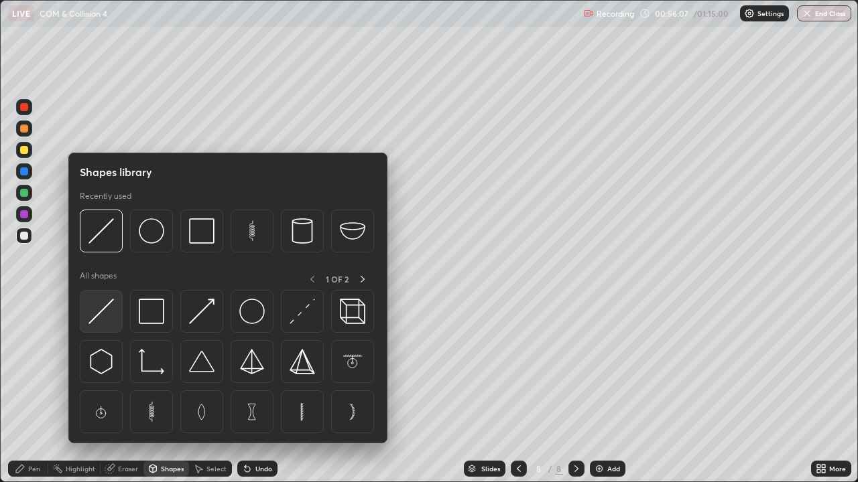
click at [106, 322] on img at bounding box center [100, 311] width 25 height 25
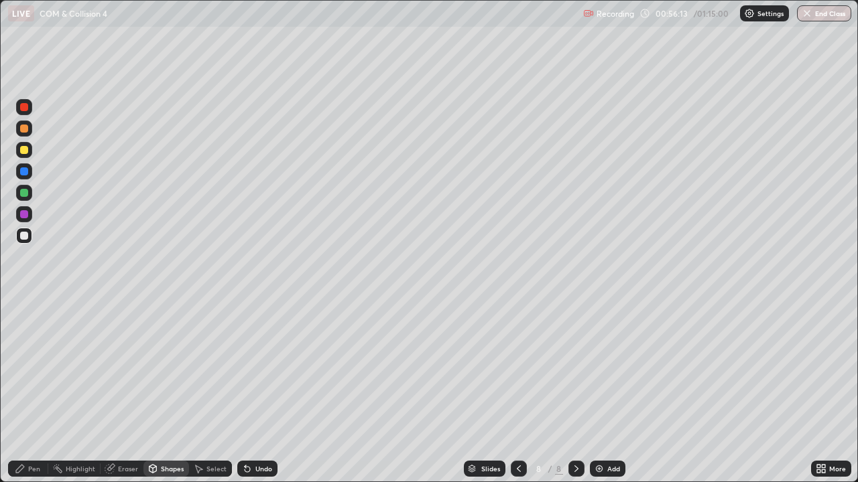
click at [168, 391] on div "Shapes" at bounding box center [172, 469] width 23 height 7
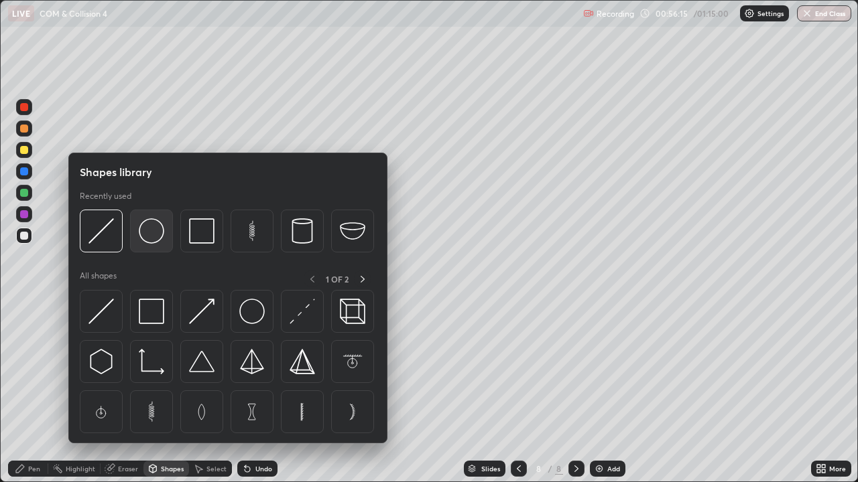
click at [152, 235] on img at bounding box center [151, 230] width 25 height 25
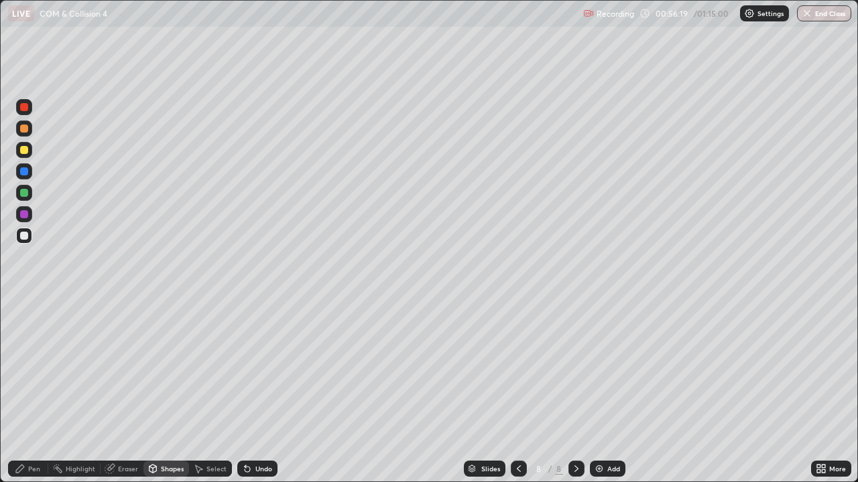
click at [258, 391] on div "Undo" at bounding box center [263, 469] width 17 height 7
click at [263, 391] on div "Undo" at bounding box center [263, 469] width 17 height 7
click at [266, 391] on div "Undo" at bounding box center [257, 469] width 40 height 16
click at [29, 391] on div "Pen" at bounding box center [28, 469] width 40 height 16
click at [23, 237] on div at bounding box center [24, 236] width 8 height 8
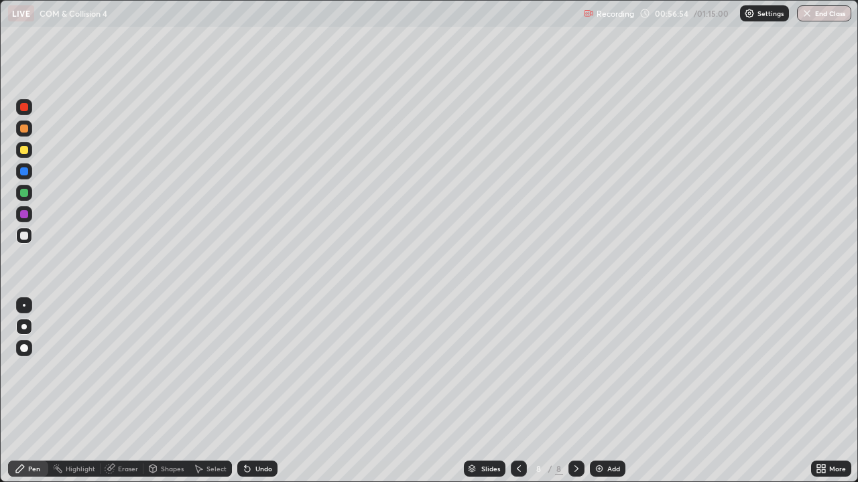
click at [23, 194] on div at bounding box center [24, 193] width 8 height 8
click at [171, 391] on div "Shapes" at bounding box center [166, 469] width 46 height 16
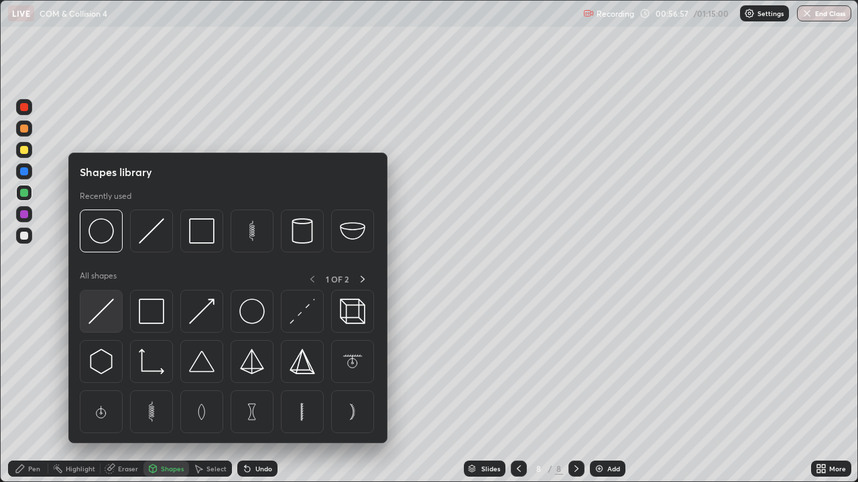
click at [107, 320] on img at bounding box center [100, 311] width 25 height 25
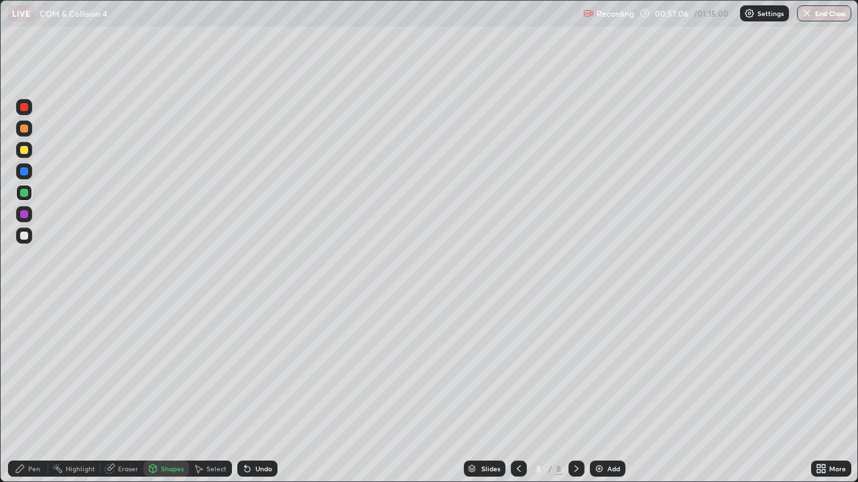
click at [29, 391] on div "Pen" at bounding box center [28, 469] width 40 height 16
click at [23, 153] on div at bounding box center [24, 150] width 8 height 8
click at [247, 391] on icon at bounding box center [247, 469] width 5 height 5
click at [246, 391] on icon at bounding box center [247, 469] width 5 height 5
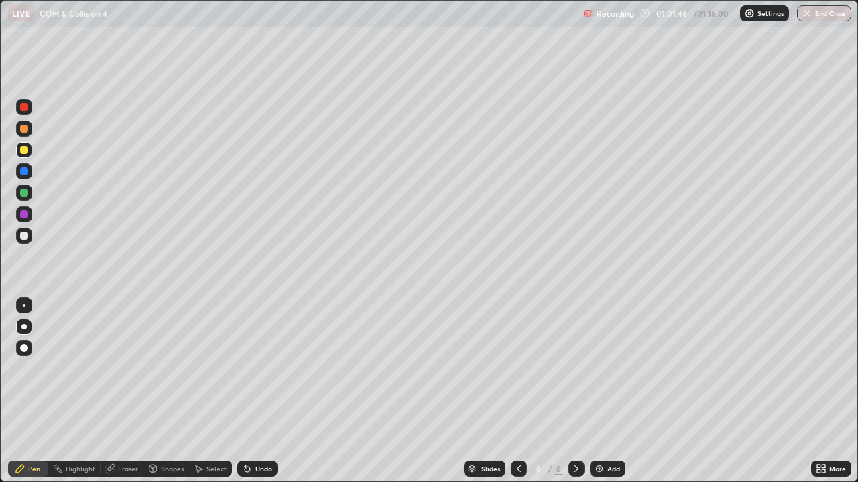
click at [246, 391] on icon at bounding box center [247, 469] width 5 height 5
click at [255, 391] on div "Undo" at bounding box center [263, 469] width 17 height 7
click at [253, 391] on div "Undo" at bounding box center [257, 469] width 40 height 16
click at [24, 130] on div at bounding box center [24, 129] width 8 height 8
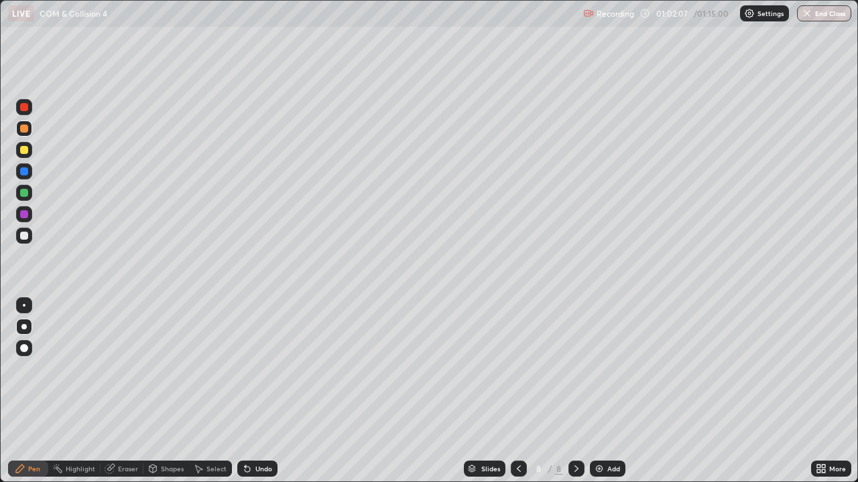
click at [24, 306] on div at bounding box center [24, 305] width 3 height 3
click at [166, 391] on div "Shapes" at bounding box center [172, 469] width 23 height 7
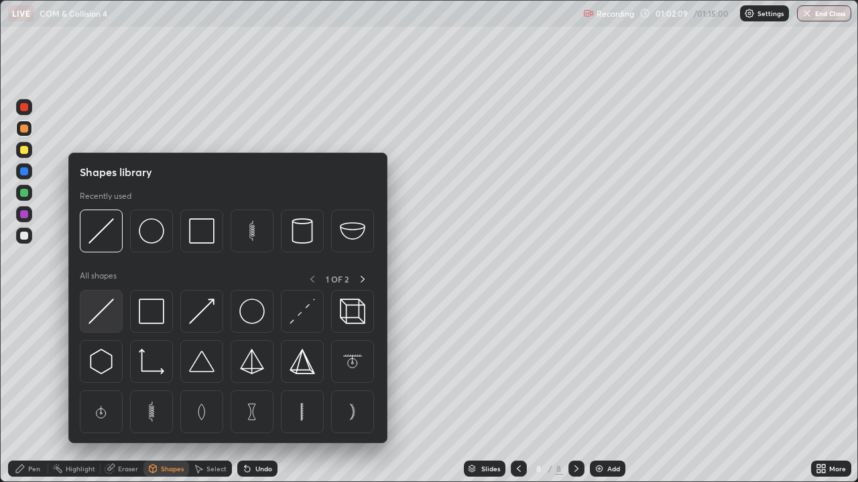
click at [101, 316] on img at bounding box center [100, 311] width 25 height 25
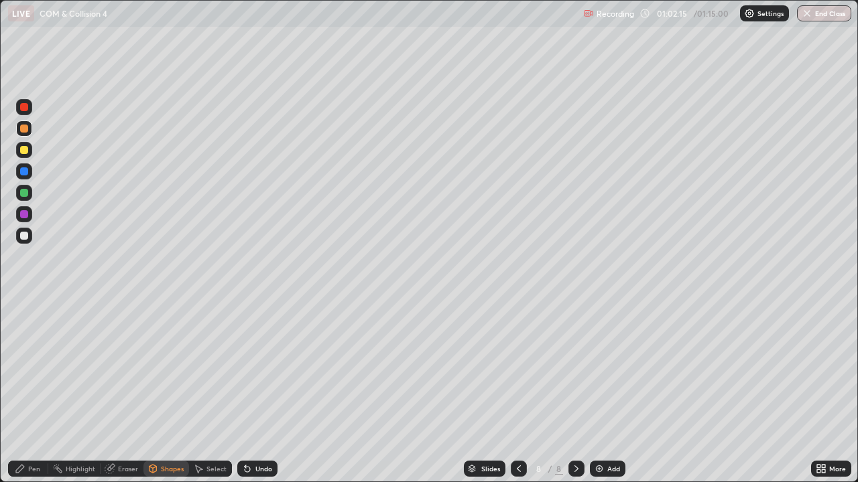
click at [27, 391] on div "Pen" at bounding box center [28, 469] width 40 height 16
click at [21, 237] on div at bounding box center [24, 236] width 8 height 8
click at [253, 391] on div "Undo" at bounding box center [257, 469] width 40 height 16
click at [259, 391] on div "Undo" at bounding box center [257, 469] width 40 height 16
click at [0, 336] on div "Setting up your live class" at bounding box center [429, 241] width 858 height 482
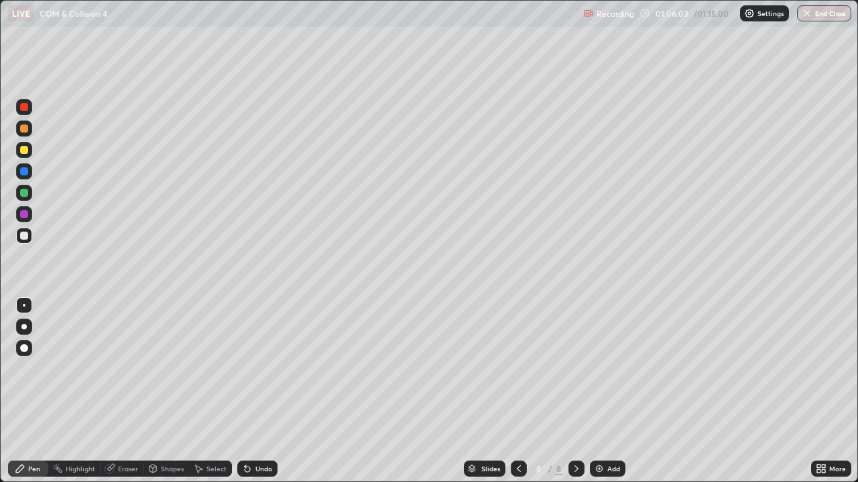
click at [0, 337] on div "Setting up your live class" at bounding box center [429, 241] width 858 height 482
click at [0, 335] on div "Setting up your live class" at bounding box center [429, 241] width 858 height 482
click at [22, 174] on div at bounding box center [24, 172] width 8 height 8
click at [25, 239] on div at bounding box center [24, 236] width 8 height 8
click at [21, 237] on div at bounding box center [24, 236] width 8 height 8
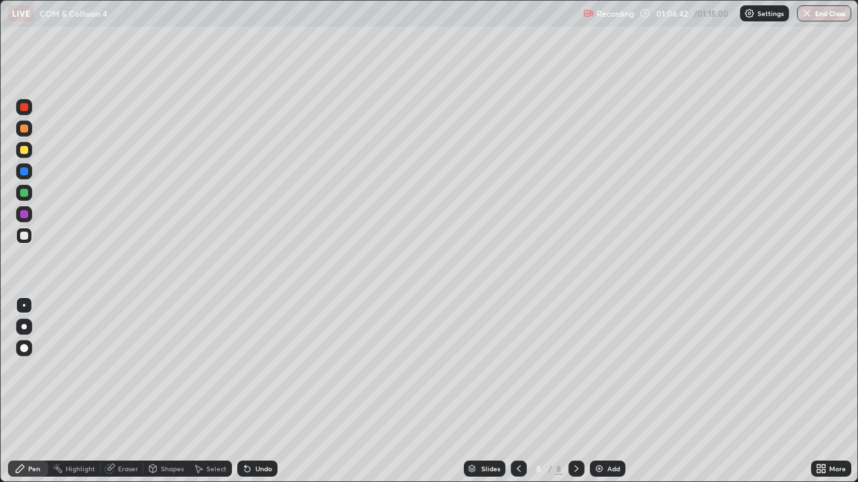
click at [245, 391] on icon at bounding box center [247, 469] width 5 height 5
click at [253, 391] on div "Undo" at bounding box center [257, 469] width 40 height 16
click at [23, 156] on div at bounding box center [24, 150] width 16 height 16
click at [27, 177] on div at bounding box center [24, 171] width 16 height 16
click at [18, 194] on div at bounding box center [24, 193] width 16 height 16
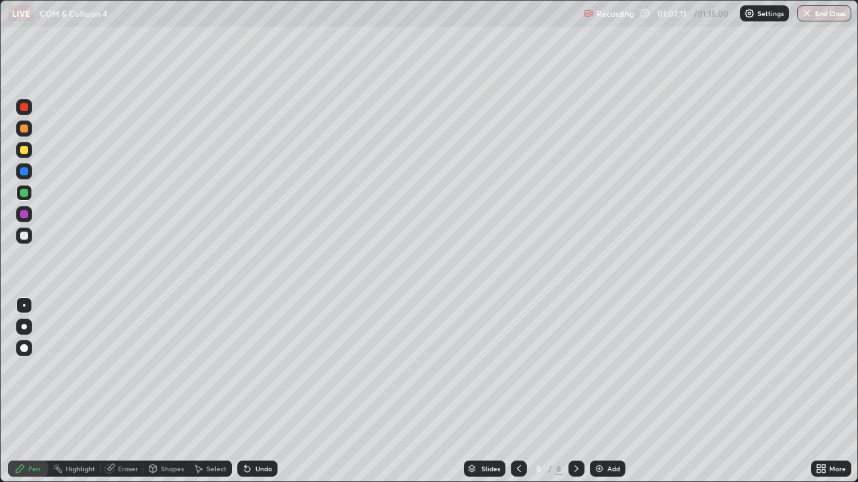
click at [24, 239] on div at bounding box center [24, 236] width 8 height 8
click at [25, 194] on div at bounding box center [24, 193] width 8 height 8
click at [25, 237] on div at bounding box center [24, 236] width 8 height 8
click at [25, 150] on div at bounding box center [24, 150] width 8 height 8
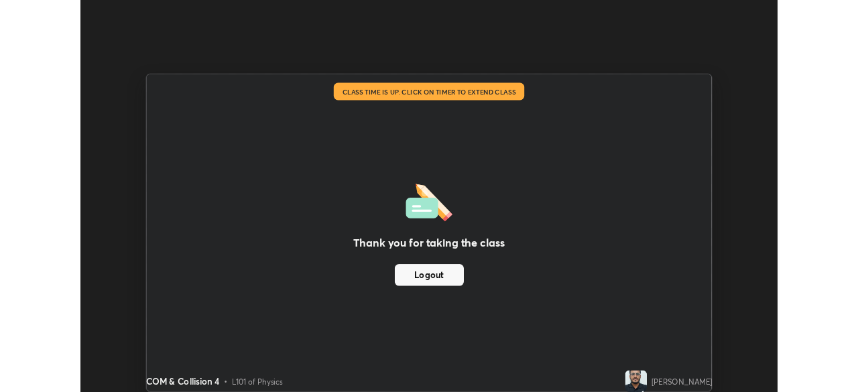
scroll to position [66609, 66143]
